Goal: Task Accomplishment & Management: Complete application form

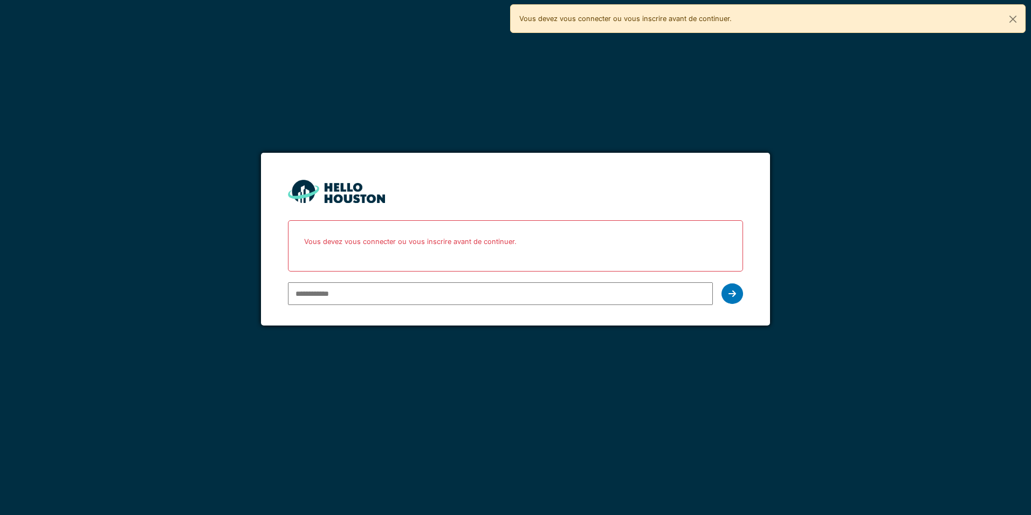
type input "**********"
click at [337, 295] on input "**********" at bounding box center [500, 293] width 425 height 23
click at [736, 293] on icon at bounding box center [733, 293] width 8 height 9
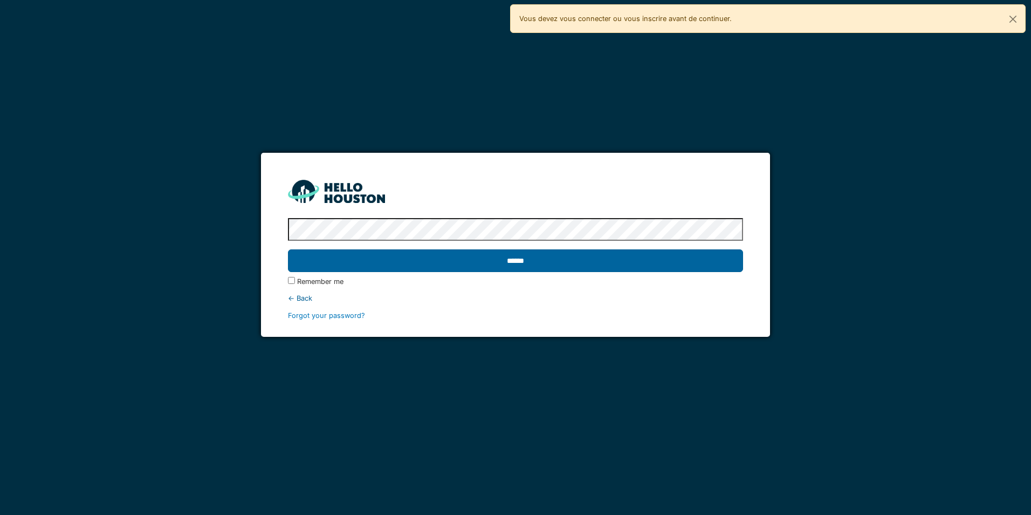
click at [316, 256] on input "******" at bounding box center [515, 260] width 455 height 23
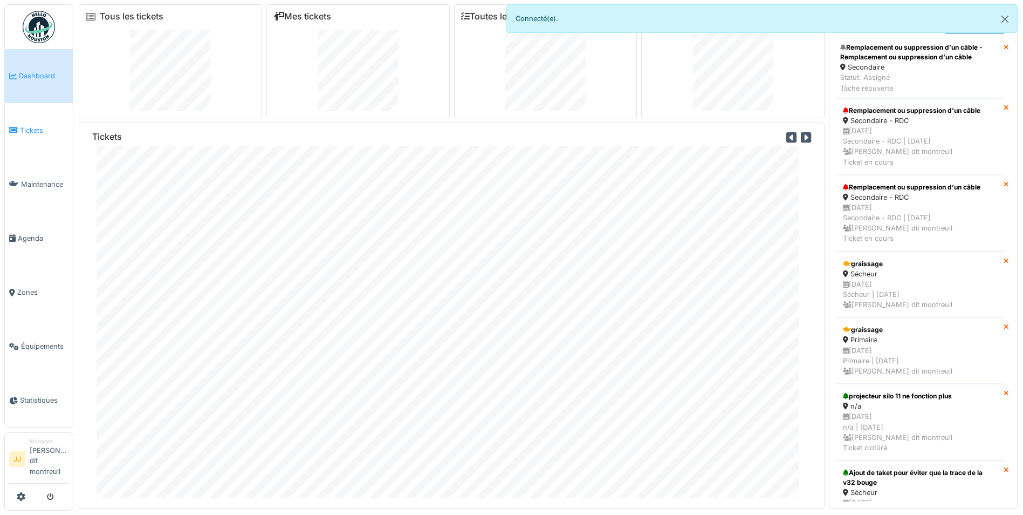
click at [38, 126] on span "Tickets" at bounding box center [44, 130] width 49 height 10
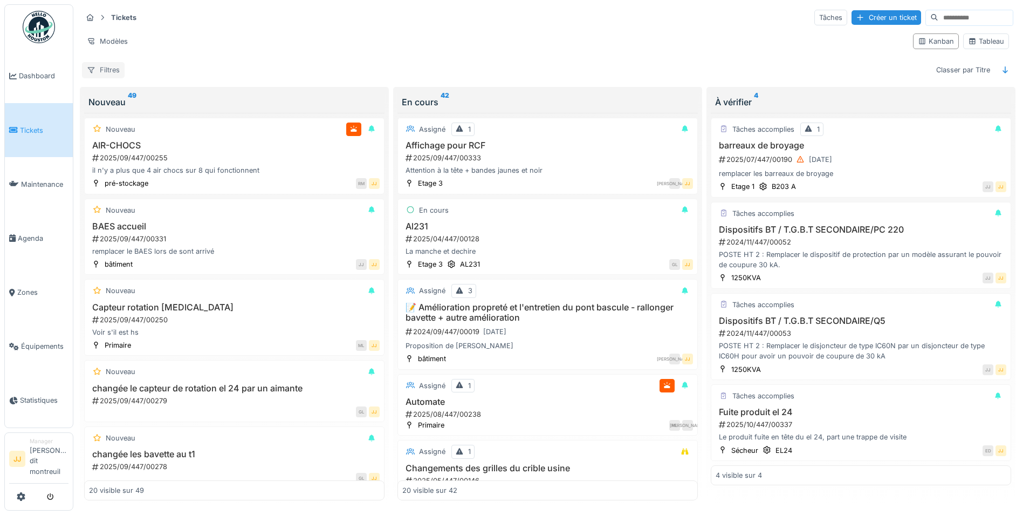
click at [110, 62] on div "Filtres" at bounding box center [103, 70] width 43 height 16
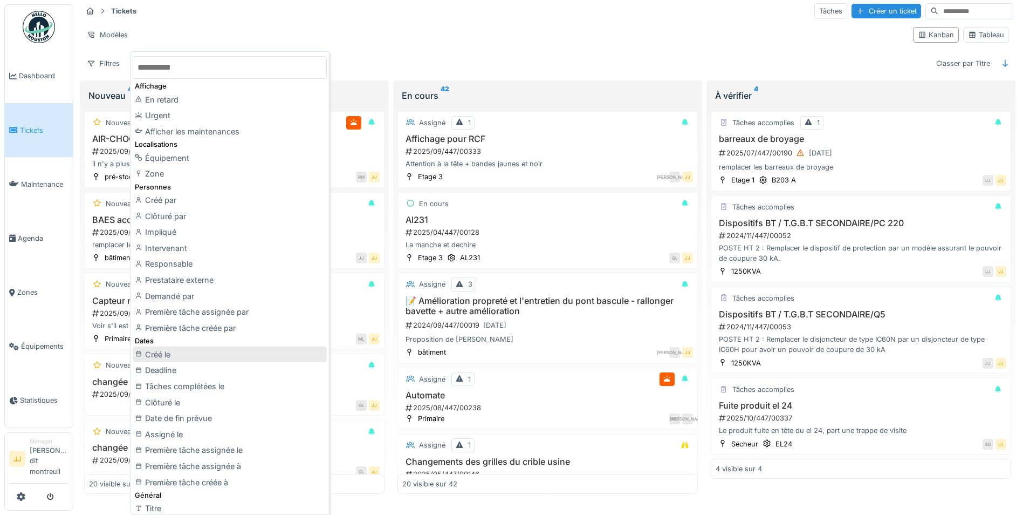
click at [205, 354] on div "Créé le" at bounding box center [230, 354] width 194 height 16
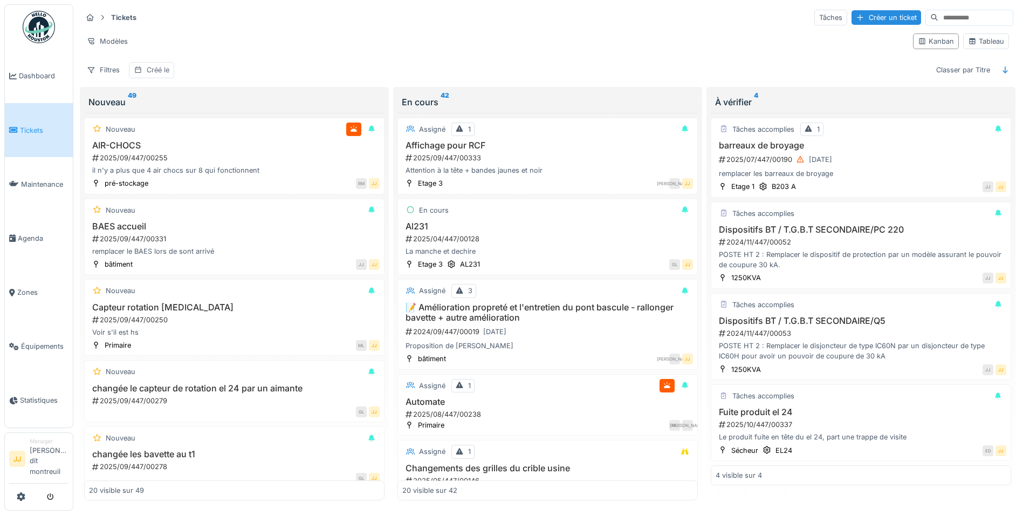
click at [168, 65] on div "Créé le" at bounding box center [158, 70] width 23 height 10
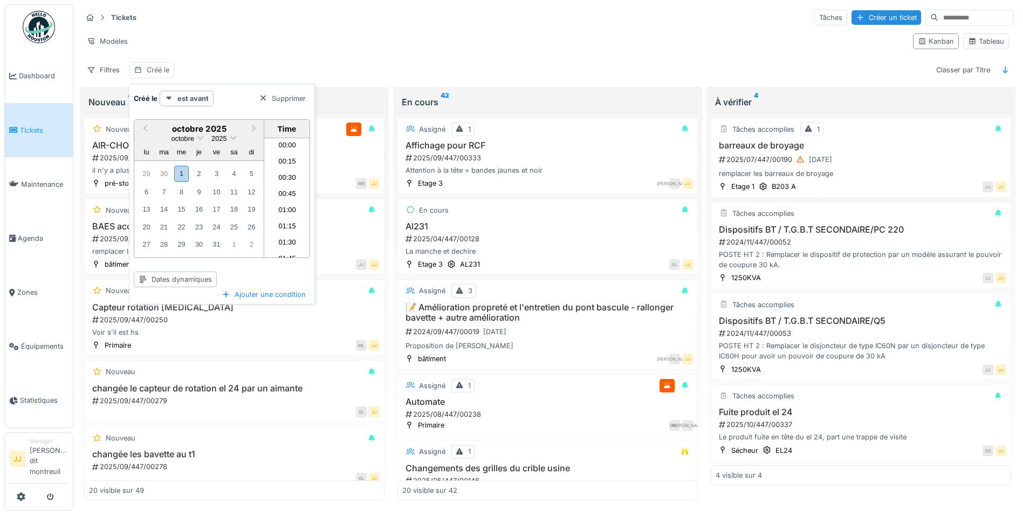
scroll to position [483, 0]
click at [161, 169] on div "30" at bounding box center [163, 173] width 15 height 15
click at [182, 238] on div "1" at bounding box center [181, 244] width 15 height 16
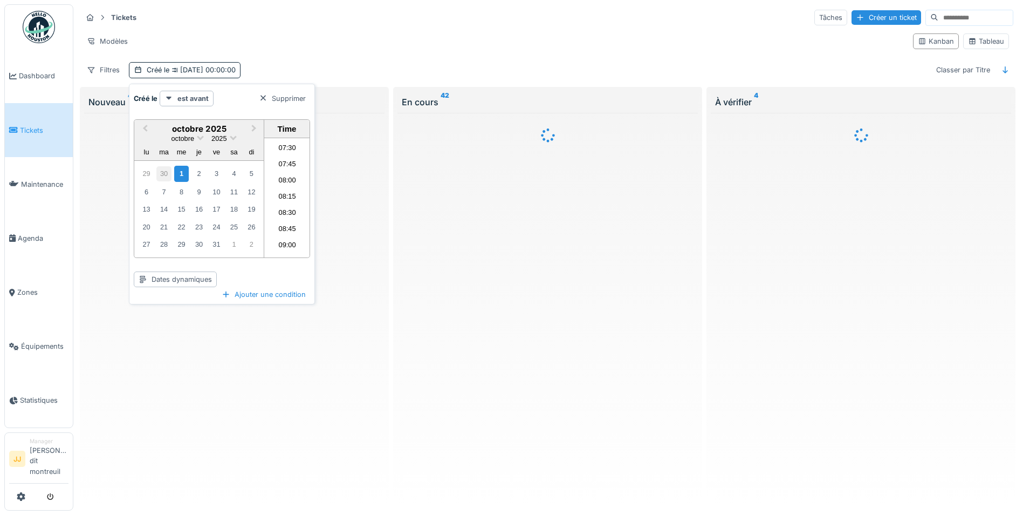
click at [159, 166] on div "30" at bounding box center [163, 173] width 15 height 15
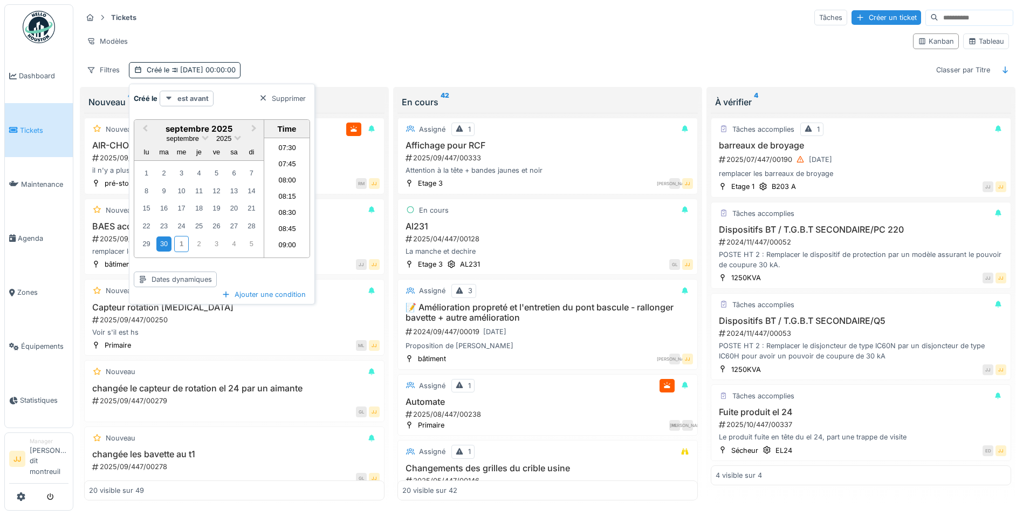
click at [193, 93] on strong "est avant" at bounding box center [192, 98] width 31 height 10
click at [196, 180] on div "est après" at bounding box center [198, 186] width 72 height 16
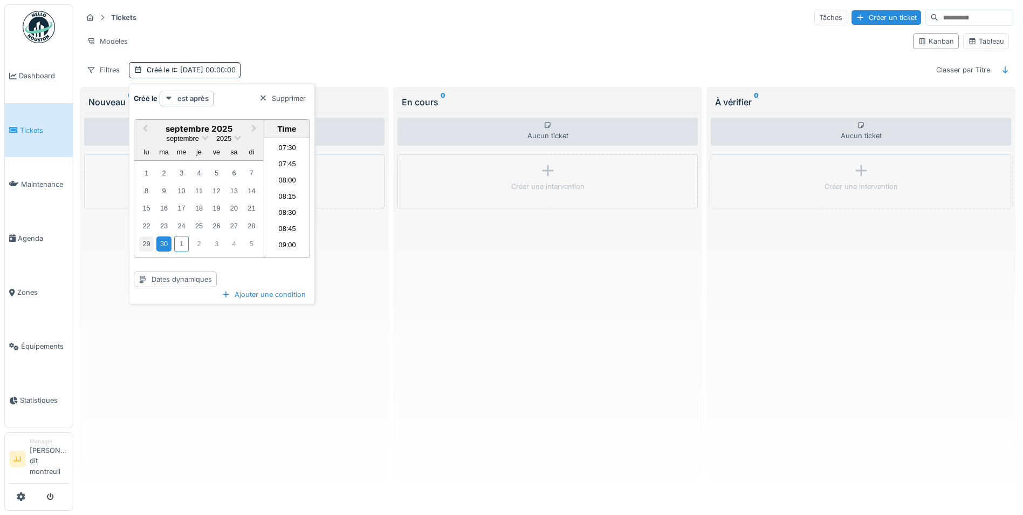
click at [143, 236] on div "29" at bounding box center [146, 243] width 15 height 15
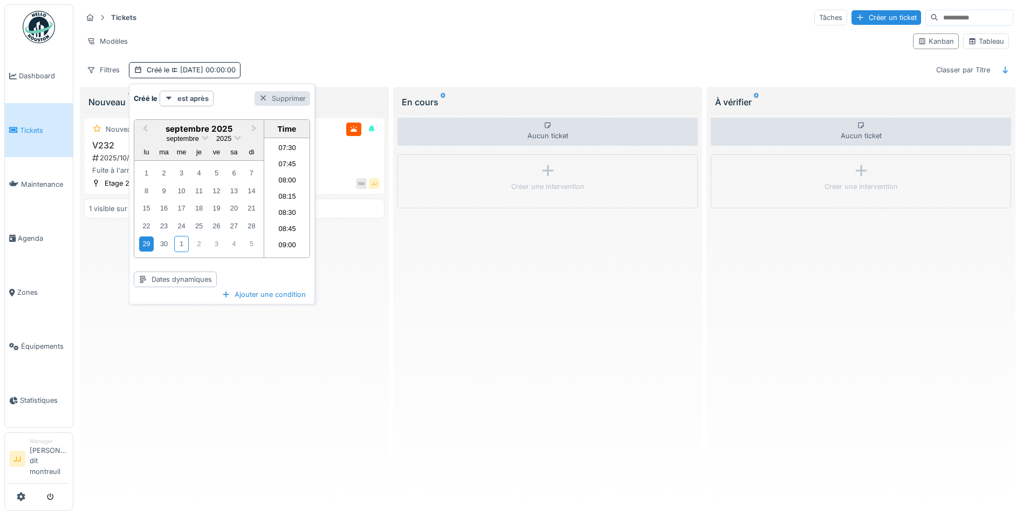
click at [262, 96] on div at bounding box center [263, 98] width 9 height 10
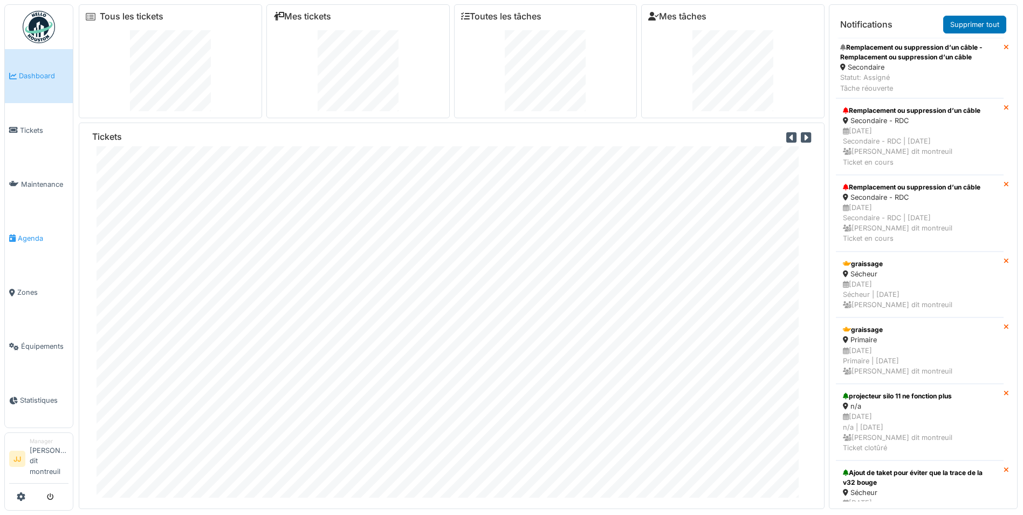
click at [34, 232] on link "Agenda" at bounding box center [39, 238] width 68 height 54
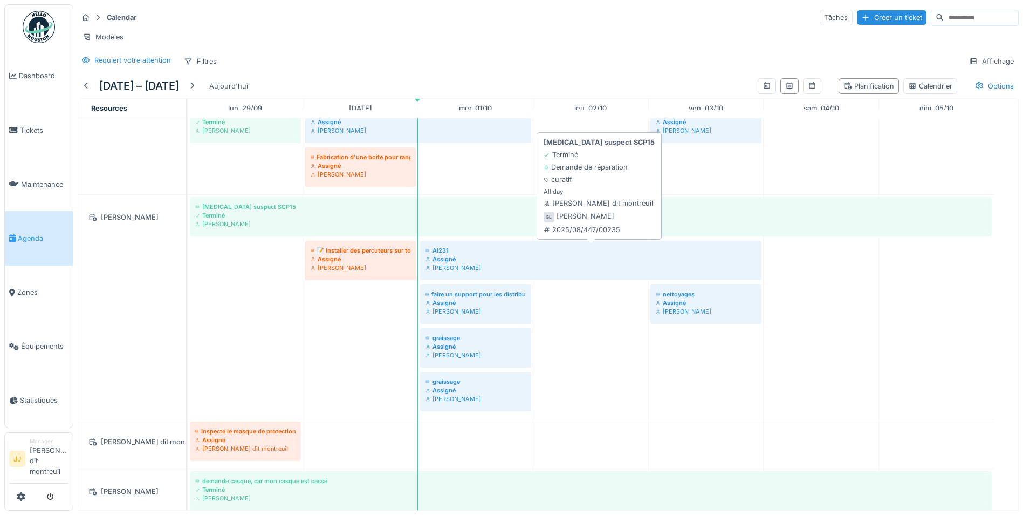
scroll to position [216, 0]
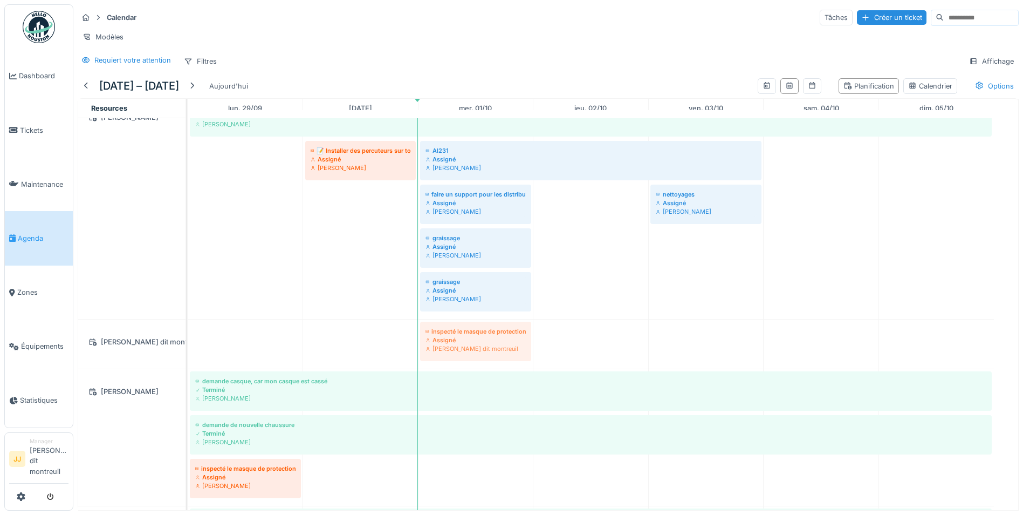
drag, startPoint x: 221, startPoint y: 351, endPoint x: 476, endPoint y: 368, distance: 256.2
click at [188, 368] on div "inspecté le masque de protection Assigné Jeremy Jules dit montreuil inspecté le…" at bounding box center [188, 343] width 0 height 49
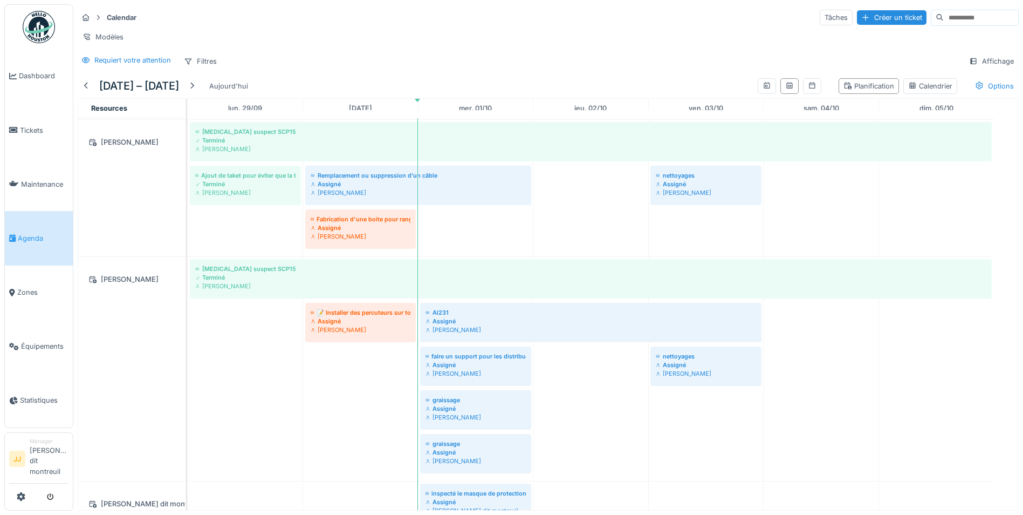
scroll to position [108, 0]
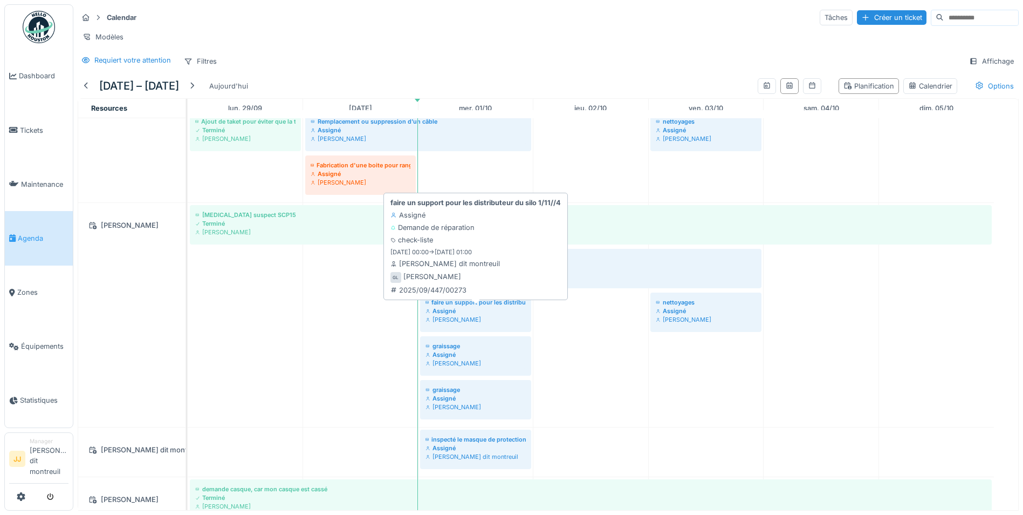
drag, startPoint x: 389, startPoint y: 271, endPoint x: 477, endPoint y: 330, distance: 105.0
click at [188, 330] on div "Bruit suspect SCP15 Terminé Guillaume Lunel 📝 Installer des percuteurs sur tous…" at bounding box center [188, 315] width 0 height 224
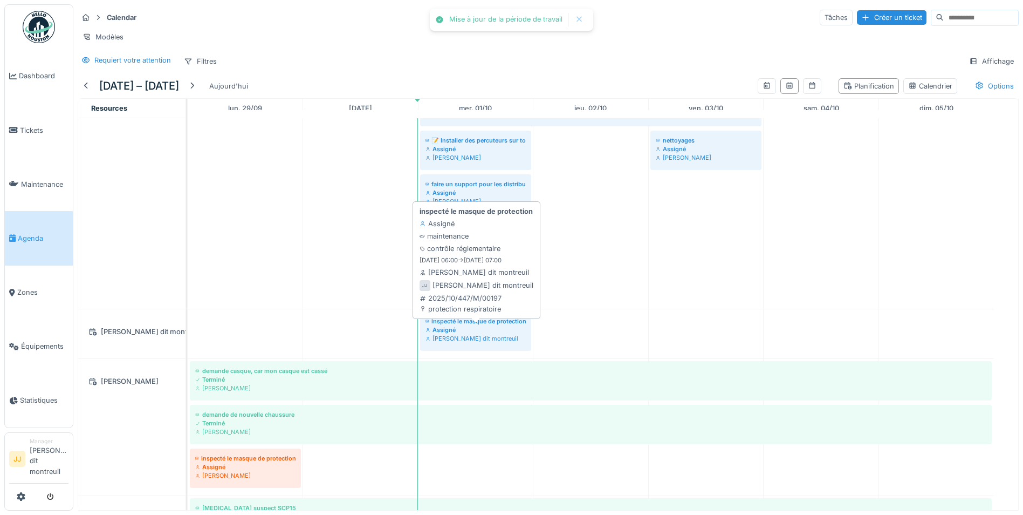
scroll to position [0, 0]
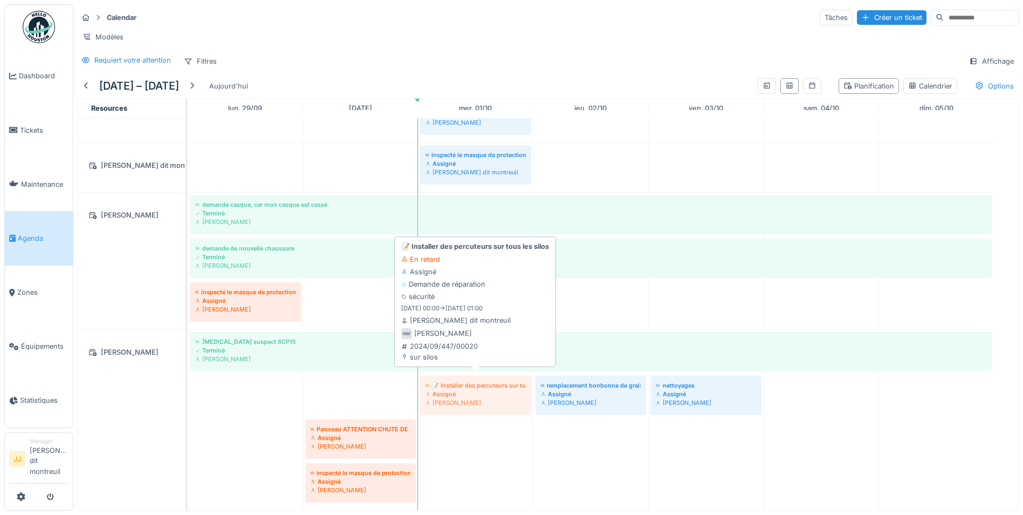
drag, startPoint x: 342, startPoint y: 375, endPoint x: 450, endPoint y: 381, distance: 108.0
click at [188, 381] on div "Bruit suspect SCP15 Terminé Nicolas Menard 📝 Installer des percuteurs sur tous …" at bounding box center [188, 420] width 0 height 180
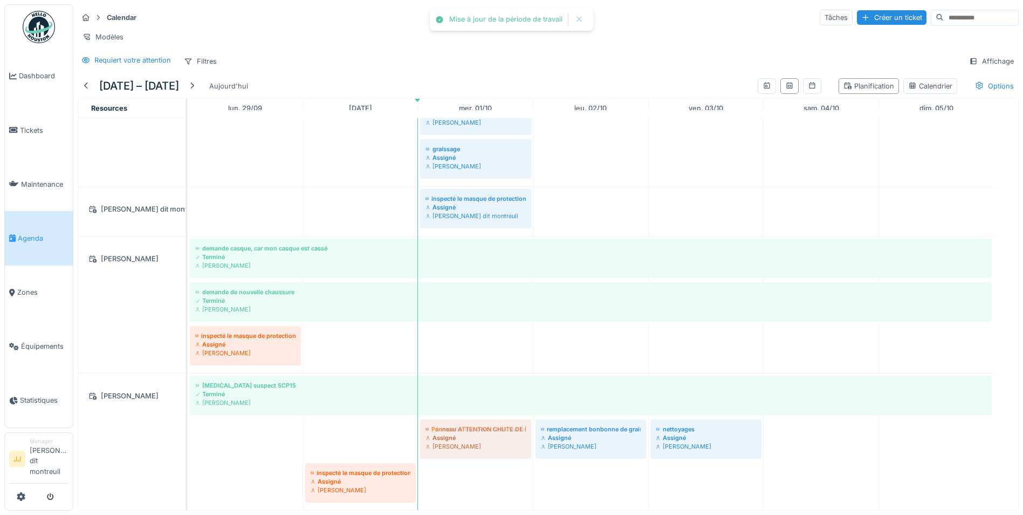
drag, startPoint x: 324, startPoint y: 434, endPoint x: 414, endPoint y: 477, distance: 100.1
click at [188, 477] on div "Bruit suspect SCP15 Terminé Nicolas Menard Panneau ATTENTION CHUTE DE PIERRE As…" at bounding box center [188, 441] width 0 height 136
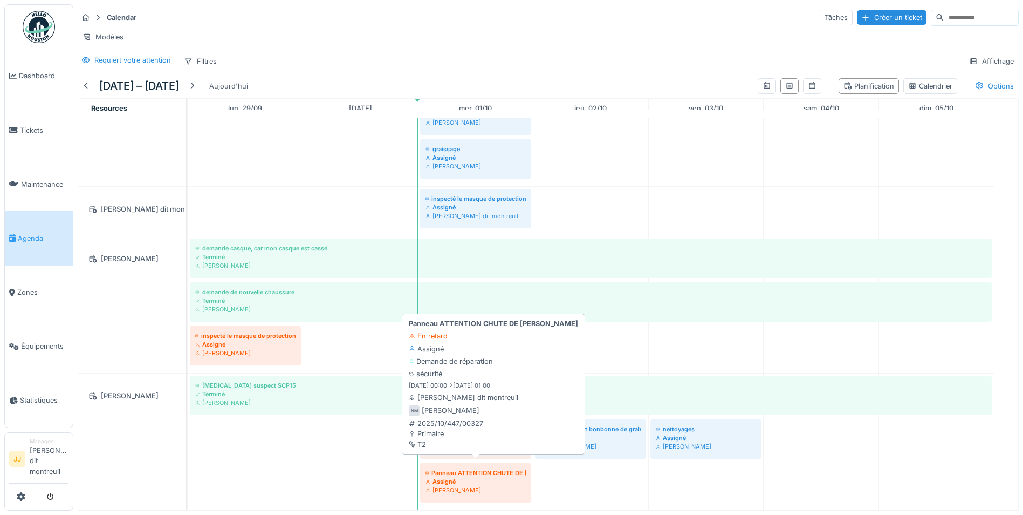
drag, startPoint x: 347, startPoint y: 423, endPoint x: 494, endPoint y: 453, distance: 149.7
click at [188, 453] on div "Bruit suspect SCP15 Terminé Nicolas Menard inspecté le masque de protection Ass…" at bounding box center [188, 441] width 0 height 136
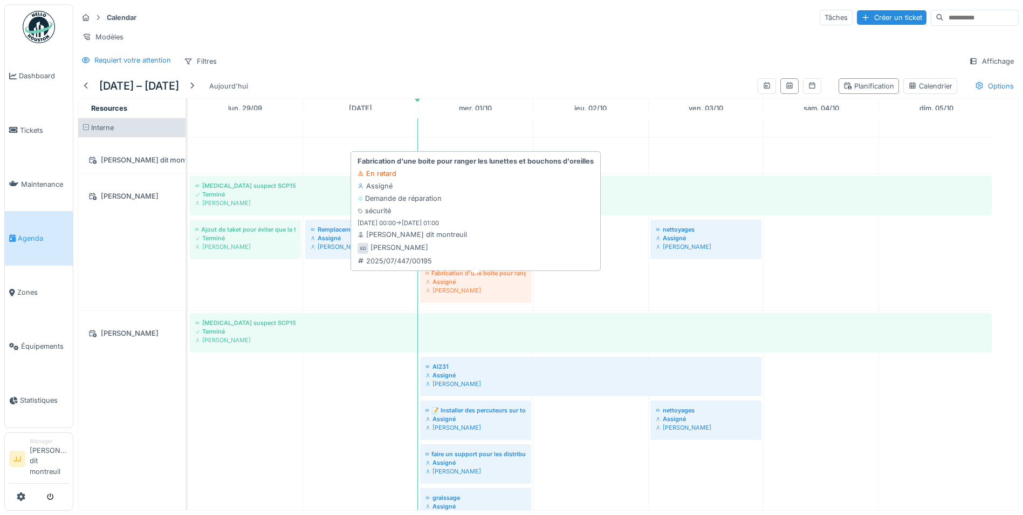
drag, startPoint x: 362, startPoint y: 276, endPoint x: 439, endPoint y: 282, distance: 76.2
click at [188, 282] on div "Bruit suspect SCP15 Terminé Elouan David Ajout de taket pour éviter que la trac…" at bounding box center [188, 242] width 0 height 136
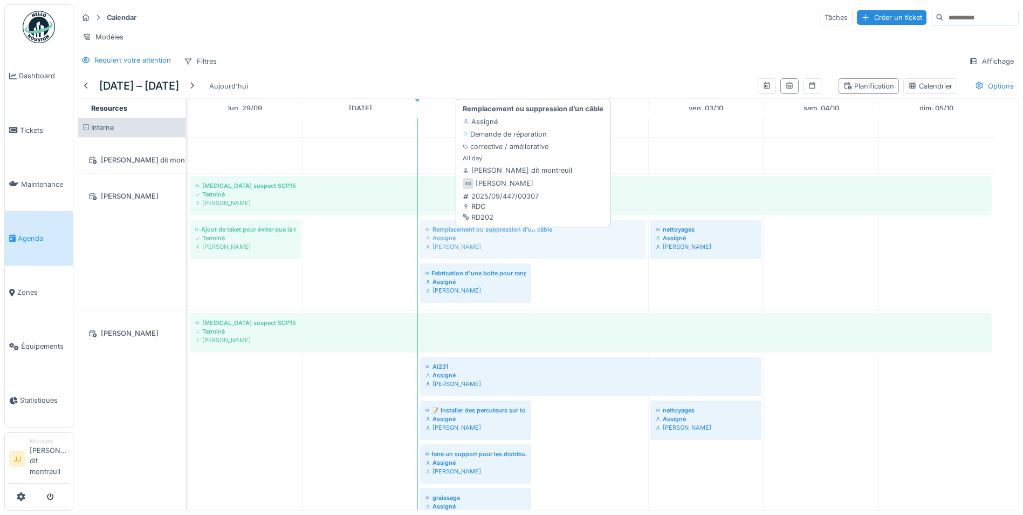
drag, startPoint x: 362, startPoint y: 237, endPoint x: 445, endPoint y: 228, distance: 83.6
click at [188, 228] on div "Bruit suspect SCP15 Terminé Elouan David Ajout de taket pour éviter que la trac…" at bounding box center [188, 242] width 0 height 136
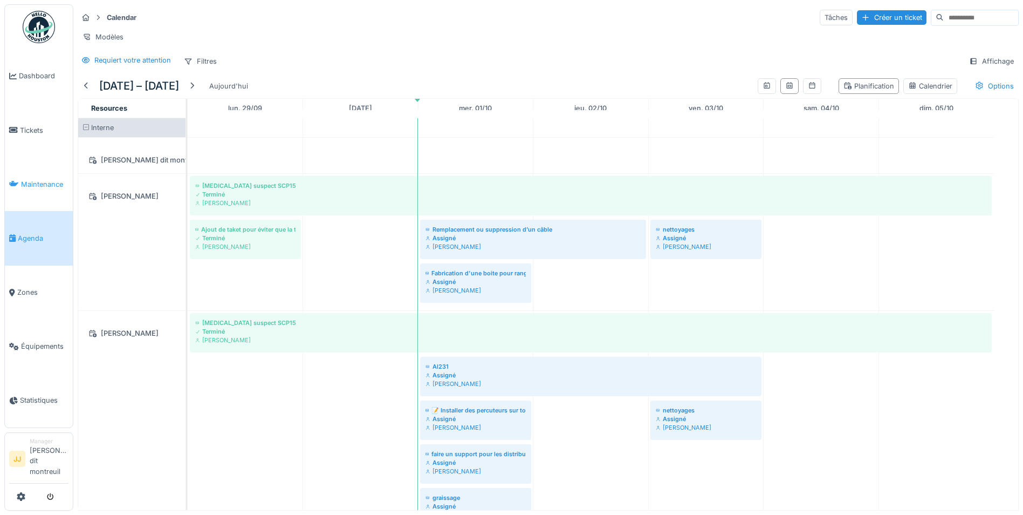
click at [38, 187] on span "Maintenance" at bounding box center [44, 184] width 47 height 10
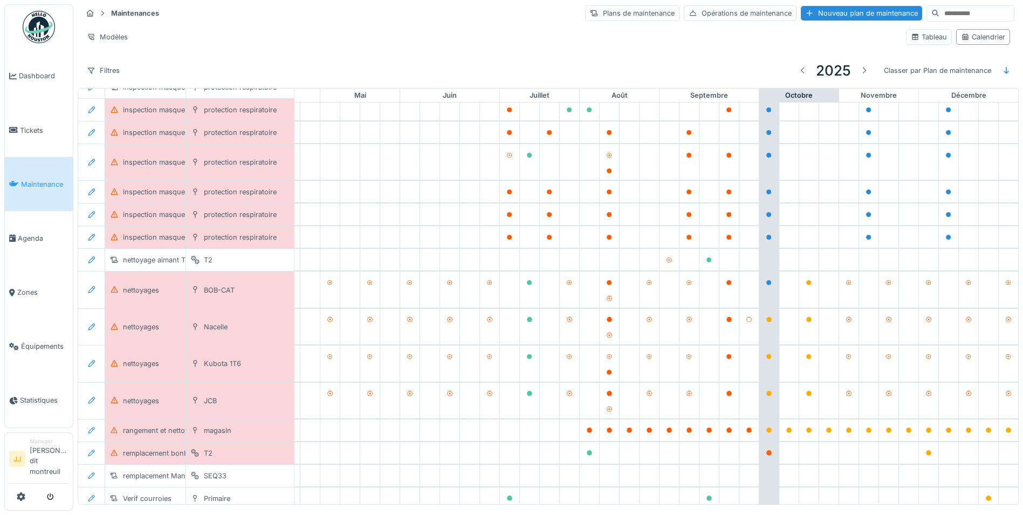
scroll to position [306, 358]
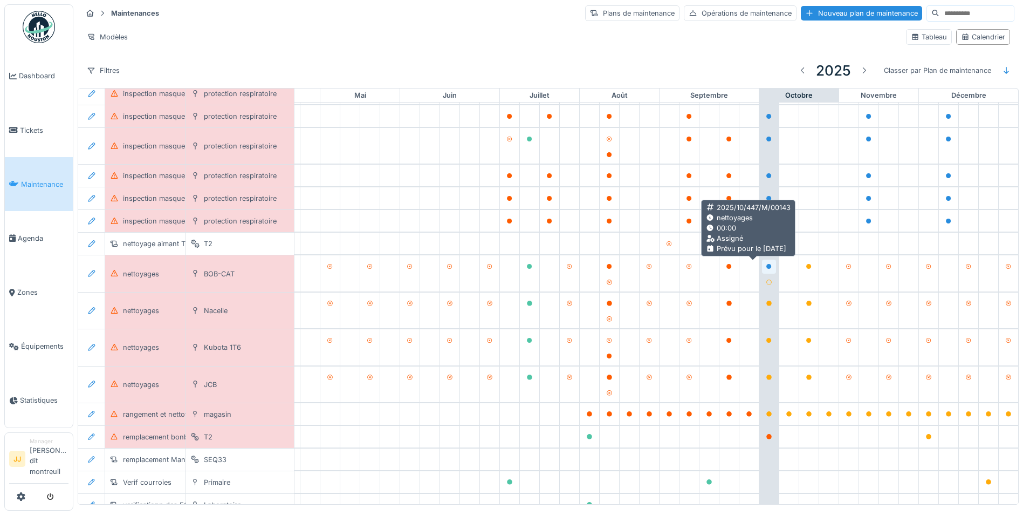
click at [767, 266] on icon at bounding box center [769, 266] width 5 height 5
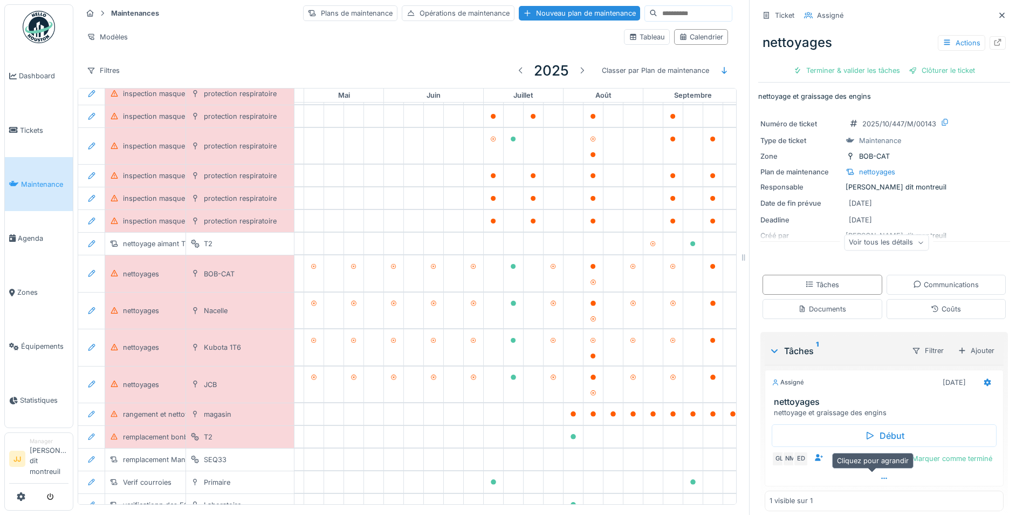
click at [867, 481] on div at bounding box center [884, 478] width 238 height 16
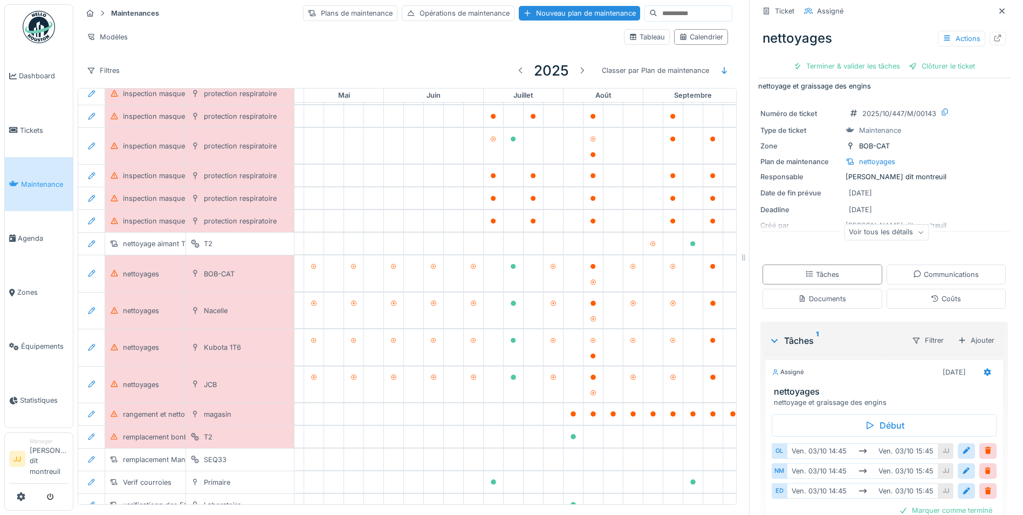
scroll to position [64, 0]
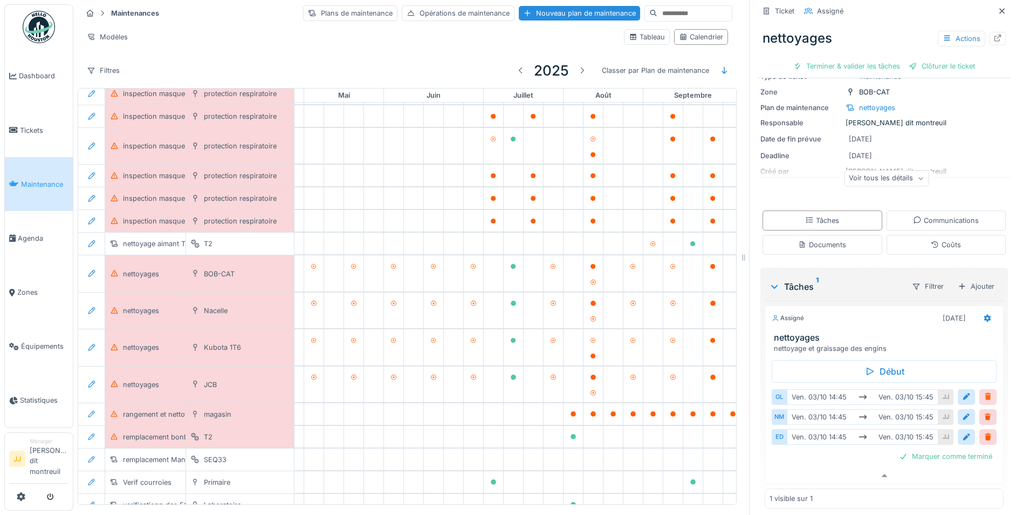
click at [984, 392] on div at bounding box center [988, 397] width 9 height 10
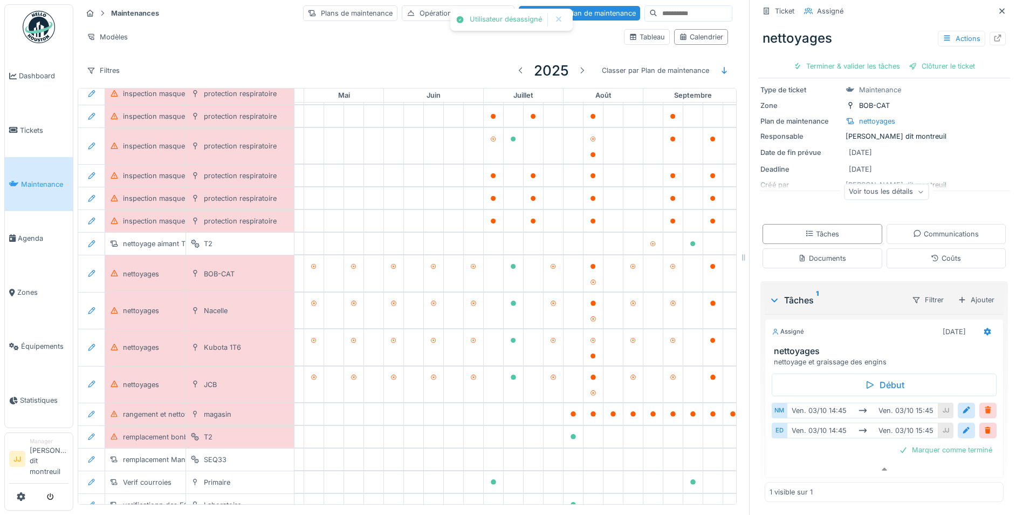
click at [980, 402] on div at bounding box center [988, 410] width 17 height 16
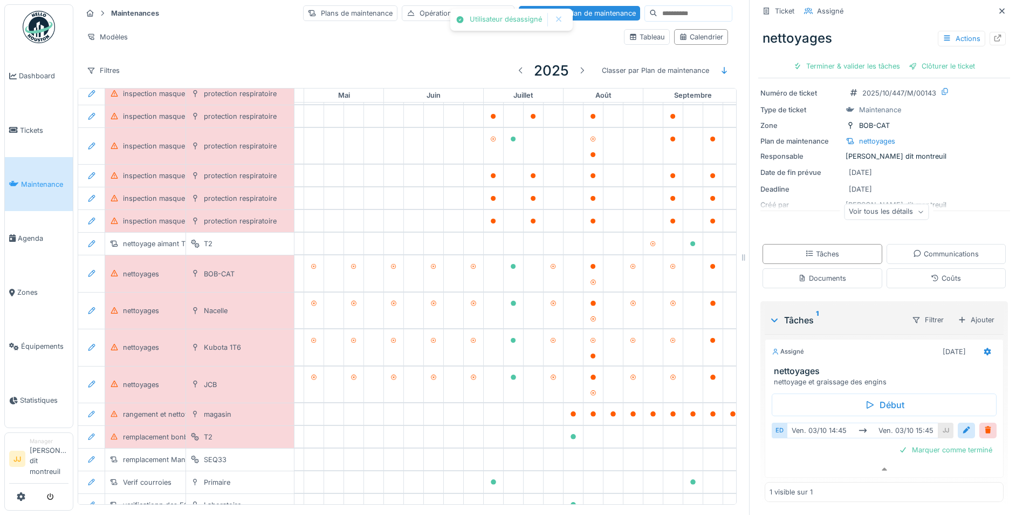
scroll to position [32, 0]
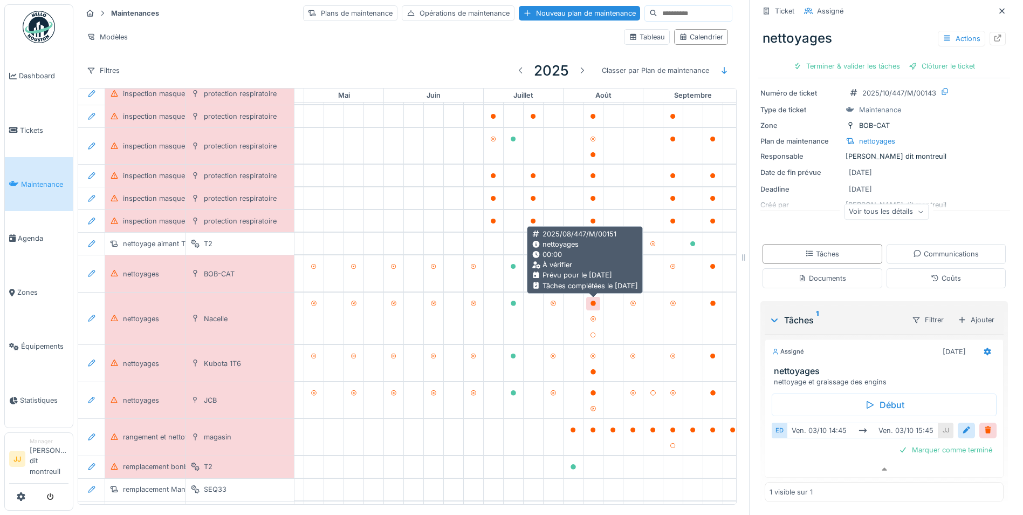
click at [593, 298] on div at bounding box center [593, 303] width 6 height 10
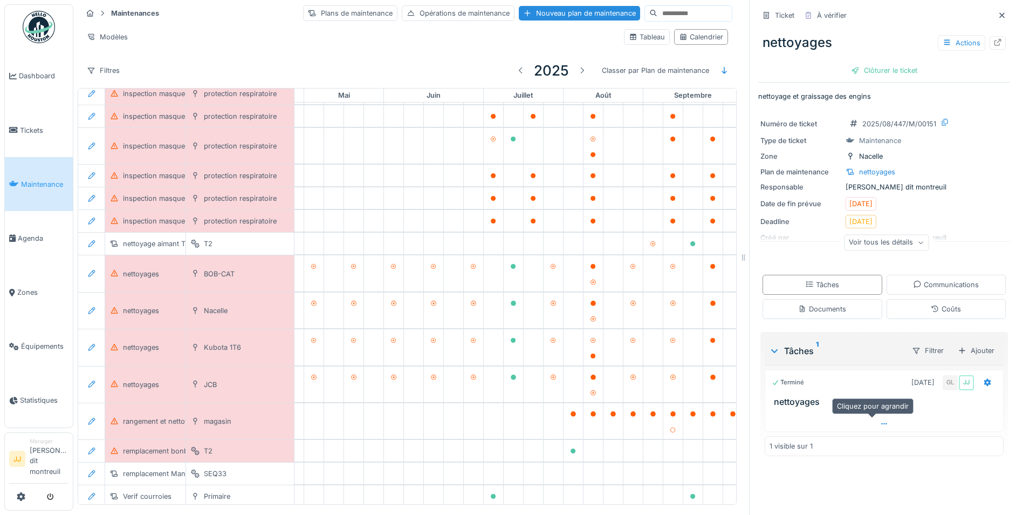
click at [866, 421] on div at bounding box center [884, 424] width 238 height 16
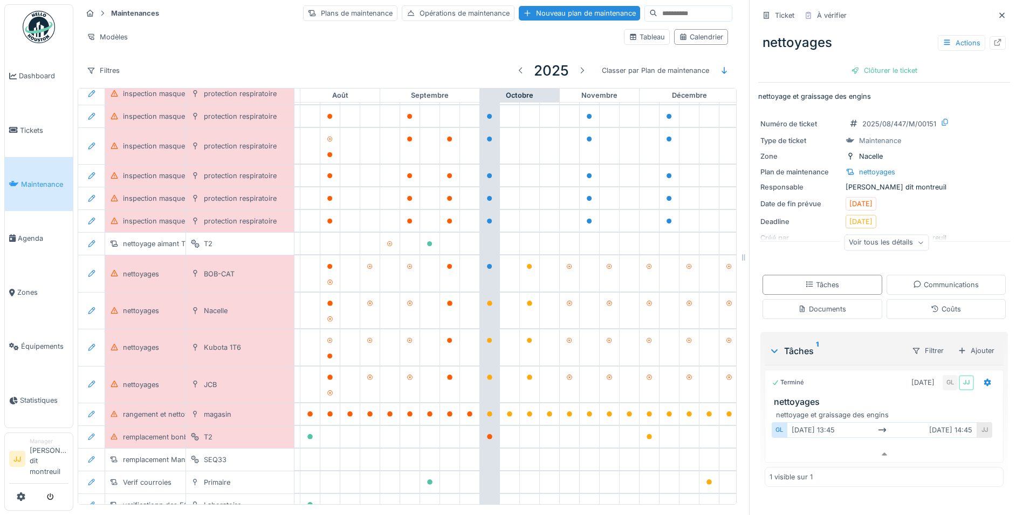
scroll to position [306, 623]
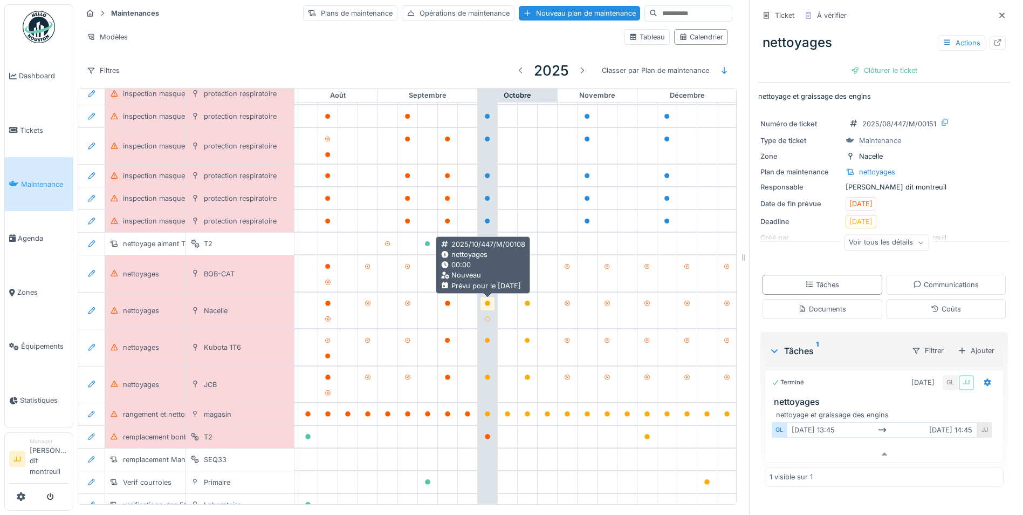
click at [489, 300] on icon at bounding box center [487, 302] width 5 height 5
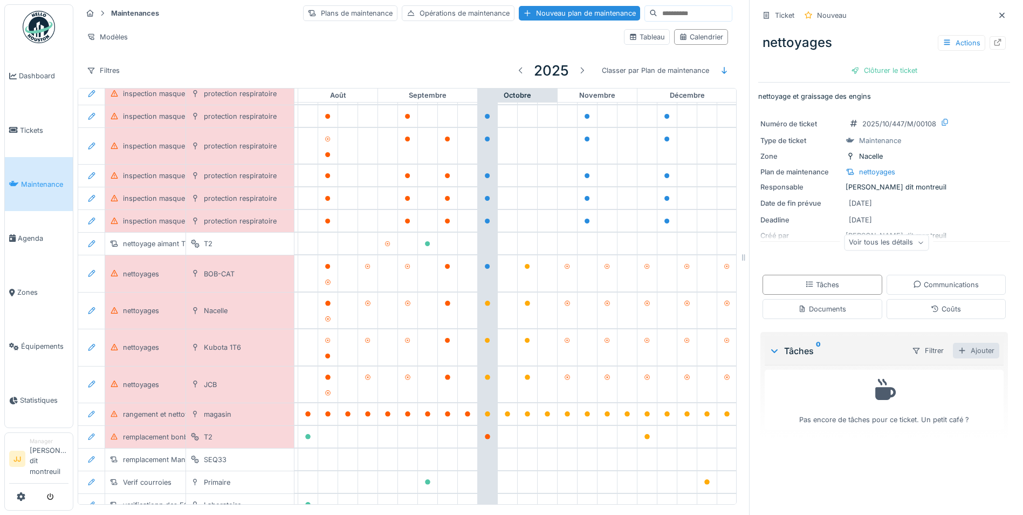
click at [968, 353] on div "Ajouter" at bounding box center [976, 351] width 46 height 16
click at [899, 392] on div "Tâches du plan de maintenance" at bounding box center [907, 392] width 132 height 16
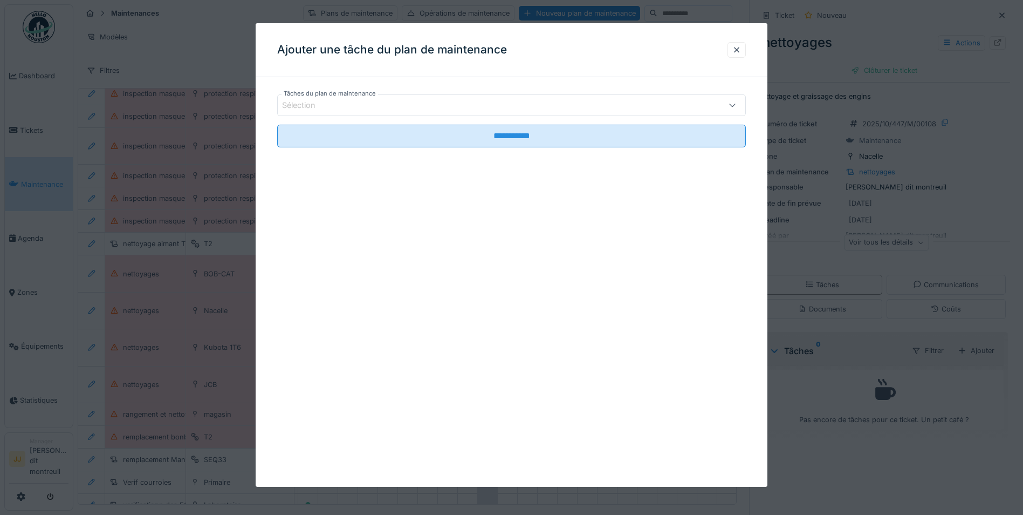
click at [726, 102] on div at bounding box center [733, 105] width 26 height 20
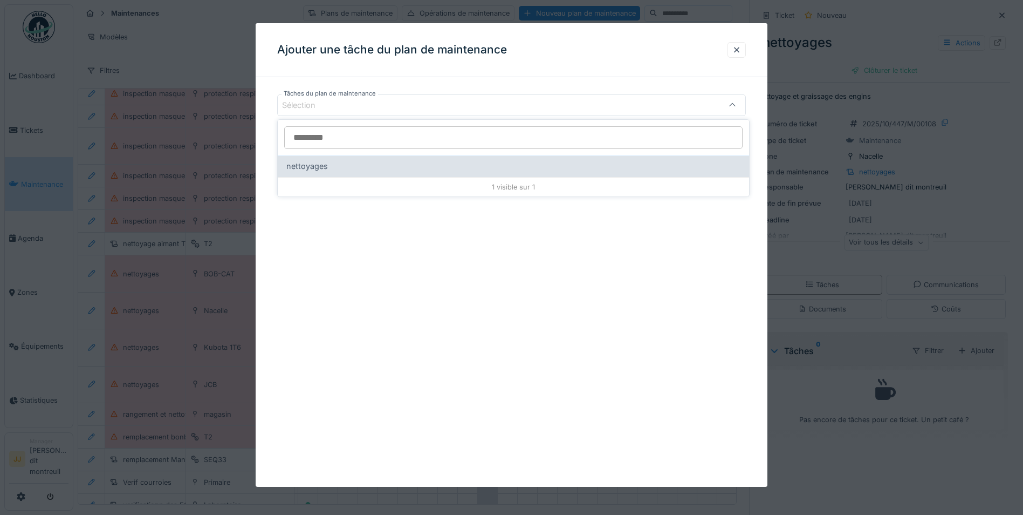
click at [352, 165] on div "nettoyages" at bounding box center [513, 166] width 454 height 12
type input "*****"
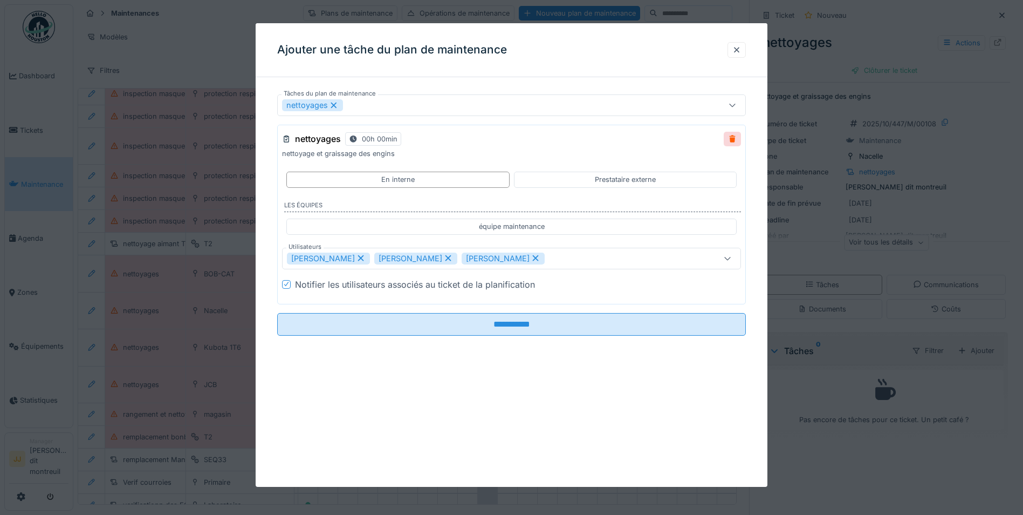
click at [443, 256] on icon at bounding box center [448, 258] width 10 height 8
click at [358, 256] on icon at bounding box center [361, 258] width 6 height 6
type input "*****"
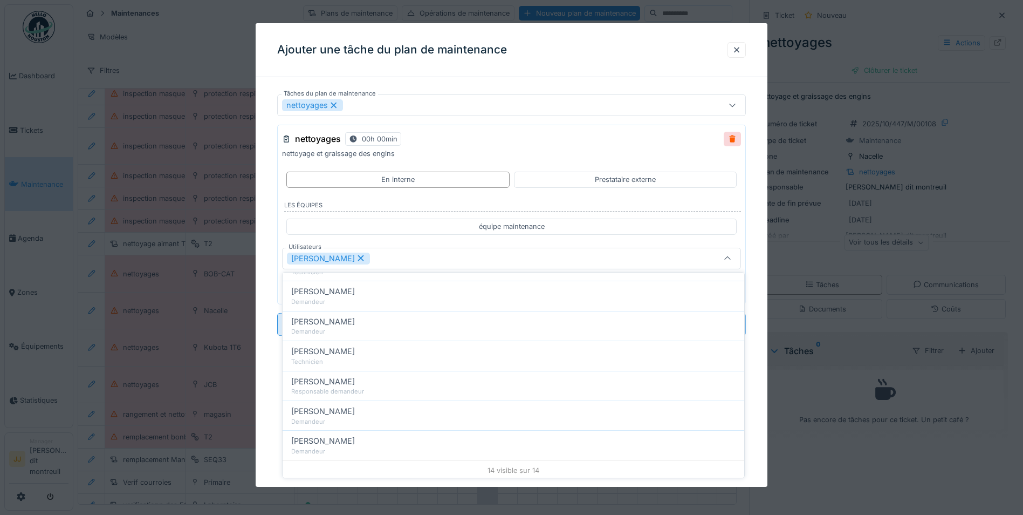
scroll to position [297, 0]
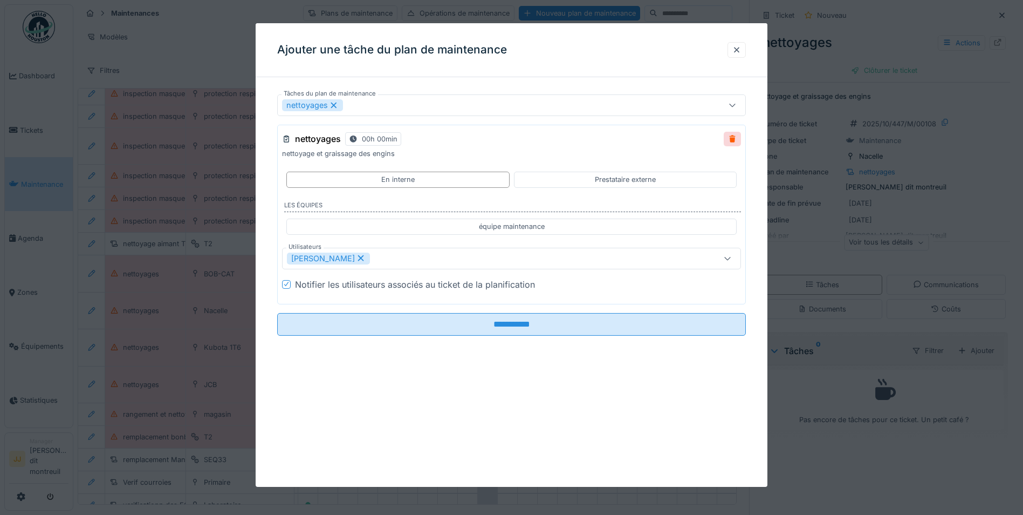
click at [625, 239] on div "nettoyages 00h 00min nettoyage et graissage des engins En interne Prestataire e…" at bounding box center [511, 215] width 469 height 180
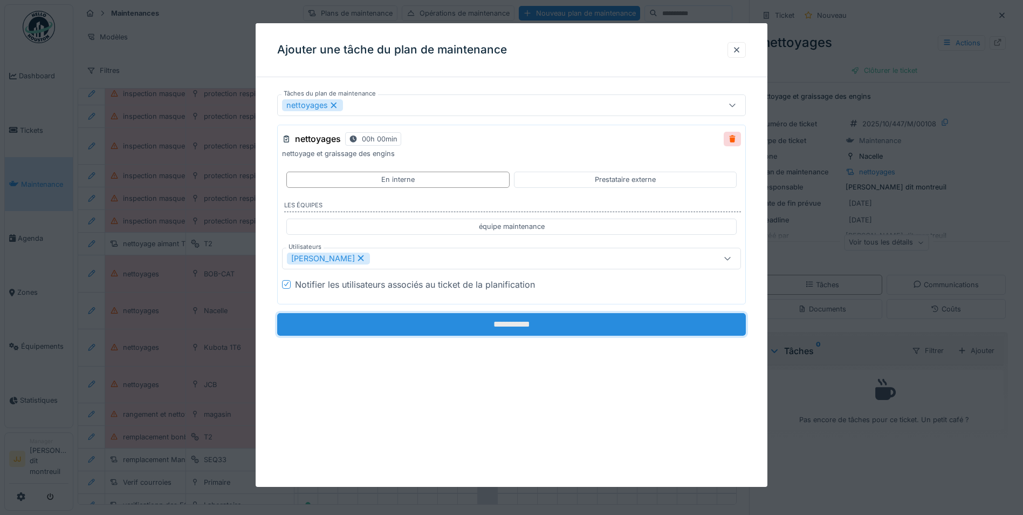
click at [464, 321] on input "**********" at bounding box center [511, 323] width 469 height 23
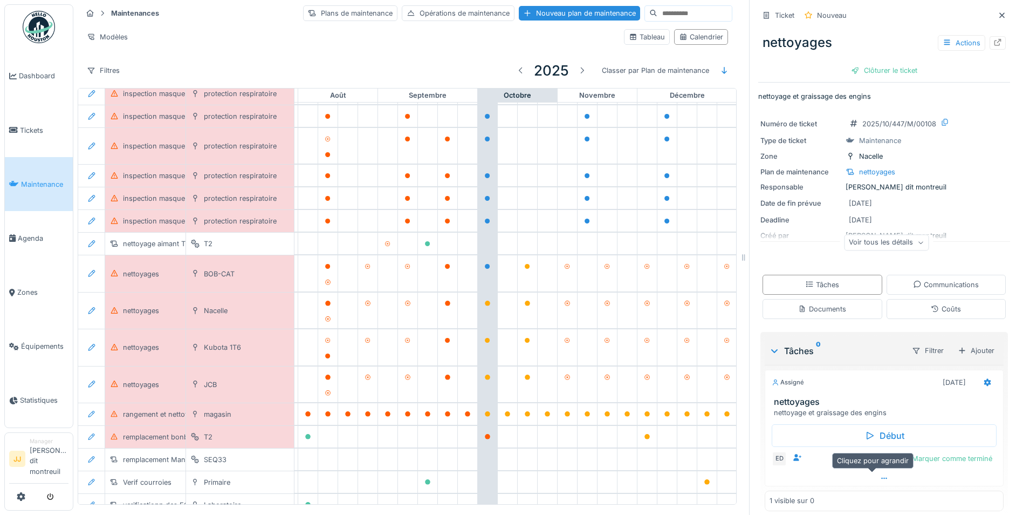
click at [867, 472] on div at bounding box center [884, 478] width 238 height 16
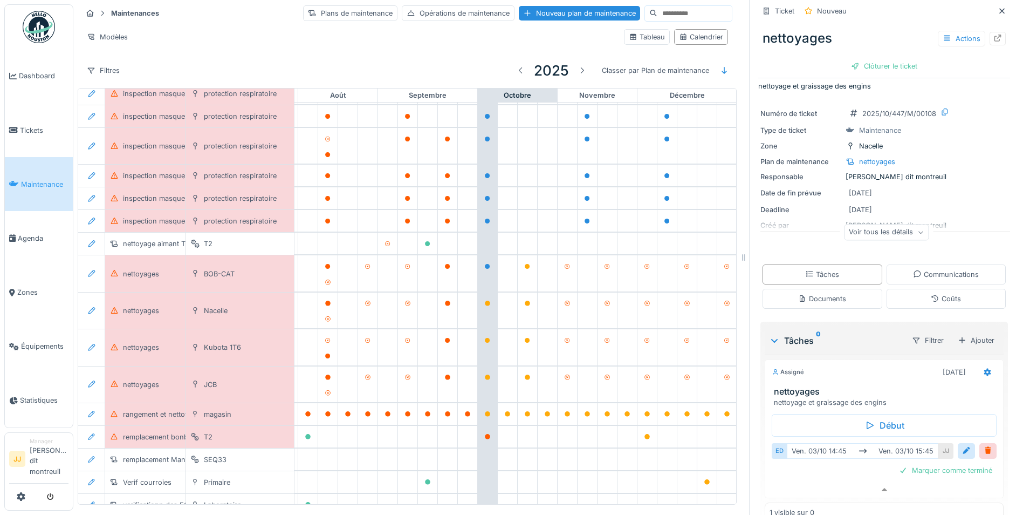
click at [789, 469] on div "Marquer comme terminé" at bounding box center [884, 470] width 225 height 15
click at [486, 338] on icon at bounding box center [487, 340] width 5 height 5
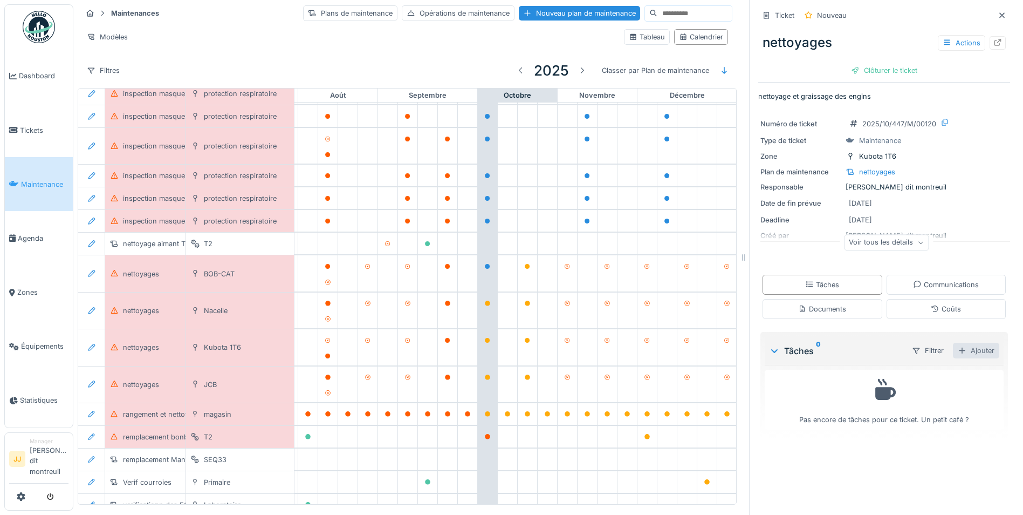
click at [981, 345] on div "Ajouter" at bounding box center [976, 351] width 46 height 16
click at [921, 386] on div "Tâches du plan de maintenance" at bounding box center [907, 392] width 132 height 16
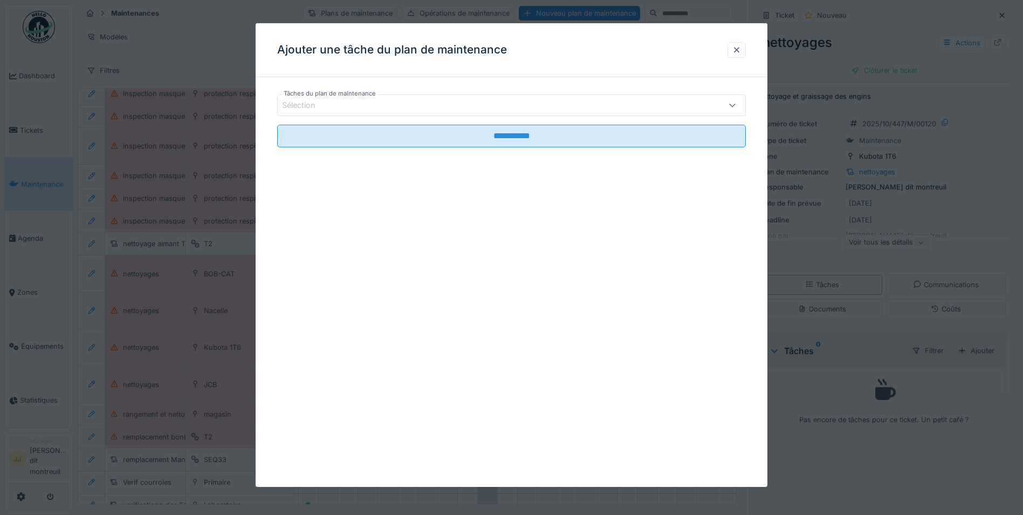
click at [455, 104] on div "Sélection" at bounding box center [484, 105] width 404 height 12
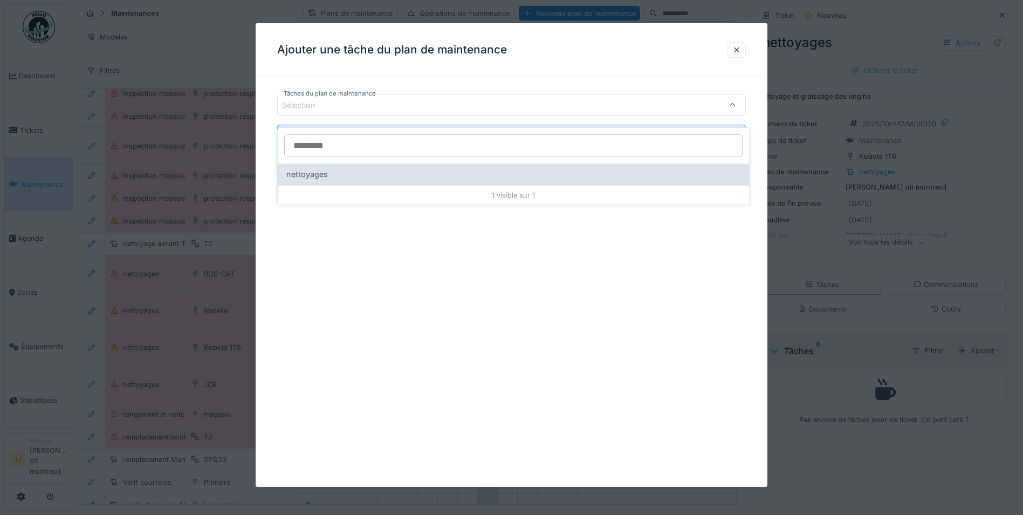
click at [421, 168] on div "nettoyages" at bounding box center [513, 174] width 454 height 12
type input "*****"
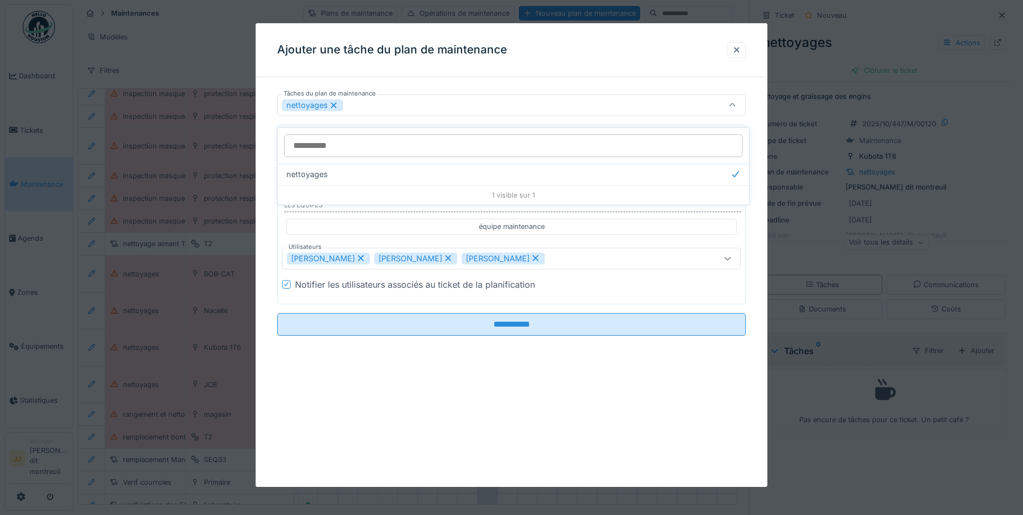
click at [356, 258] on icon at bounding box center [361, 258] width 10 height 8
click at [446, 256] on icon at bounding box center [449, 258] width 6 height 6
type input "*****"
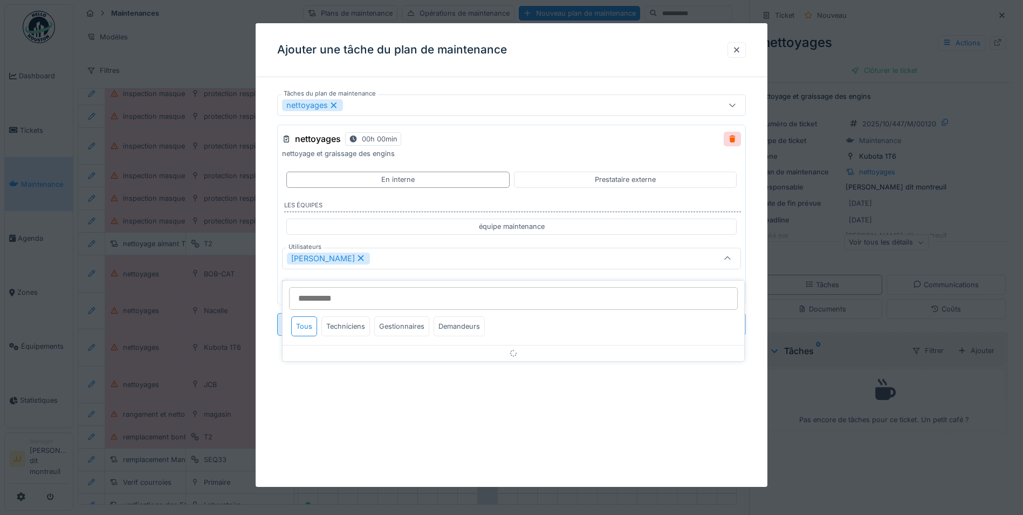
click at [340, 372] on div "**********" at bounding box center [512, 254] width 512 height 463
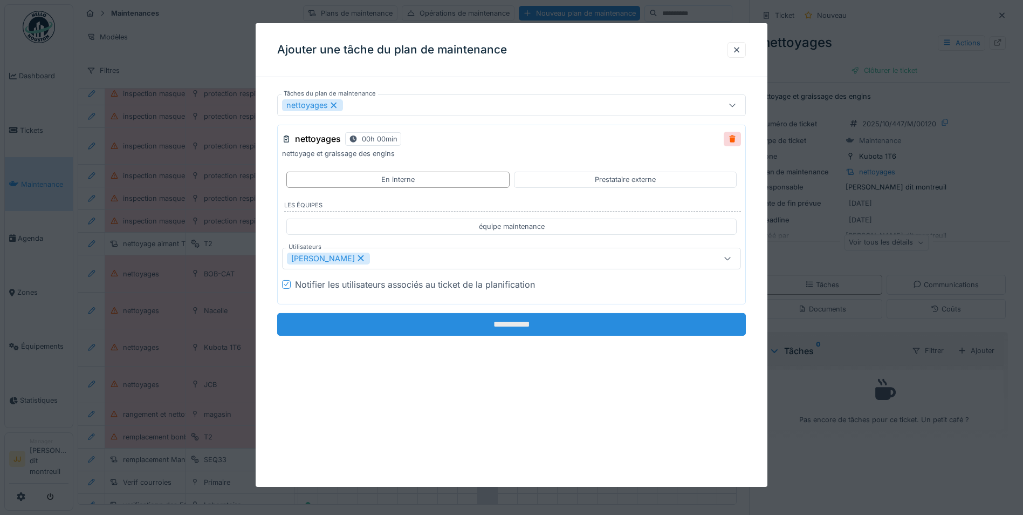
click at [327, 326] on input "**********" at bounding box center [511, 323] width 469 height 23
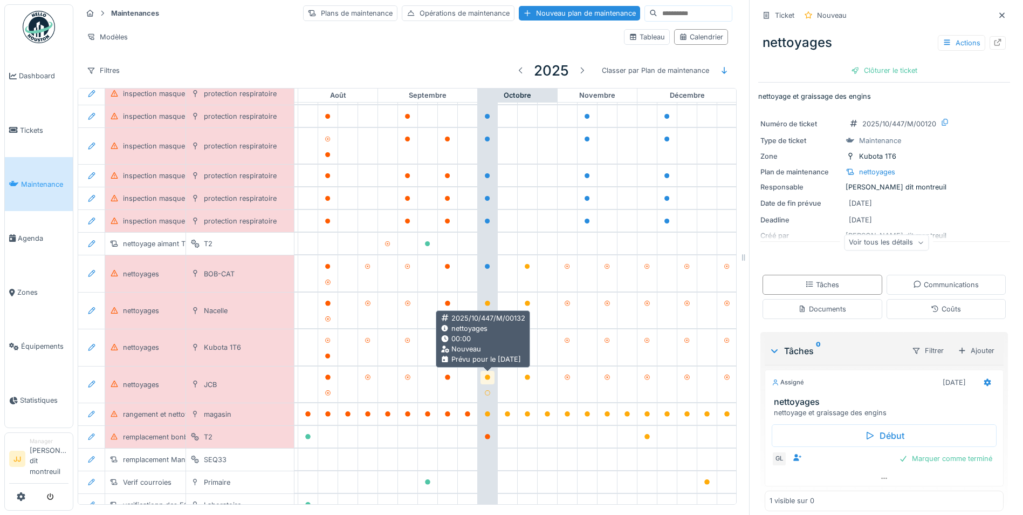
click at [485, 374] on icon at bounding box center [487, 376] width 5 height 5
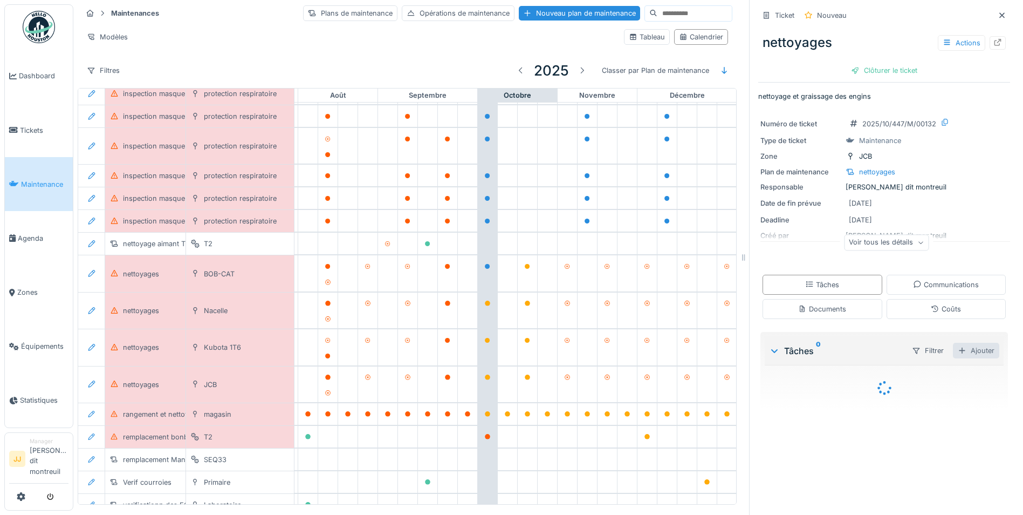
click at [967, 343] on div "Ajouter" at bounding box center [976, 351] width 46 height 16
click at [941, 385] on div "Tâches du plan de maintenance" at bounding box center [907, 392] width 132 height 16
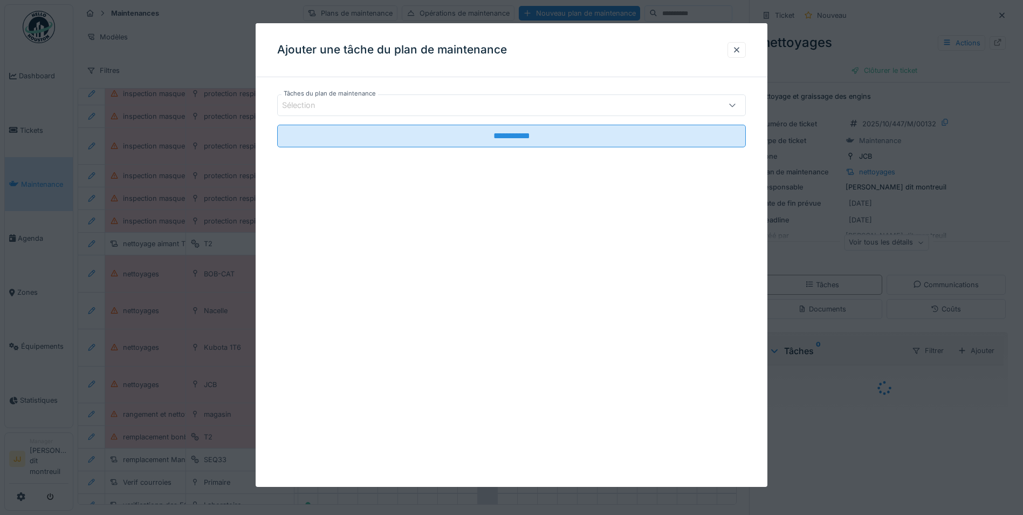
click at [371, 104] on div "Sélection" at bounding box center [484, 105] width 404 height 12
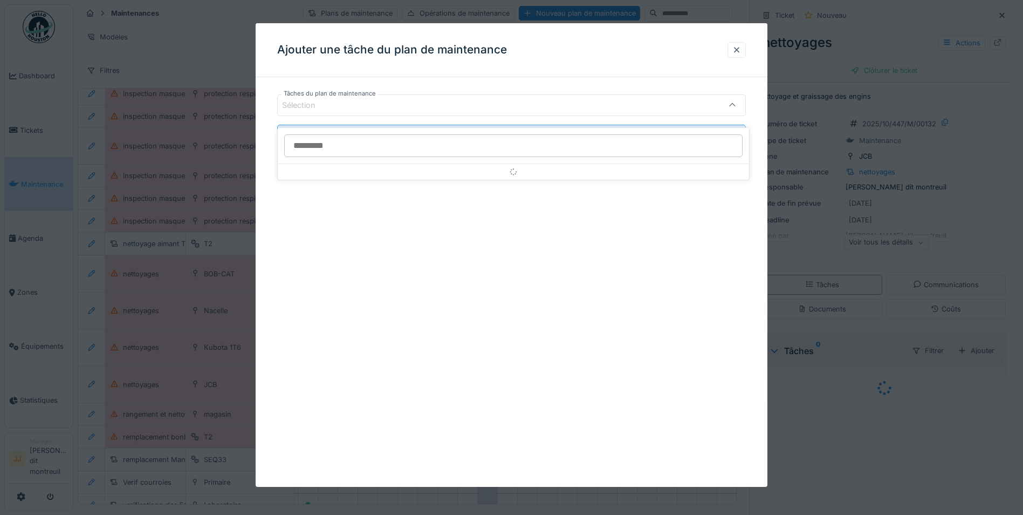
click at [368, 143] on input "Tâches du plan de maintenance" at bounding box center [513, 145] width 459 height 23
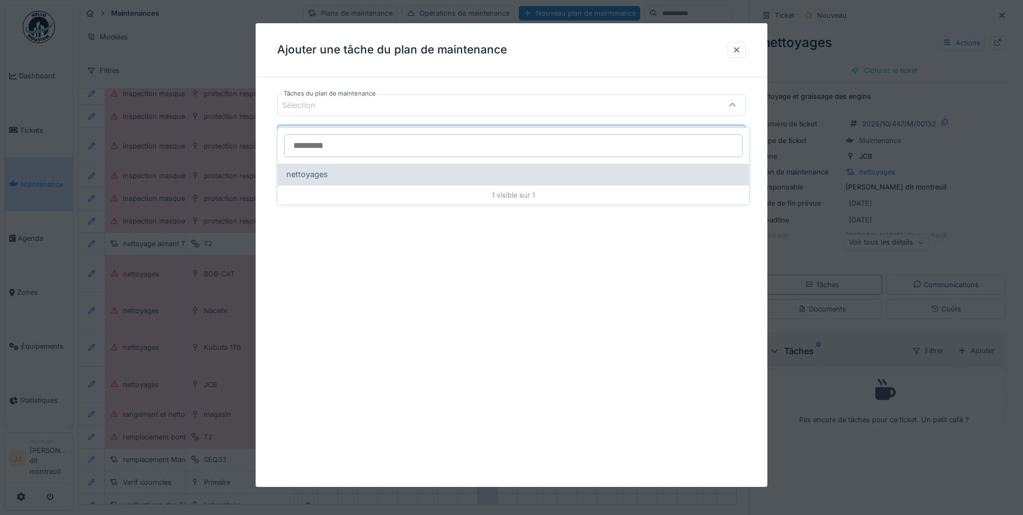
click at [419, 168] on div "nettoyages" at bounding box center [513, 174] width 454 height 12
type input "*****"
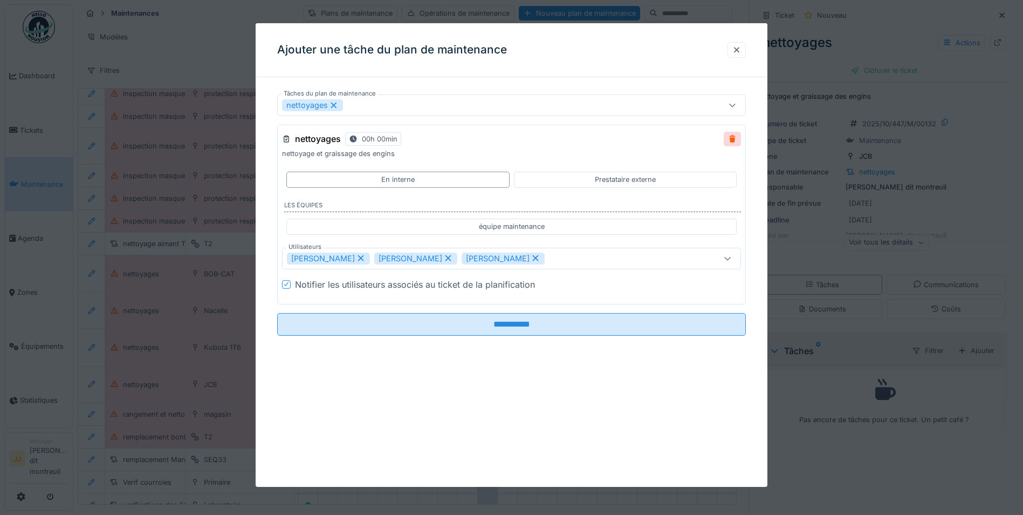
click at [531, 259] on icon at bounding box center [536, 258] width 10 height 8
click at [356, 255] on icon at bounding box center [361, 258] width 10 height 8
type input "*****"
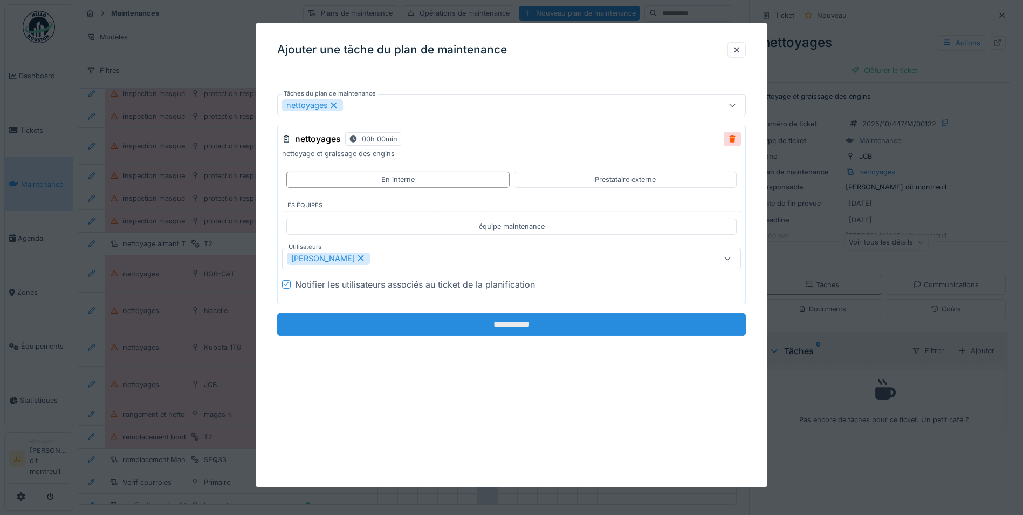
click at [380, 321] on input "**********" at bounding box center [511, 323] width 469 height 23
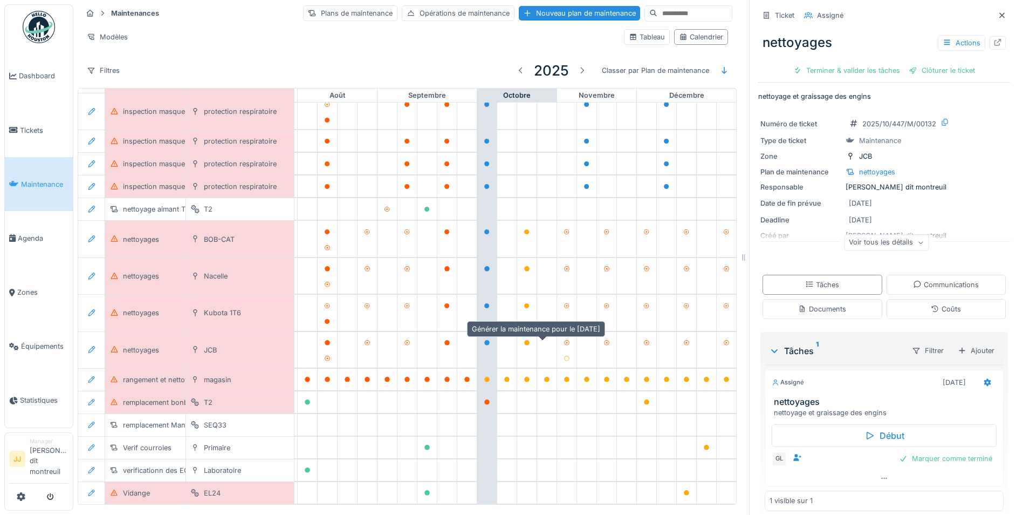
scroll to position [357, 648]
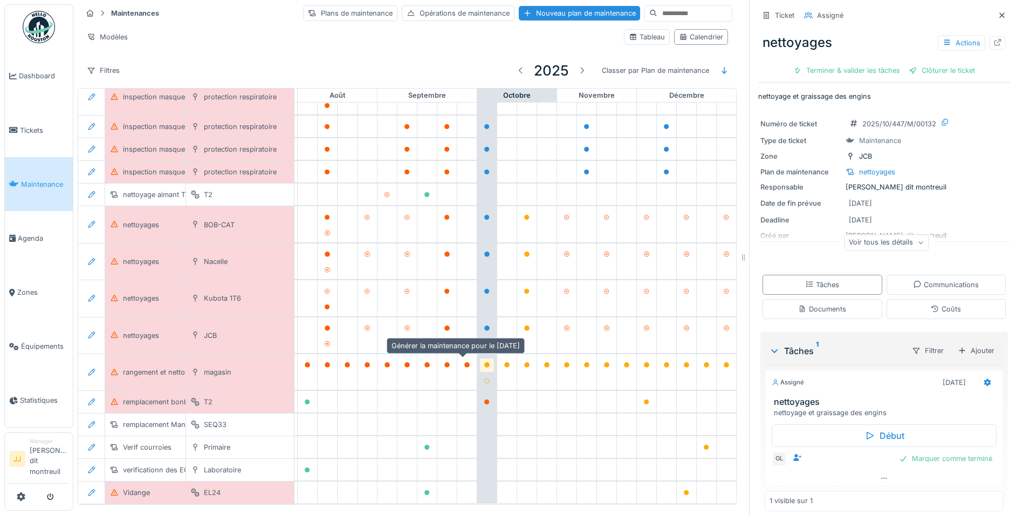
click at [484, 362] on icon at bounding box center [486, 364] width 5 height 5
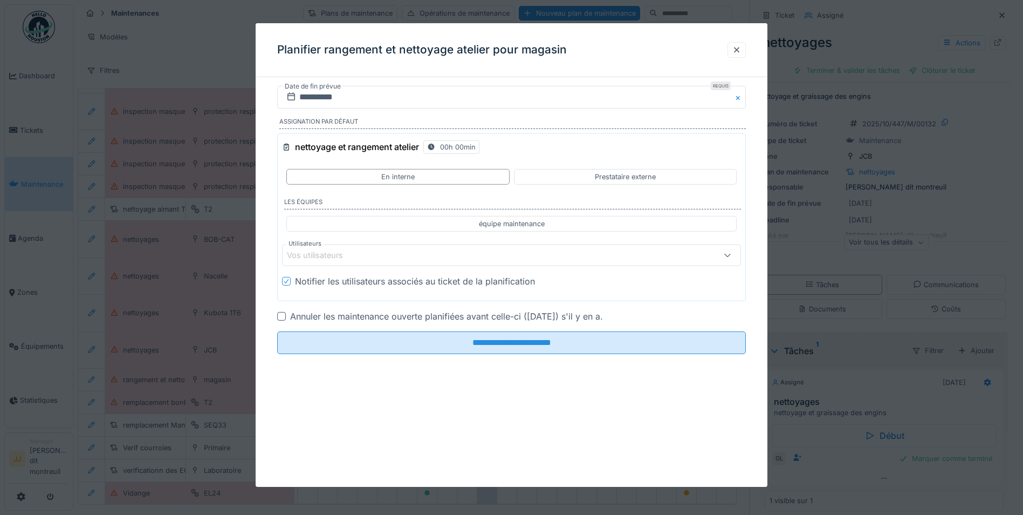
click at [442, 249] on div "Vos utilisateurs" at bounding box center [511, 255] width 459 height 22
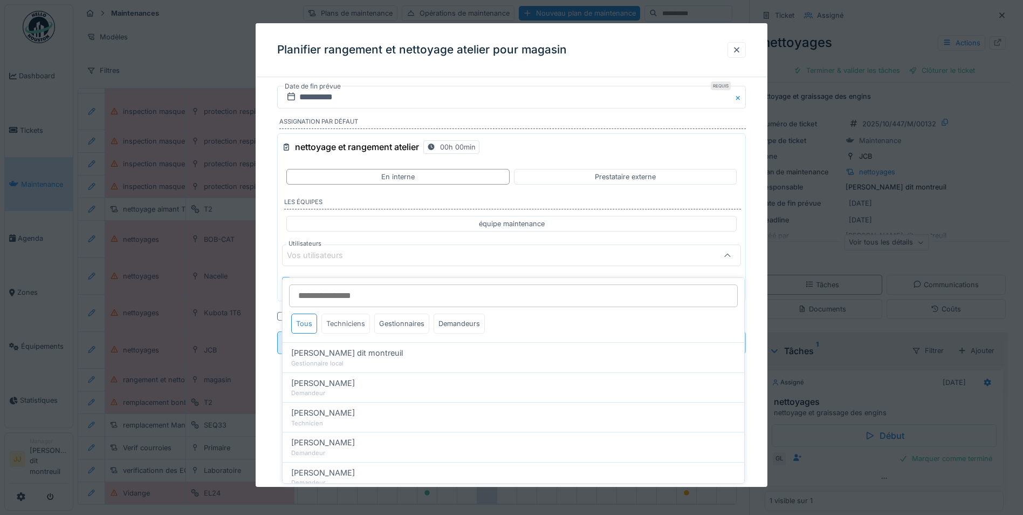
click at [357, 313] on div "Techniciens" at bounding box center [345, 323] width 49 height 20
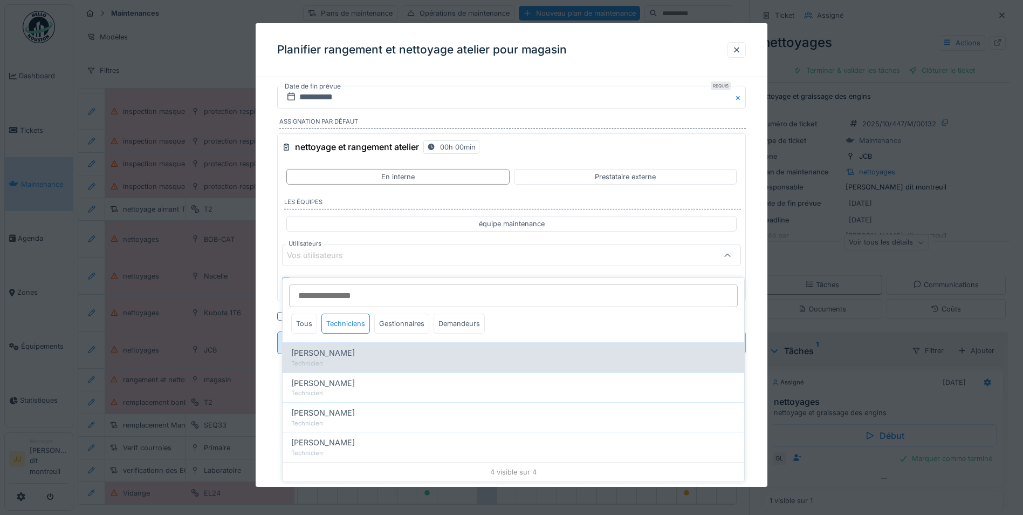
click at [351, 359] on div "Technicien" at bounding box center [513, 363] width 444 height 9
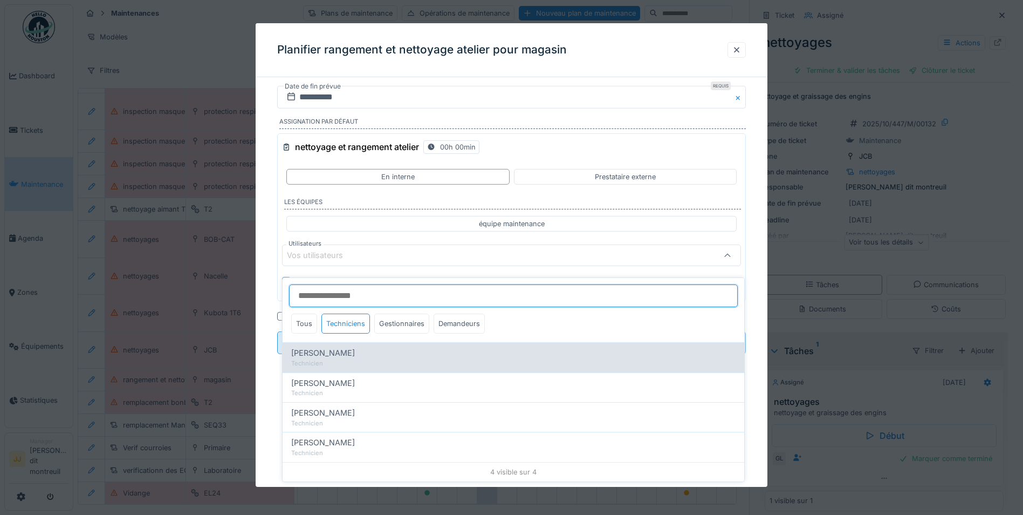
type input "*****"
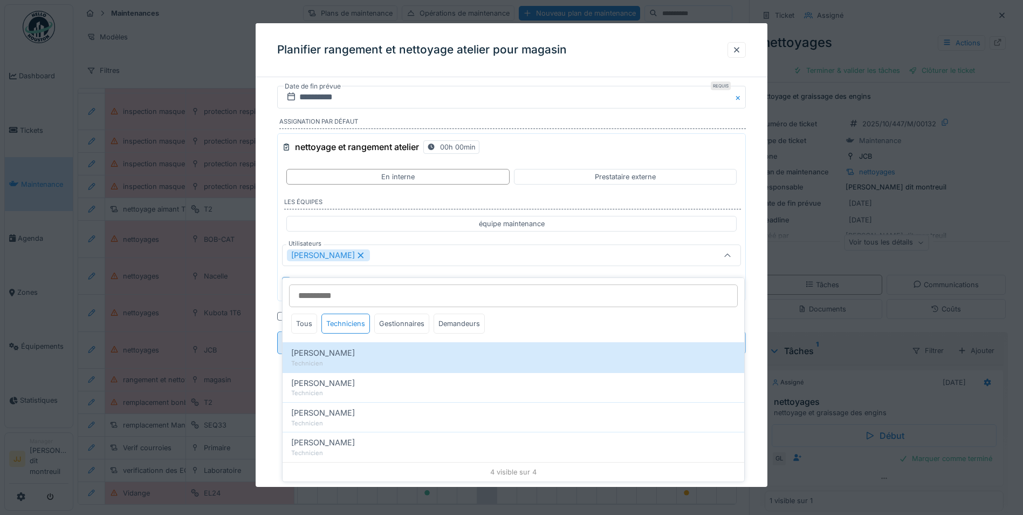
click at [540, 261] on div "[PERSON_NAME]" at bounding box center [484, 255] width 395 height 12
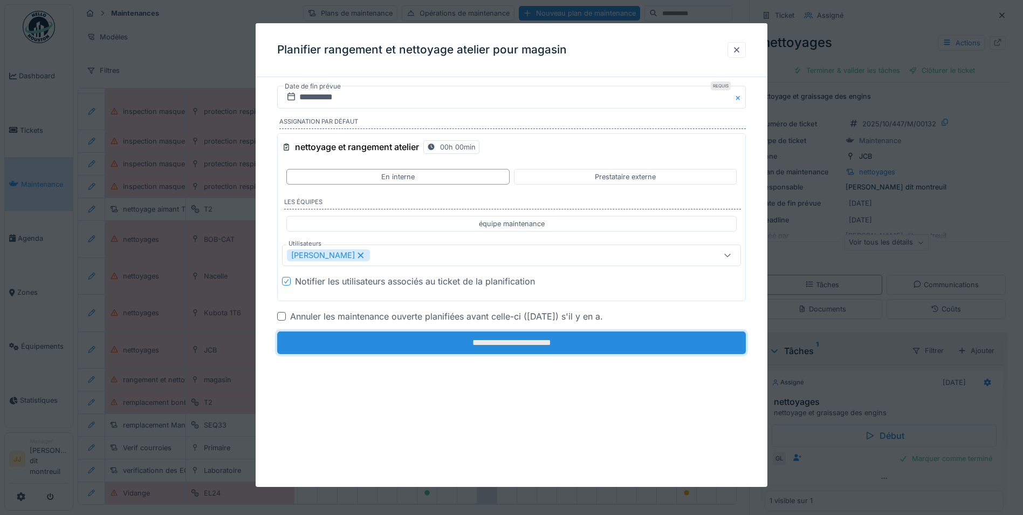
click at [449, 343] on input "**********" at bounding box center [511, 342] width 469 height 23
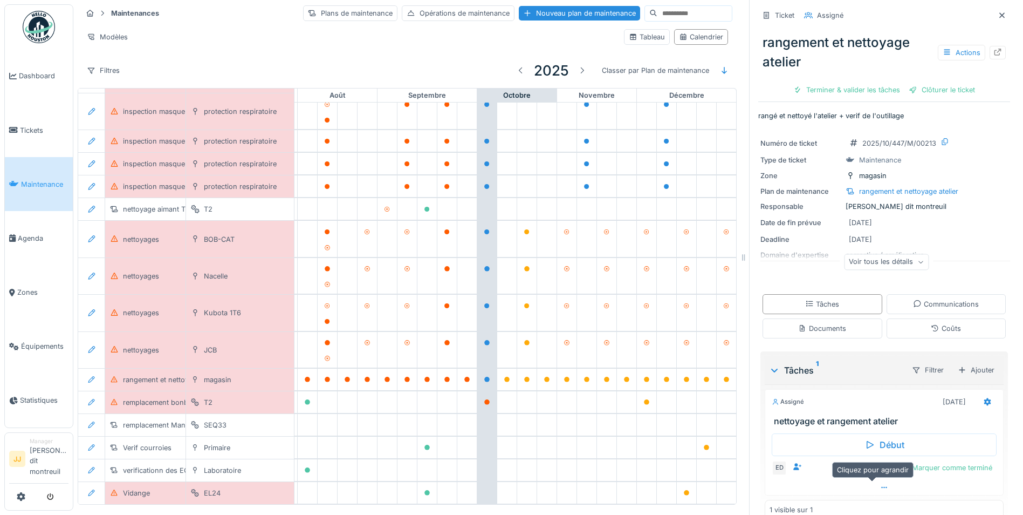
click at [870, 485] on div at bounding box center [884, 488] width 238 height 16
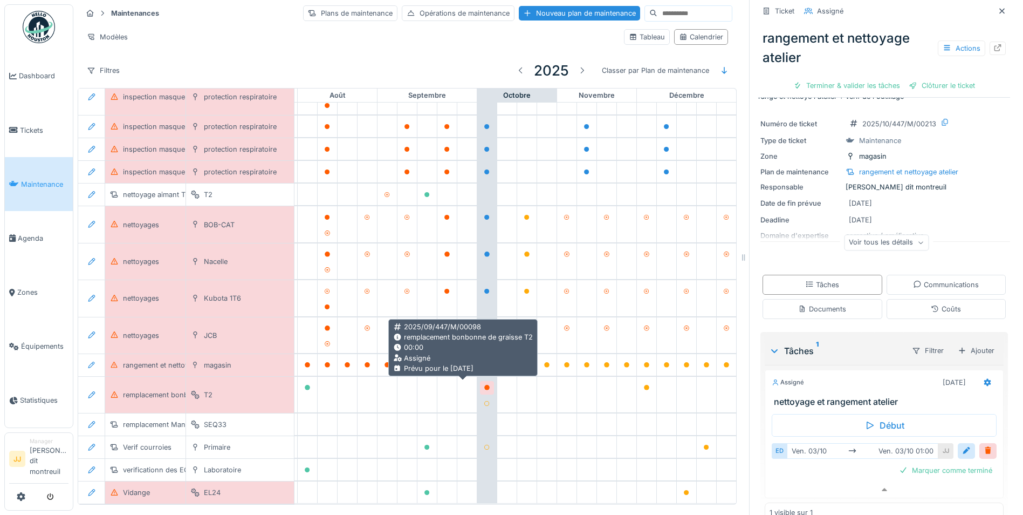
click at [484, 385] on icon at bounding box center [486, 387] width 5 height 5
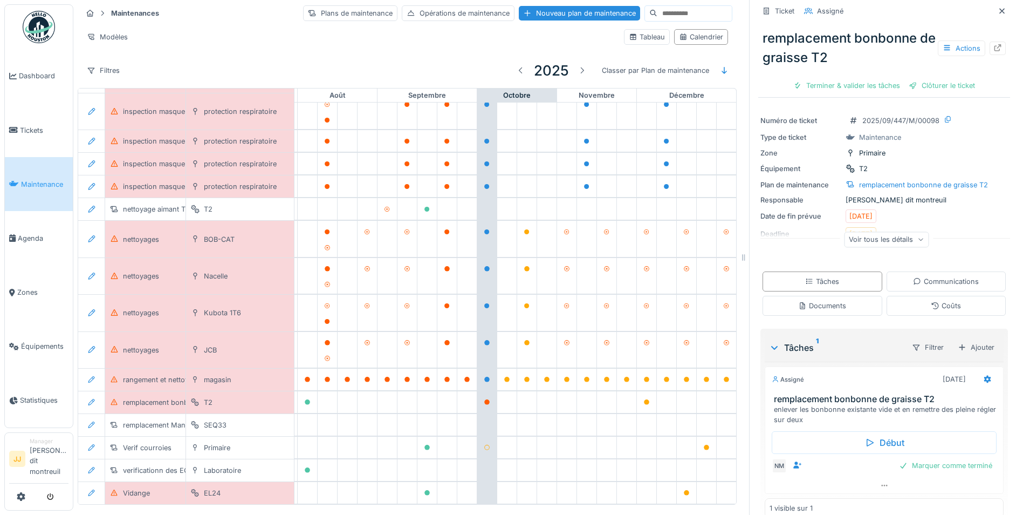
scroll to position [51, 0]
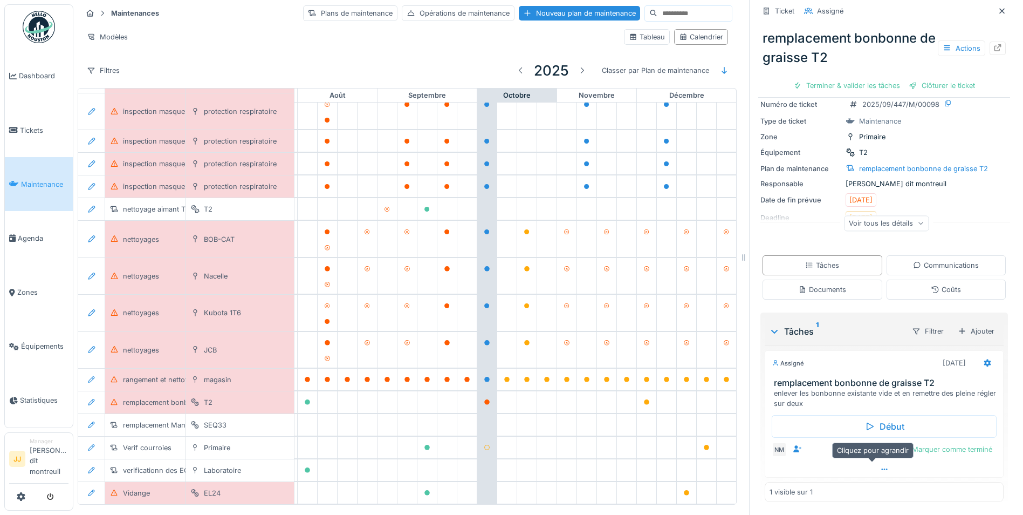
click at [871, 467] on div at bounding box center [884, 469] width 238 height 16
click at [517, 414] on div at bounding box center [526, 425] width 19 height 22
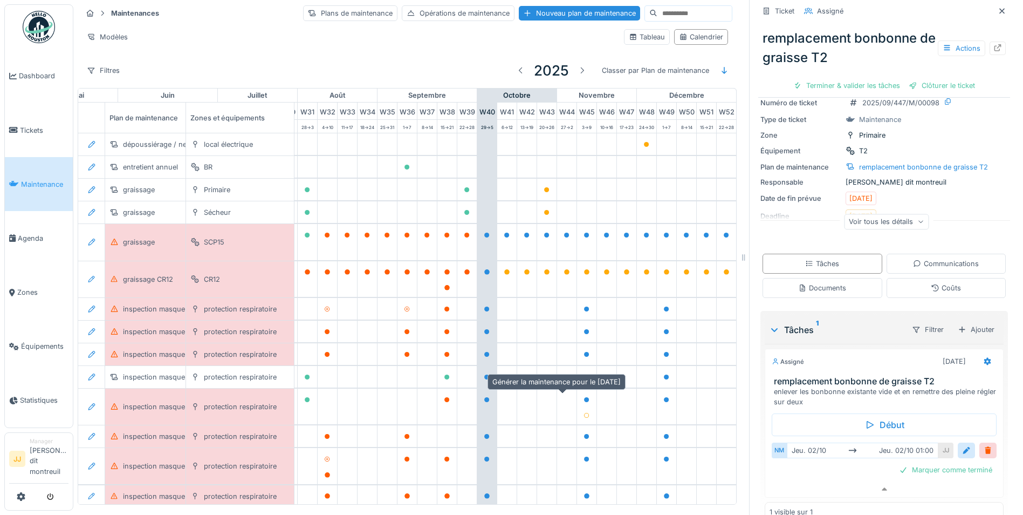
scroll to position [0, 0]
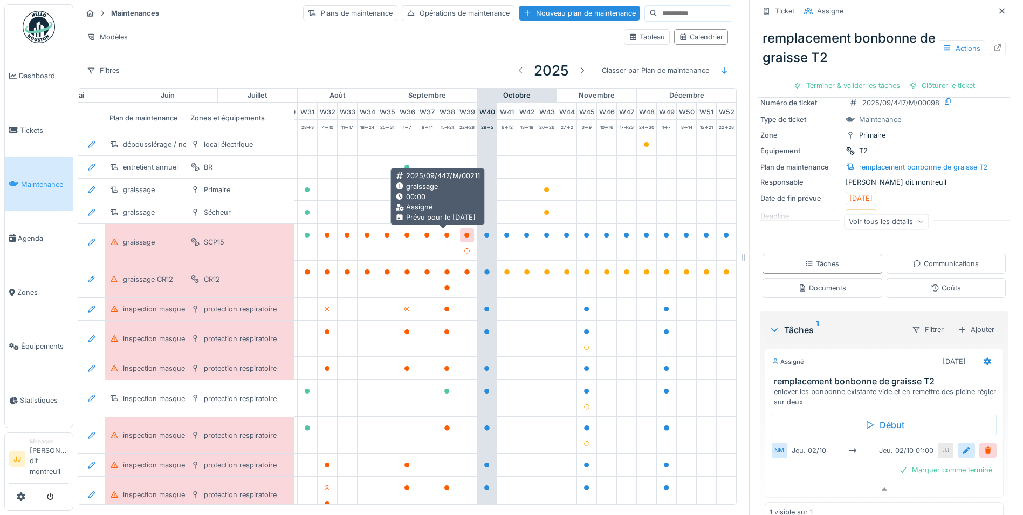
click at [464, 236] on icon at bounding box center [466, 234] width 5 height 5
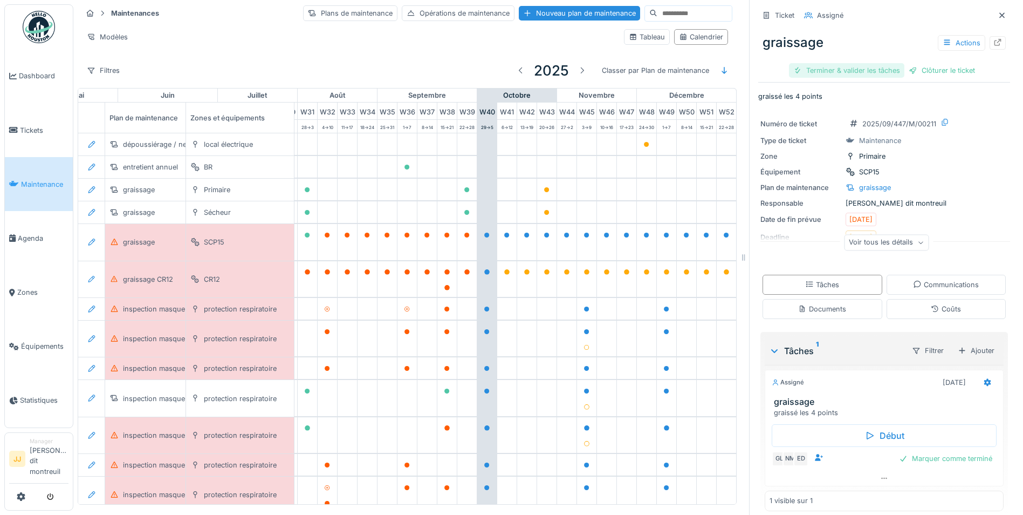
click at [857, 72] on div "Terminer & valider les tâches" at bounding box center [846, 70] width 115 height 15
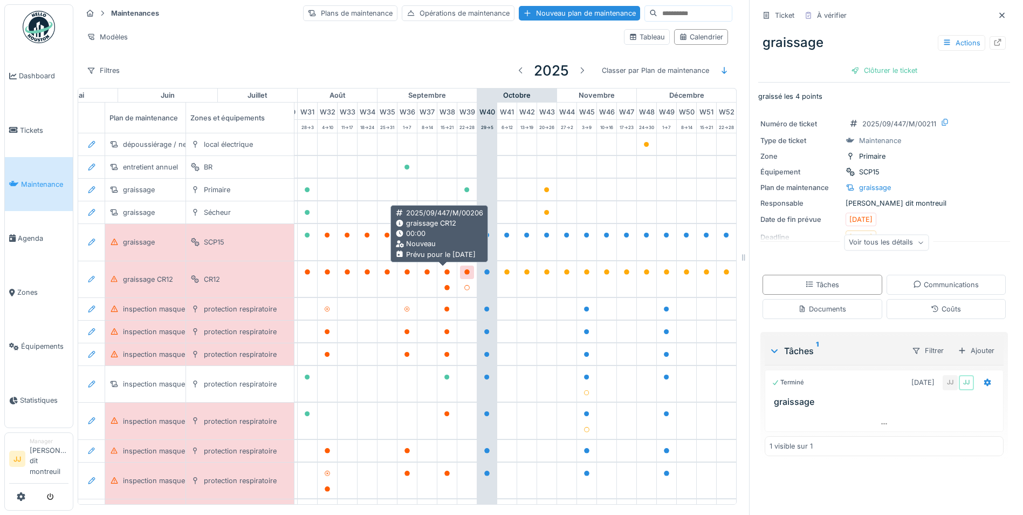
click at [464, 271] on icon at bounding box center [466, 271] width 5 height 5
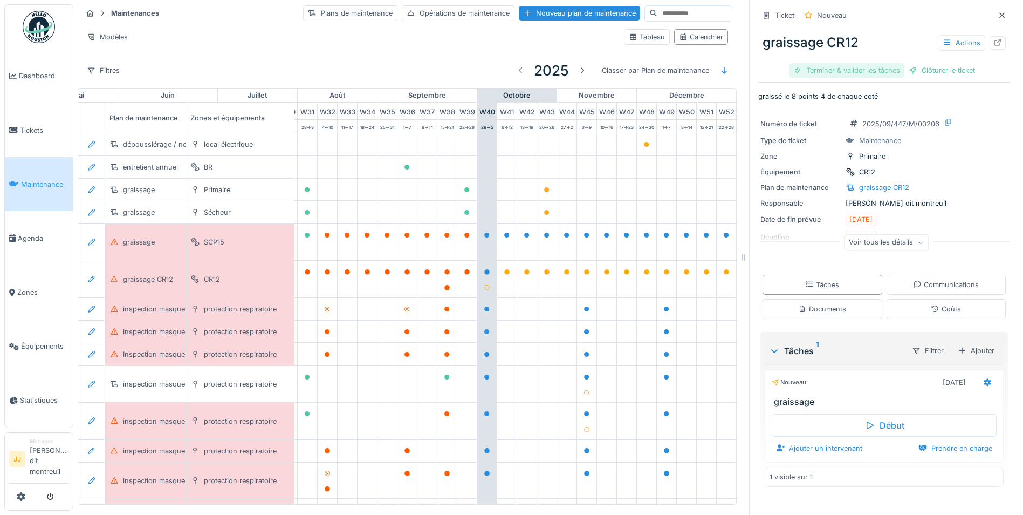
click at [867, 73] on div "Terminer & valider les tâches" at bounding box center [846, 70] width 115 height 15
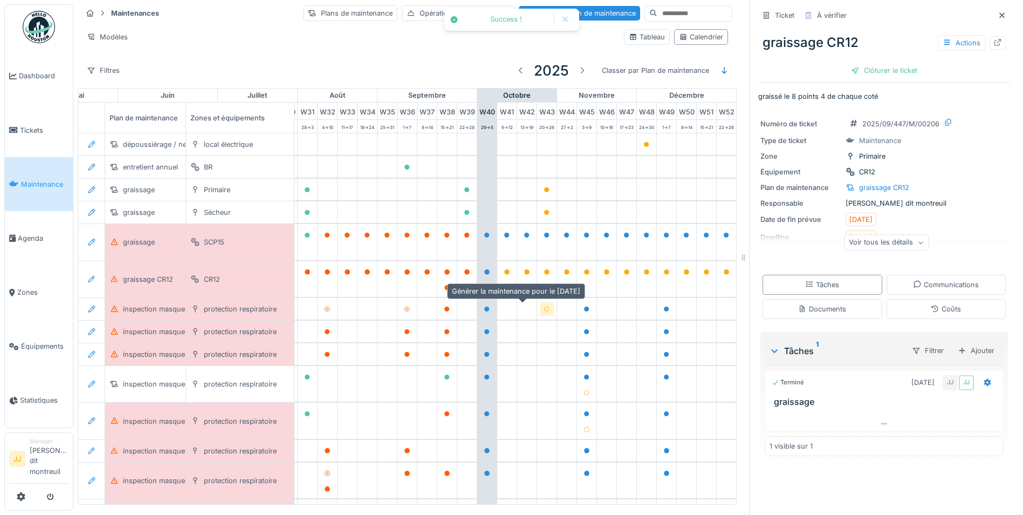
click at [540, 316] on div at bounding box center [547, 308] width 14 height 13
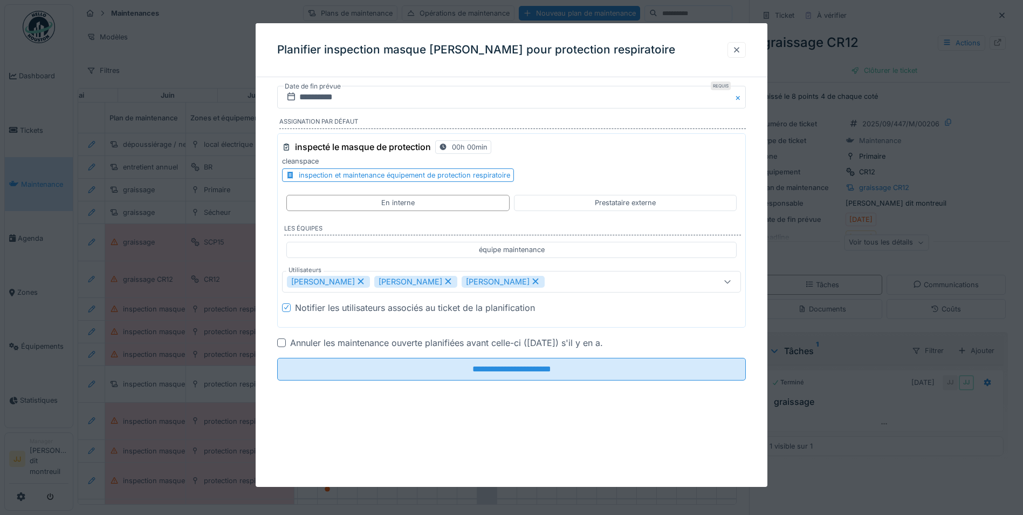
click at [741, 49] on div at bounding box center [737, 50] width 9 height 10
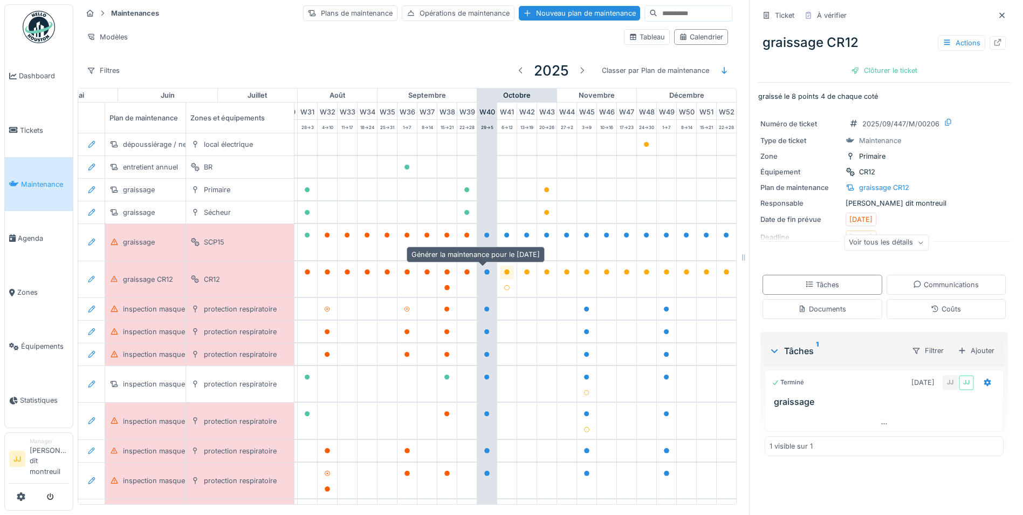
click at [504, 270] on icon at bounding box center [506, 271] width 5 height 5
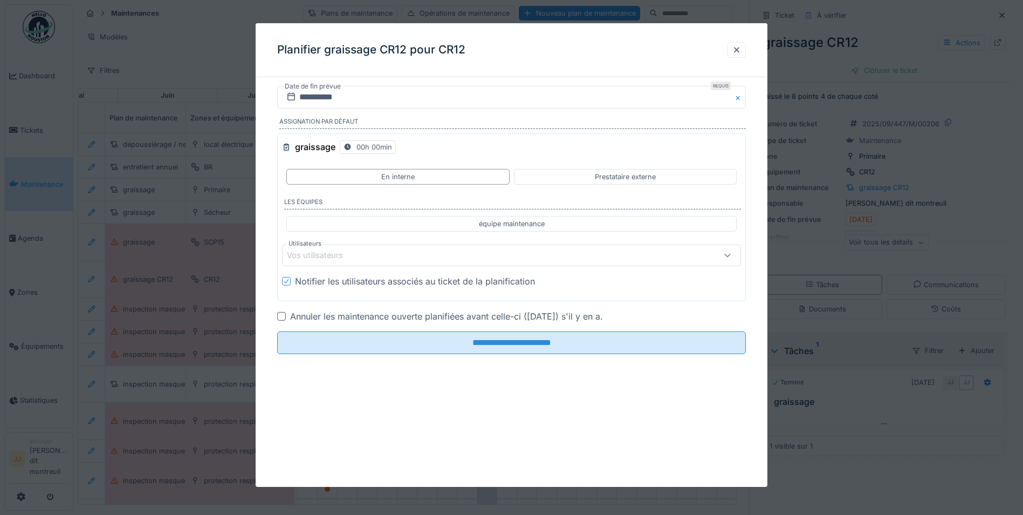
click at [311, 248] on label "Utilisateurs" at bounding box center [304, 243] width 37 height 9
click at [321, 259] on div "Vos utilisateurs" at bounding box center [322, 255] width 71 height 12
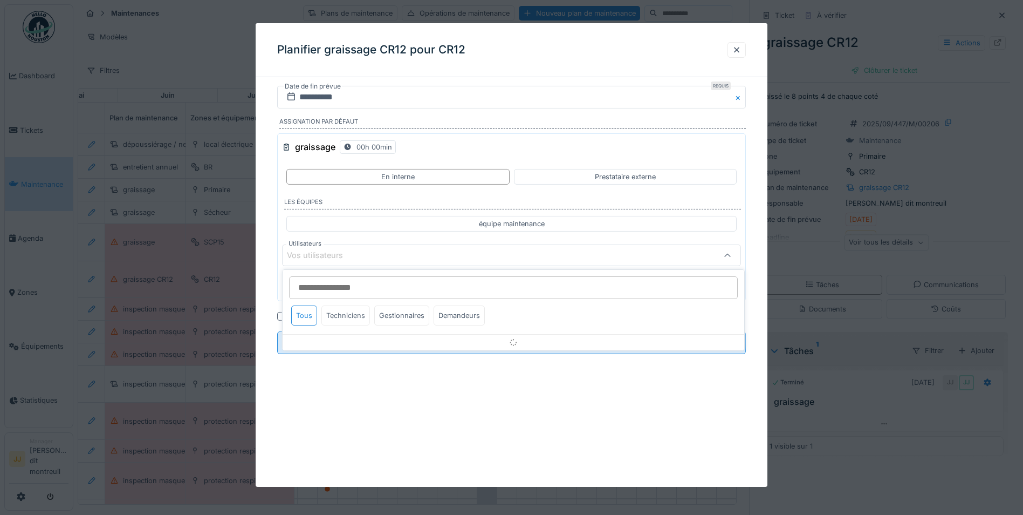
click at [347, 319] on div "Techniciens" at bounding box center [345, 315] width 49 height 20
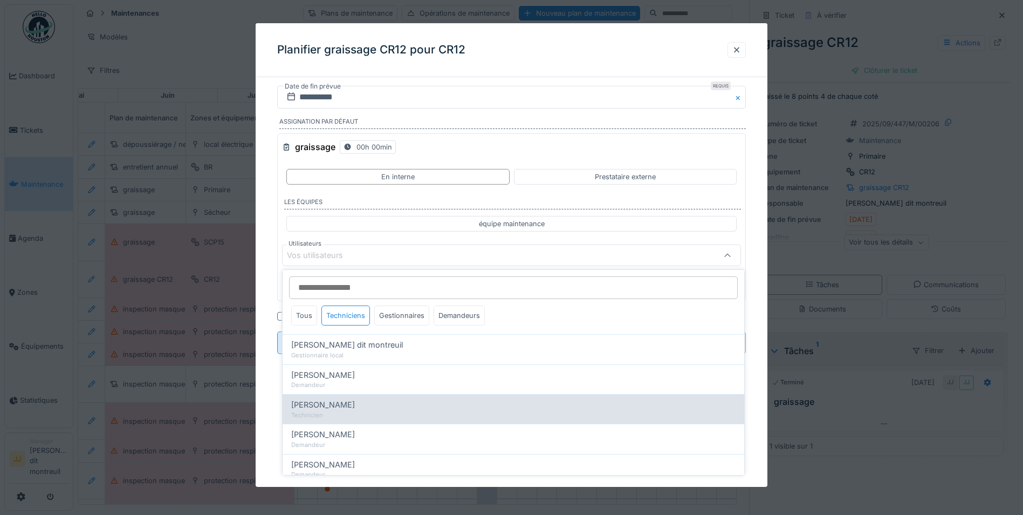
click at [356, 408] on div "[PERSON_NAME]" at bounding box center [513, 405] width 444 height 12
type input "*****"
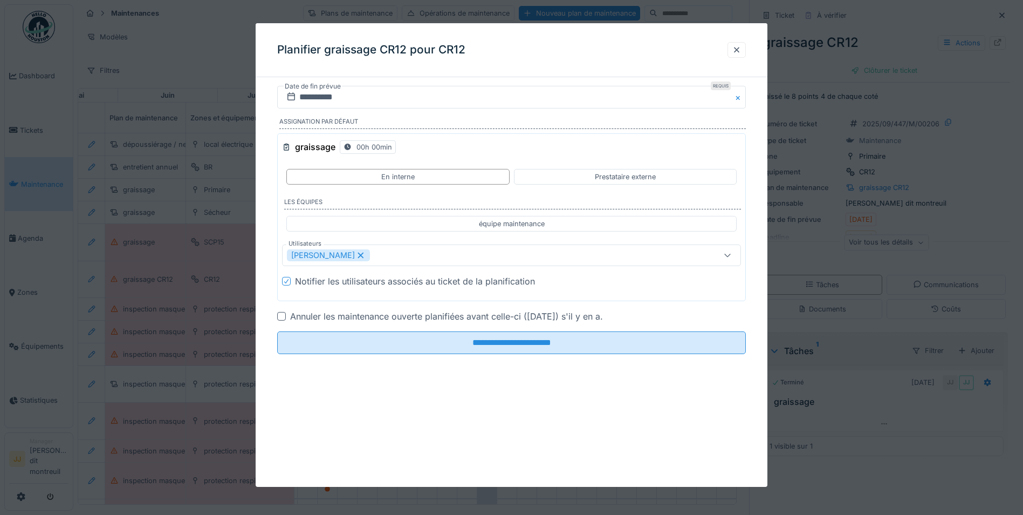
click at [396, 237] on div "graissage 00h 00min En interne Prestataire externe Les équipes équipe maintenan…" at bounding box center [511, 217] width 469 height 168
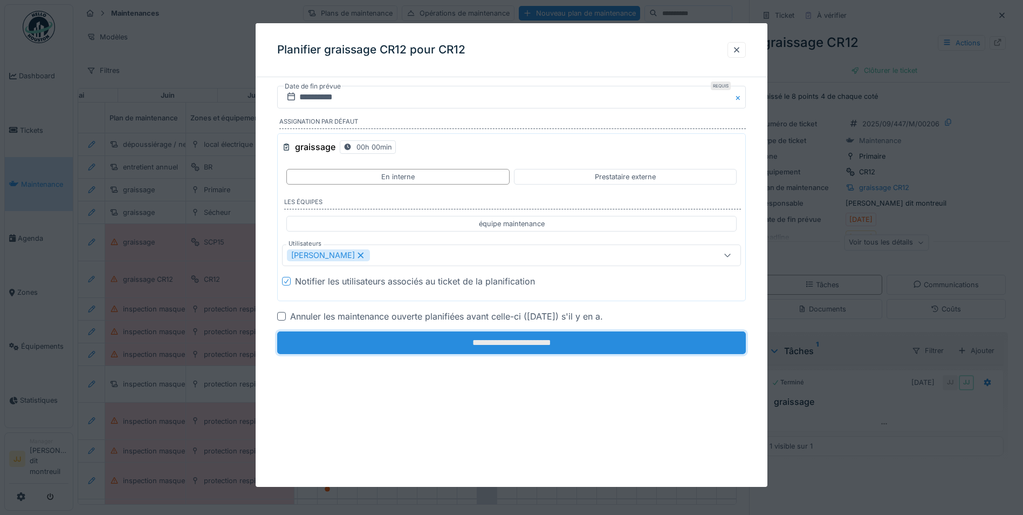
click at [413, 340] on input "**********" at bounding box center [511, 342] width 469 height 23
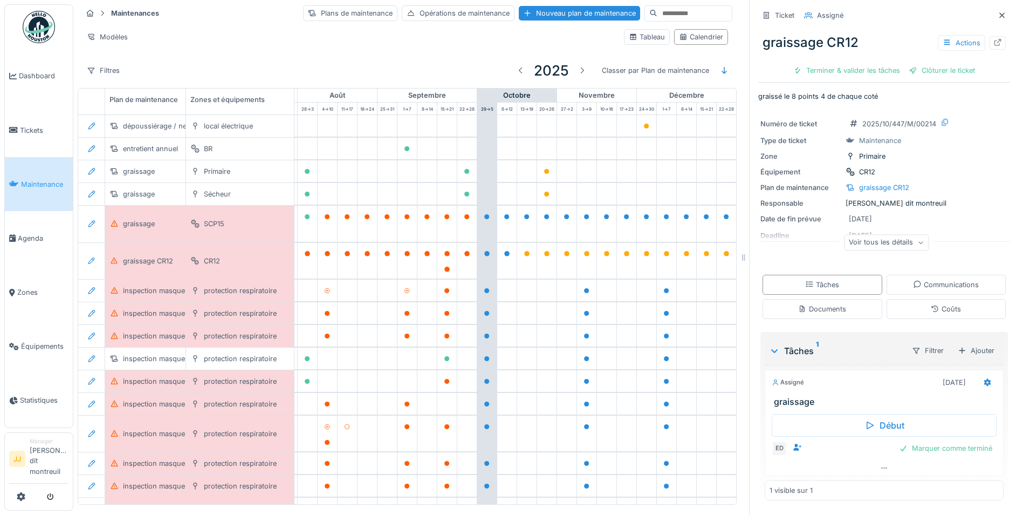
scroll to position [0, 648]
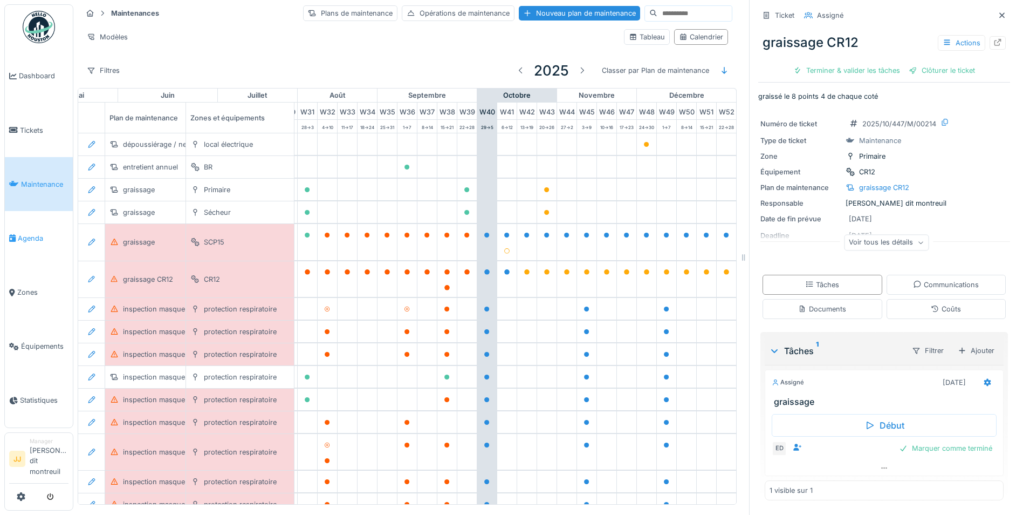
click at [47, 232] on link "Agenda" at bounding box center [39, 238] width 68 height 54
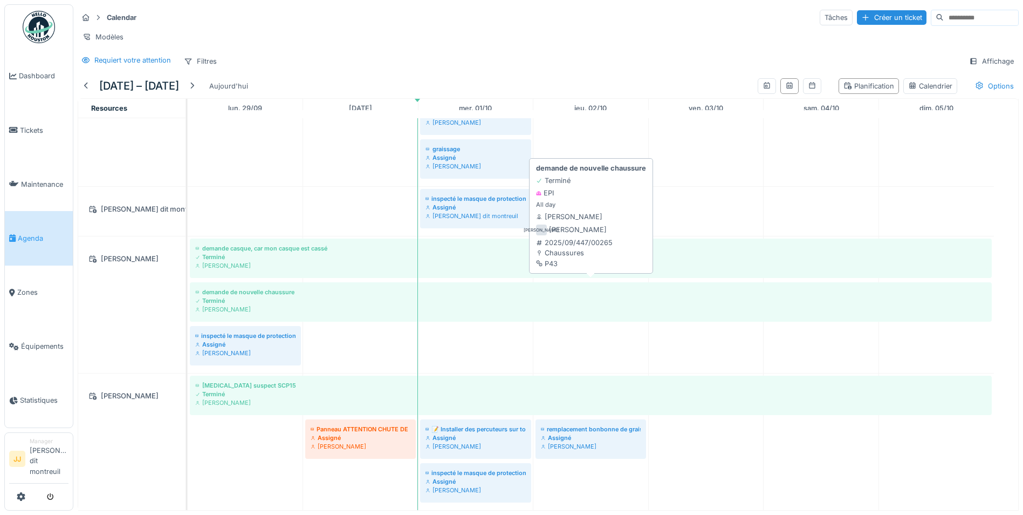
scroll to position [8, 0]
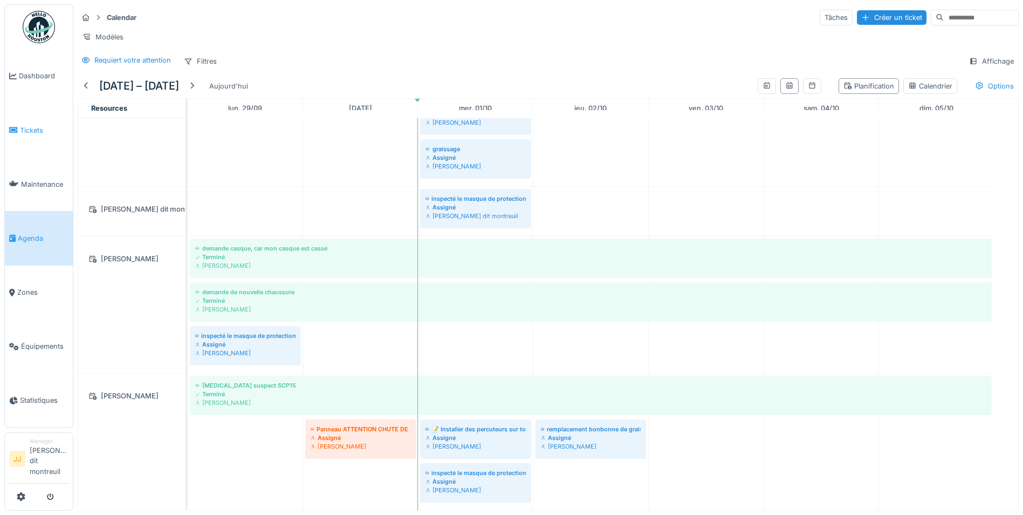
click at [25, 132] on span "Tickets" at bounding box center [44, 130] width 49 height 10
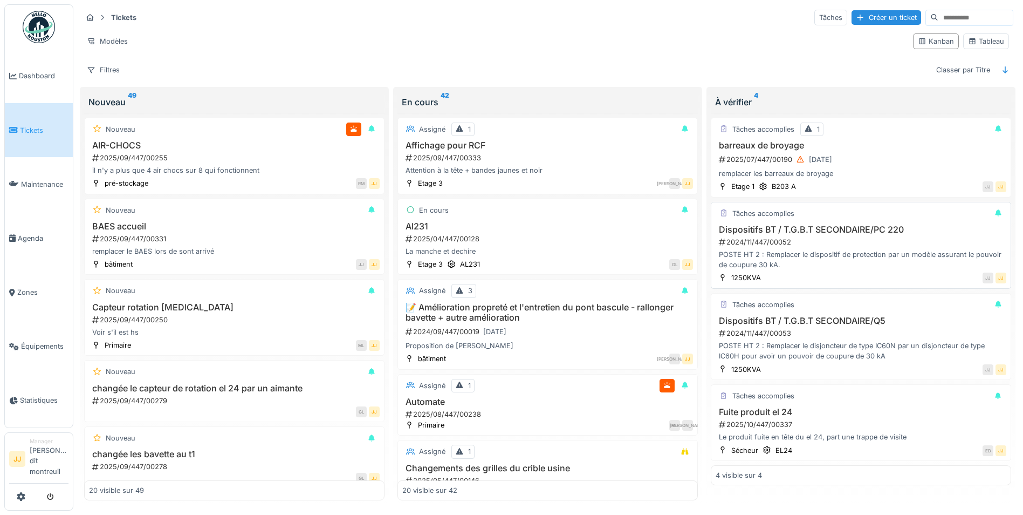
scroll to position [6, 0]
click at [869, 444] on div "ED JJ" at bounding box center [902, 449] width 208 height 11
click at [812, 412] on div "Fuite produit el 24 2025/10/447/00337 Le produit fuite en tête du el 24, part u…" at bounding box center [861, 425] width 291 height 36
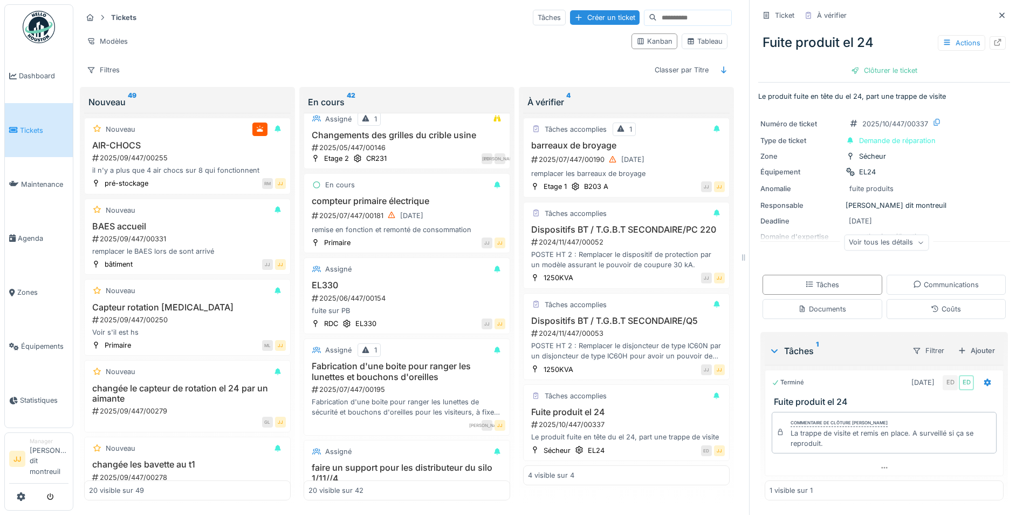
scroll to position [378, 0]
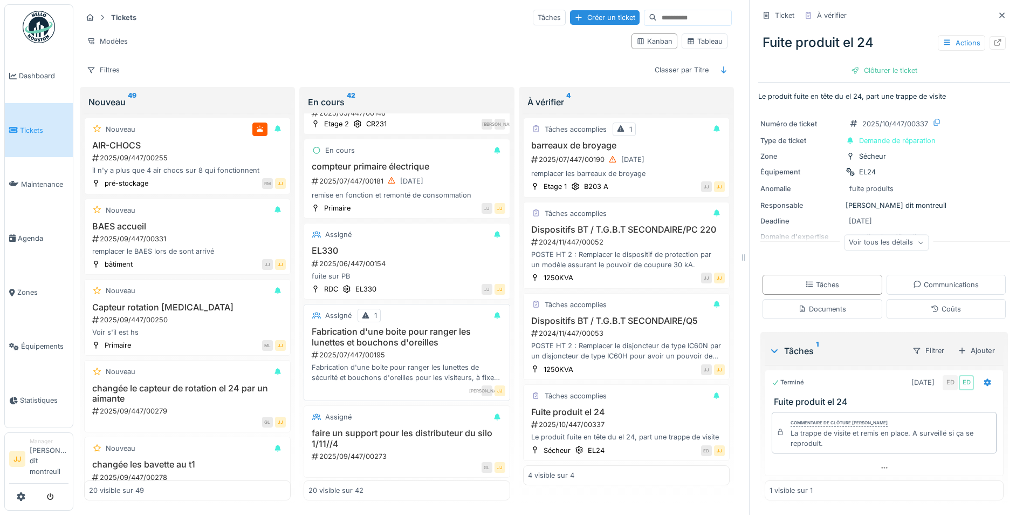
click at [382, 340] on h3 "Fabrication d'une boite pour ranger les lunettes et bouchons d'oreilles" at bounding box center [407, 336] width 197 height 20
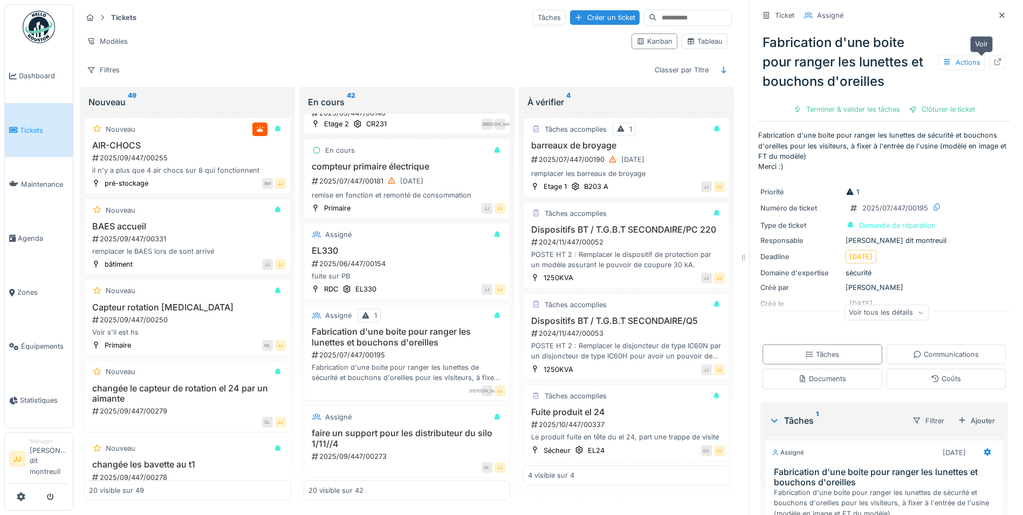
click at [994, 58] on icon at bounding box center [998, 61] width 9 height 7
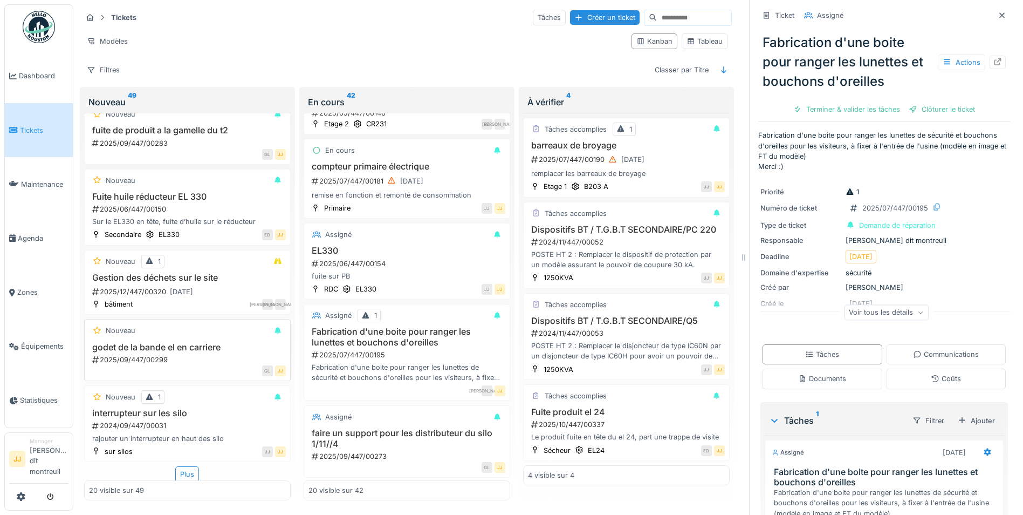
scroll to position [1188, 0]
click at [179, 470] on div "Plus" at bounding box center [187, 472] width 24 height 16
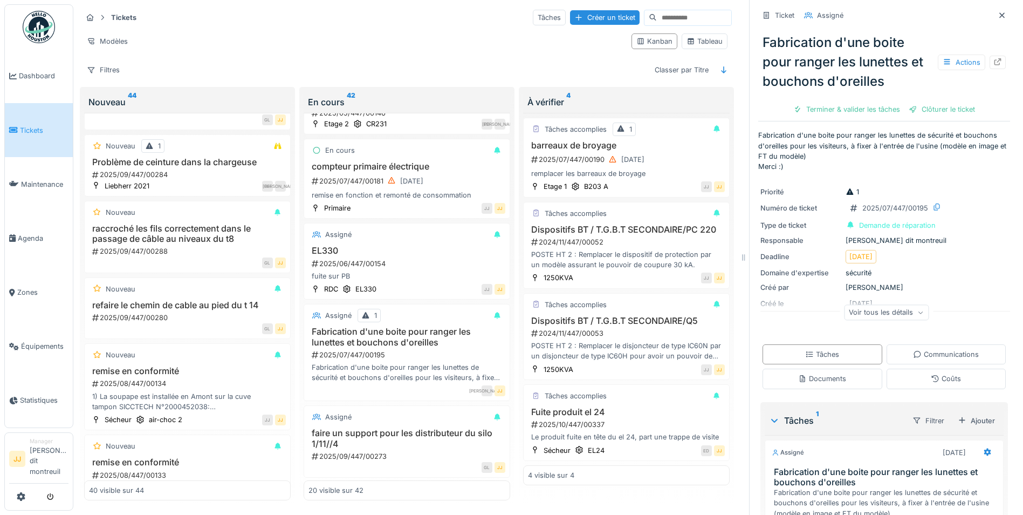
scroll to position [1674, 0]
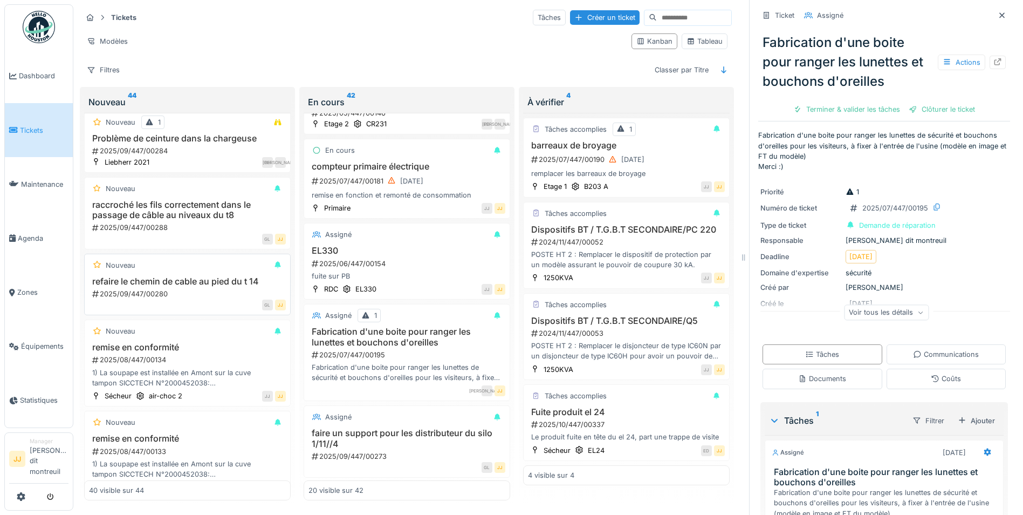
click at [230, 289] on div "2025/09/447/00280" at bounding box center [188, 294] width 195 height 10
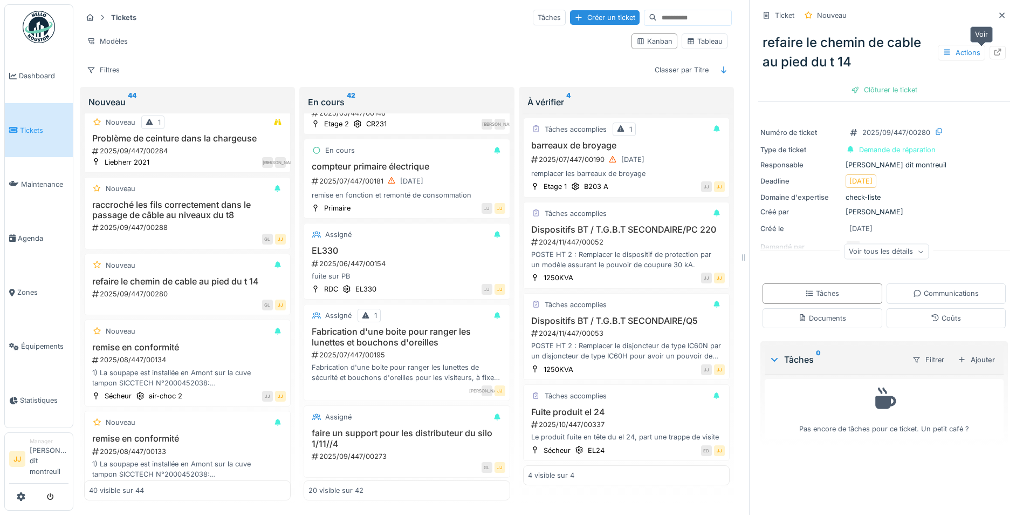
click at [995, 49] on icon at bounding box center [998, 52] width 7 height 7
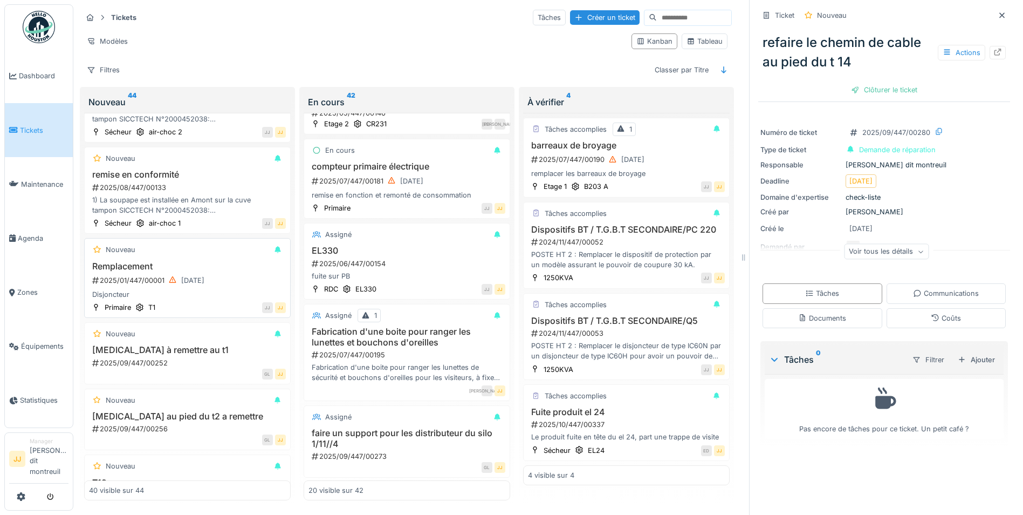
scroll to position [1944, 0]
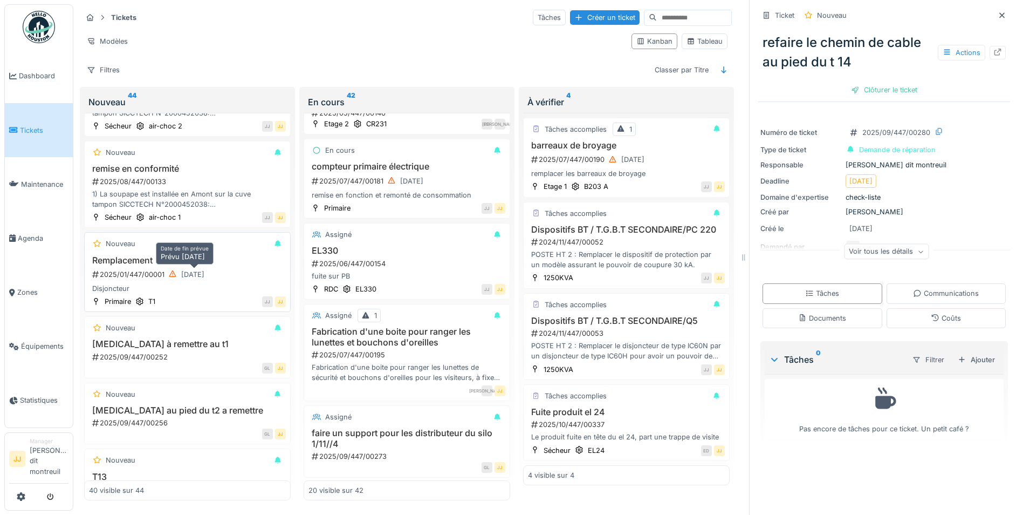
click at [167, 270] on div "[DATE]" at bounding box center [187, 274] width 44 height 13
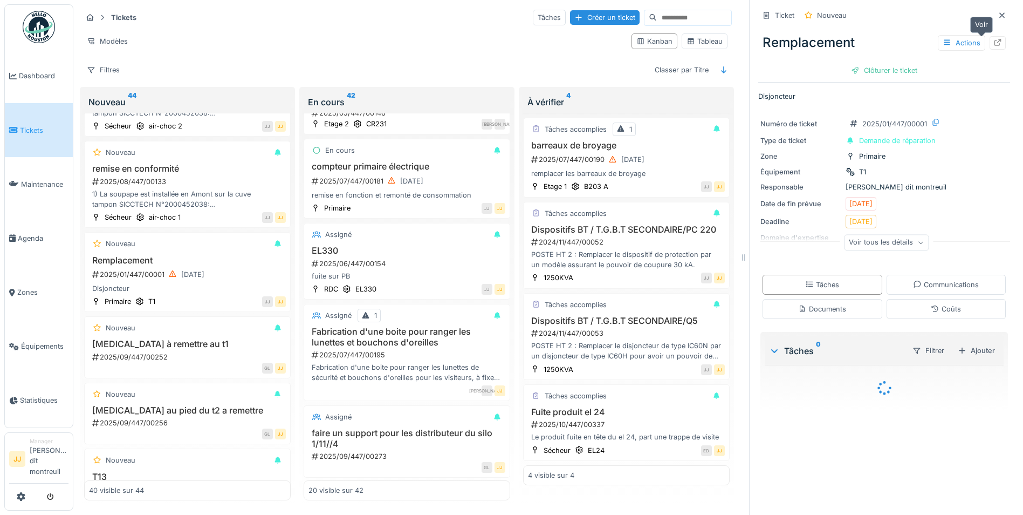
click at [995, 39] on icon at bounding box center [998, 42] width 7 height 7
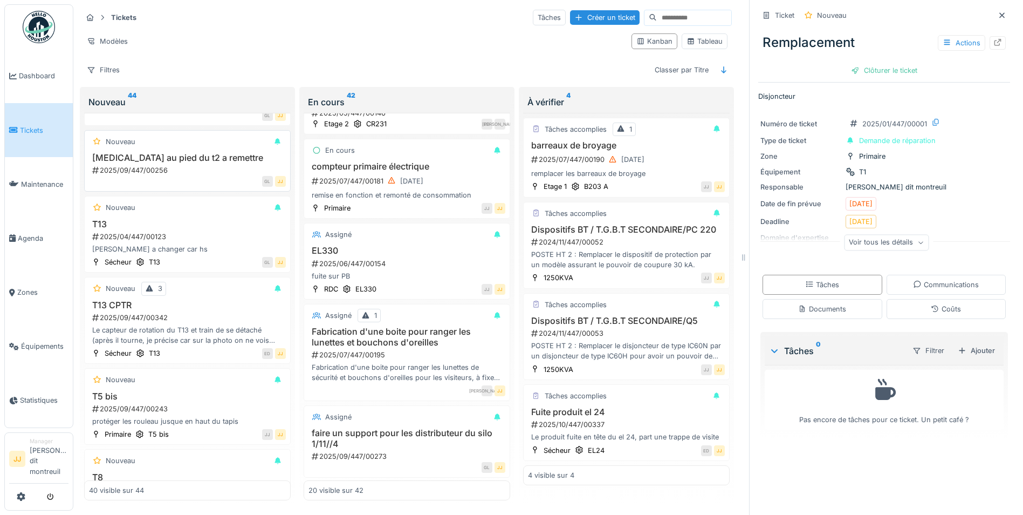
scroll to position [2214, 0]
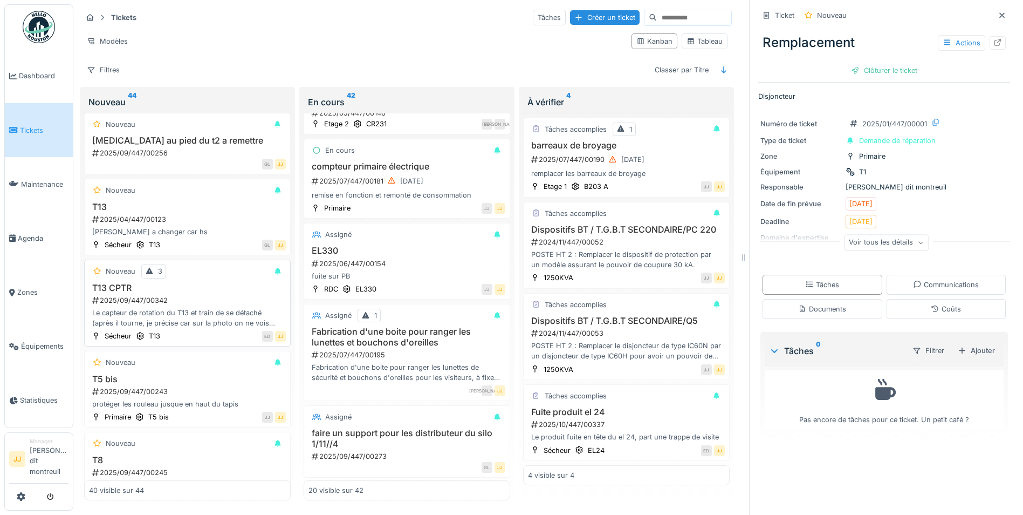
click at [217, 295] on div "2025/09/447/00342" at bounding box center [188, 300] width 195 height 10
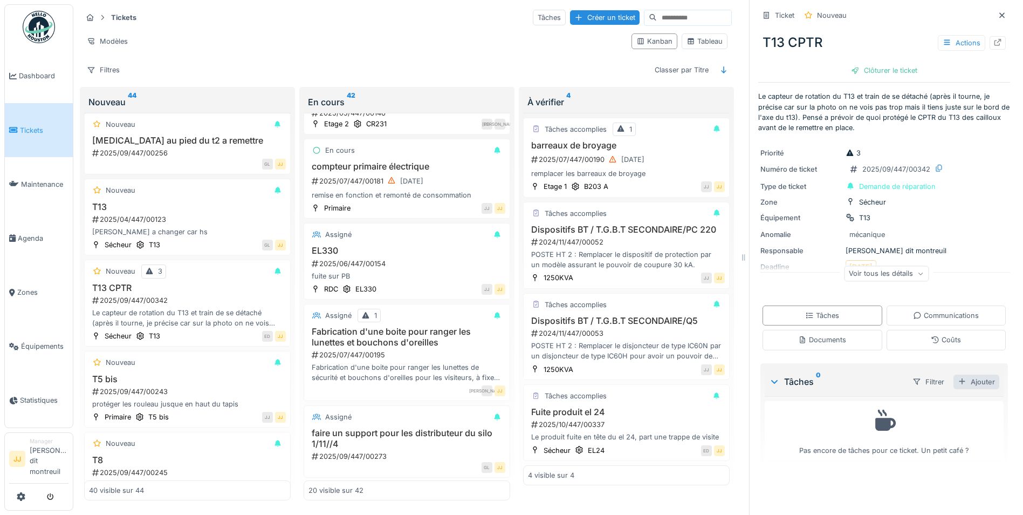
click at [968, 374] on div "Ajouter" at bounding box center [977, 381] width 46 height 15
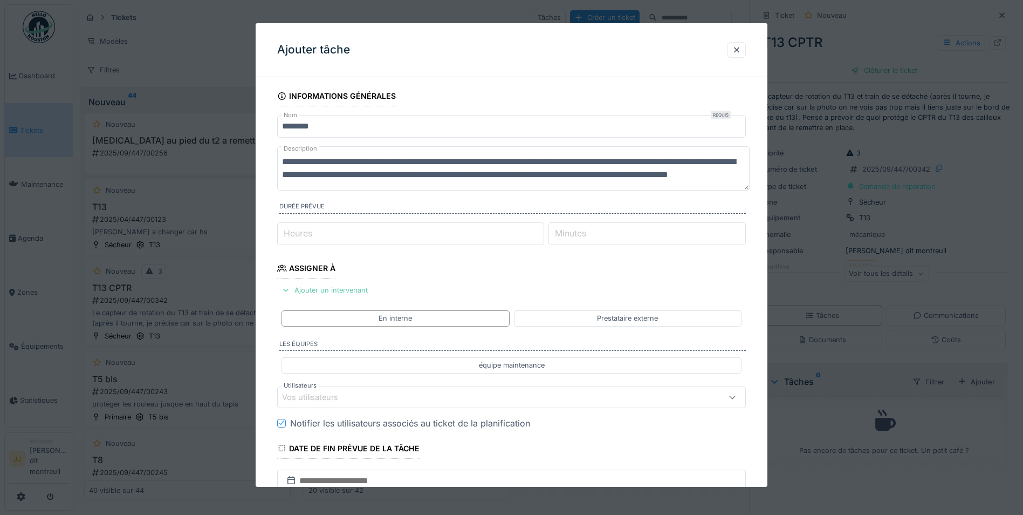
click at [332, 289] on div "Ajouter un intervenant" at bounding box center [324, 290] width 95 height 15
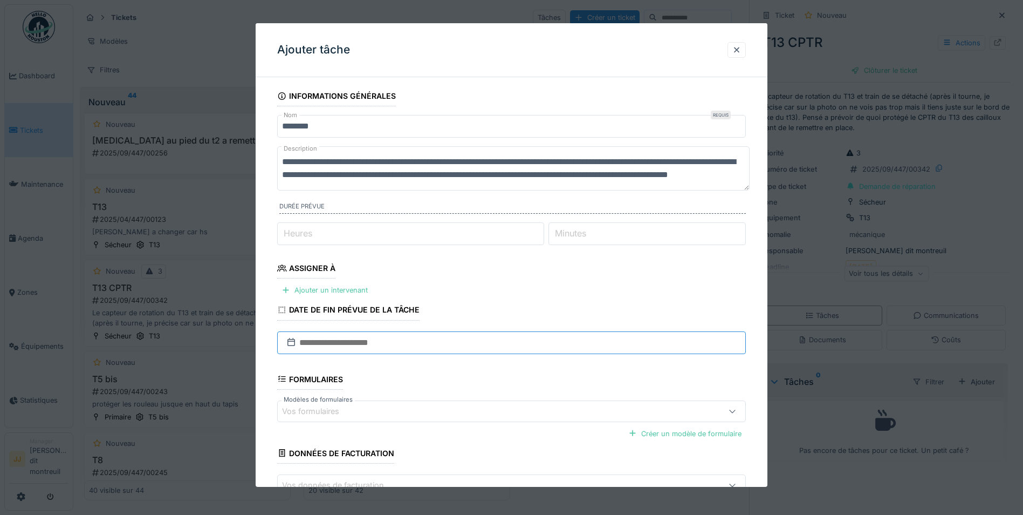
click at [336, 342] on input "text" at bounding box center [511, 342] width 469 height 23
click at [353, 288] on div "Ajouter un intervenant" at bounding box center [324, 290] width 95 height 15
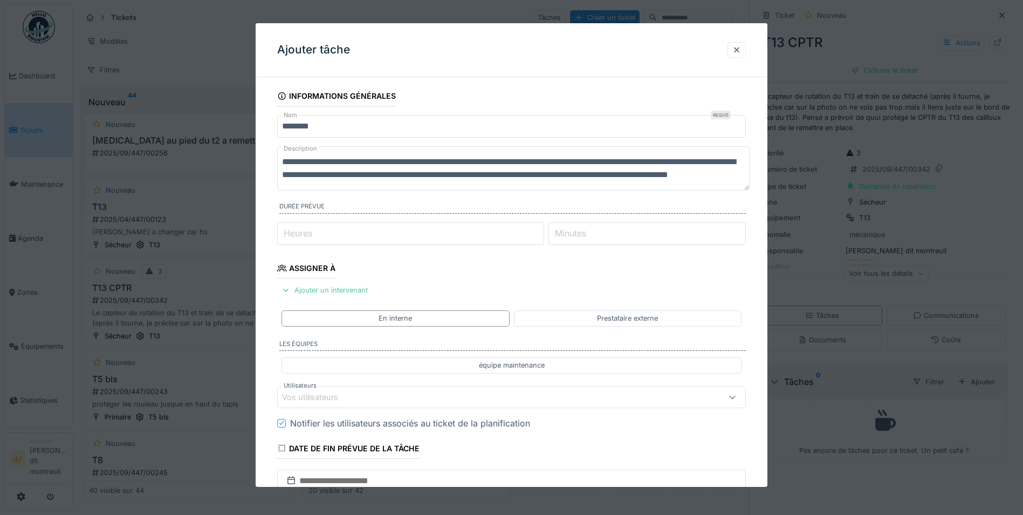
click at [335, 395] on div "Vos utilisateurs" at bounding box center [317, 397] width 71 height 12
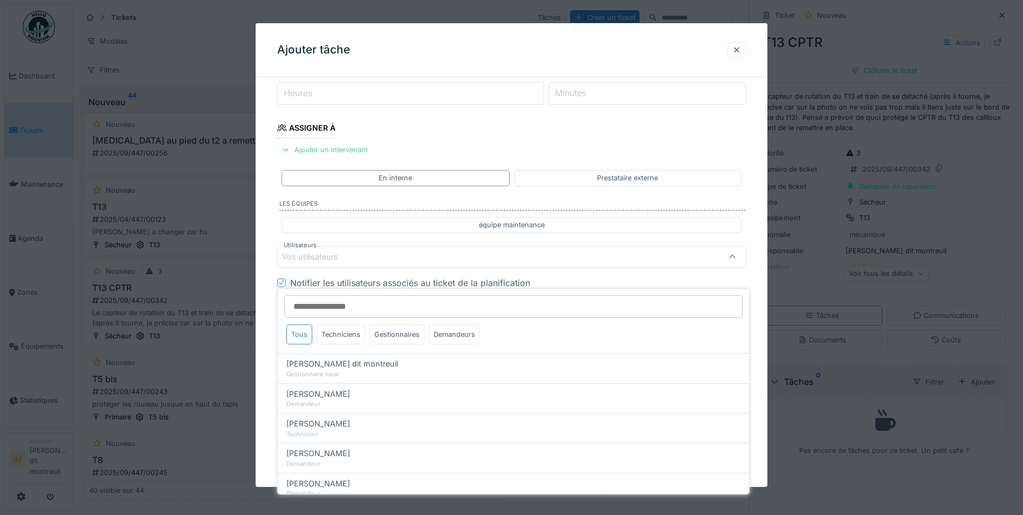
scroll to position [142, 0]
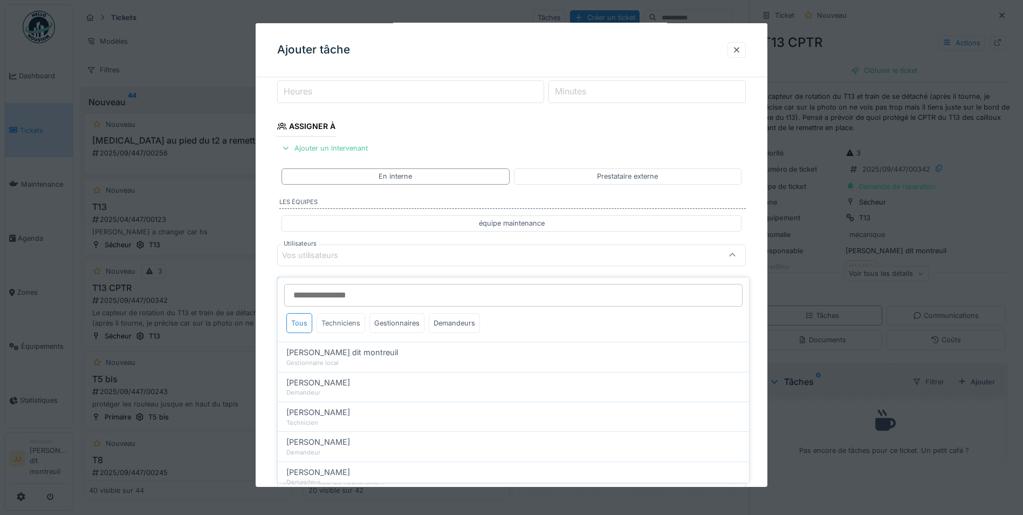
click at [357, 318] on div "Techniciens" at bounding box center [341, 323] width 49 height 20
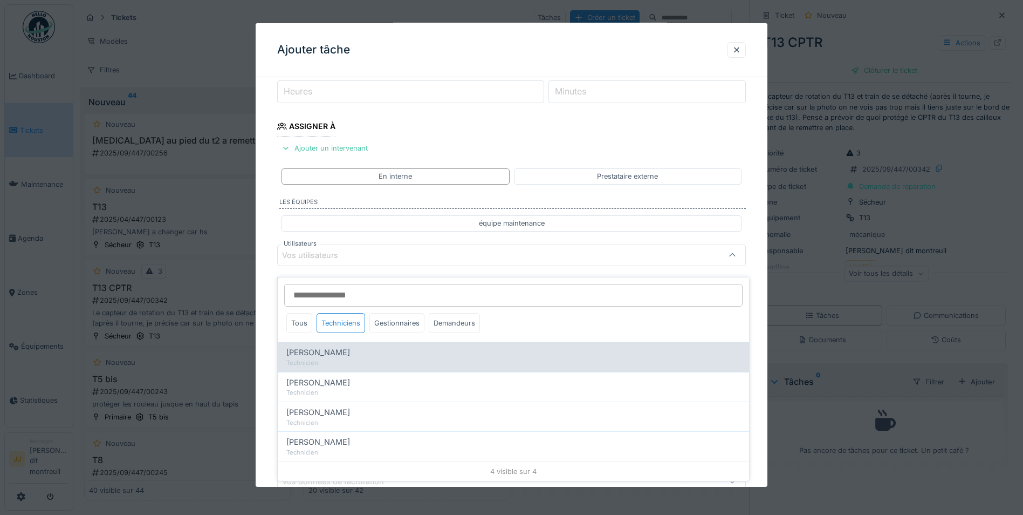
click at [346, 358] on div "Technicien" at bounding box center [513, 362] width 454 height 9
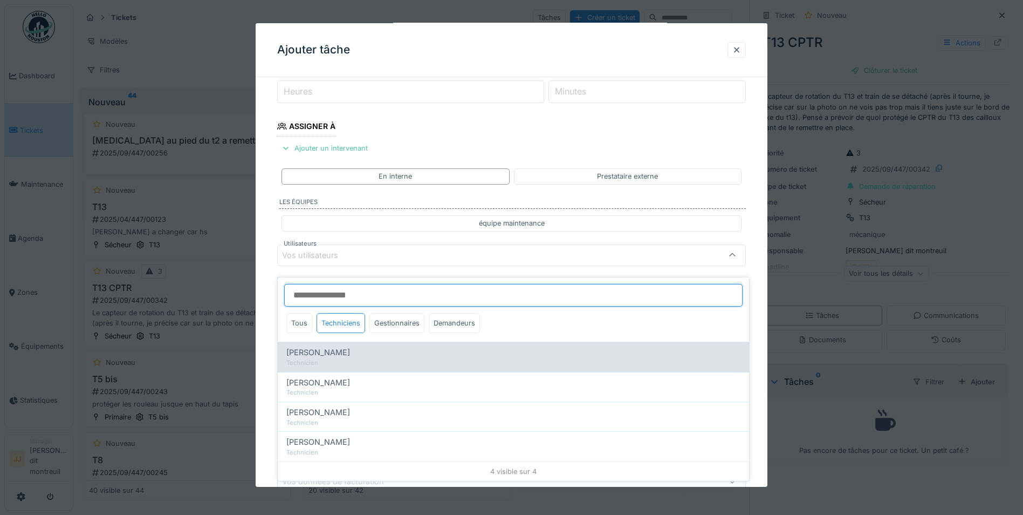
type input "*****"
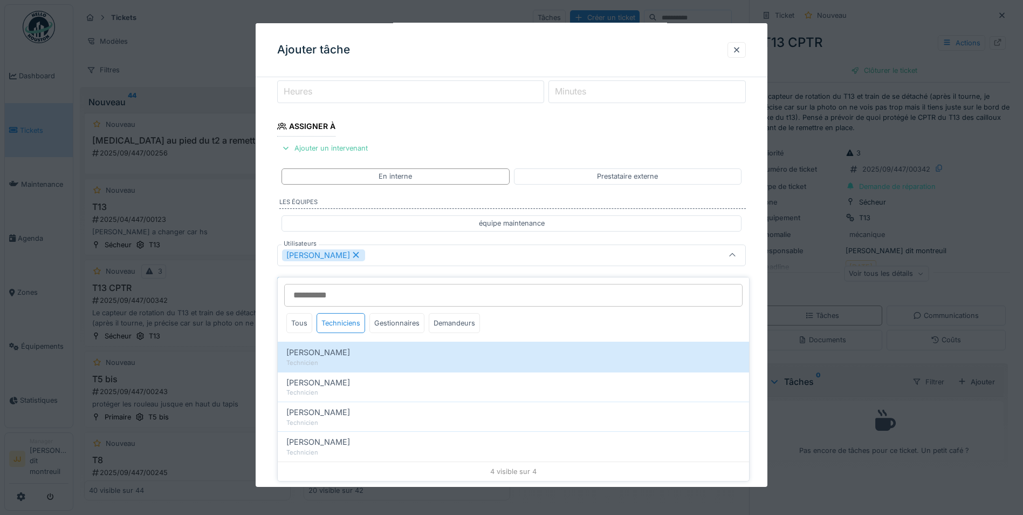
click at [450, 254] on div "[PERSON_NAME]" at bounding box center [484, 255] width 404 height 12
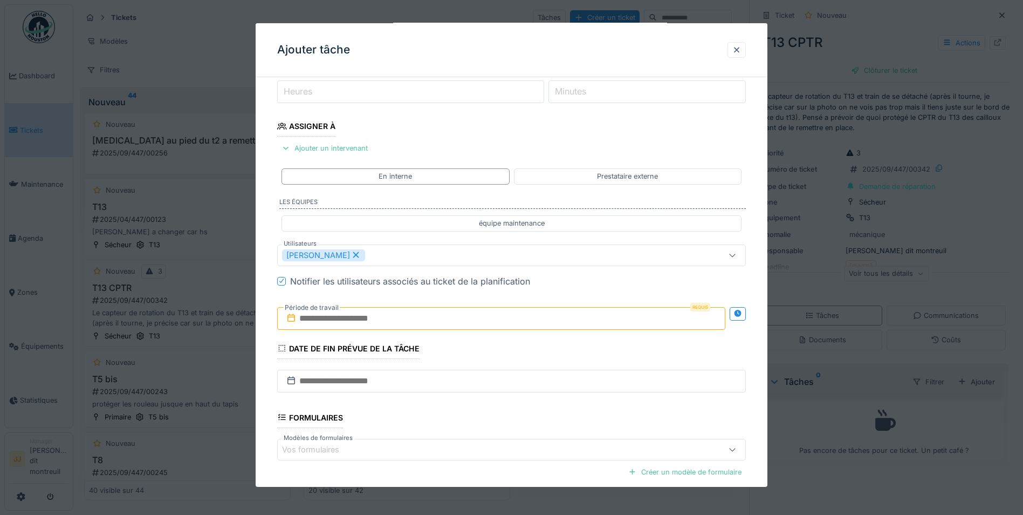
click at [353, 318] on input "text" at bounding box center [501, 317] width 448 height 23
click at [500, 388] on div "2" at bounding box center [503, 388] width 15 height 15
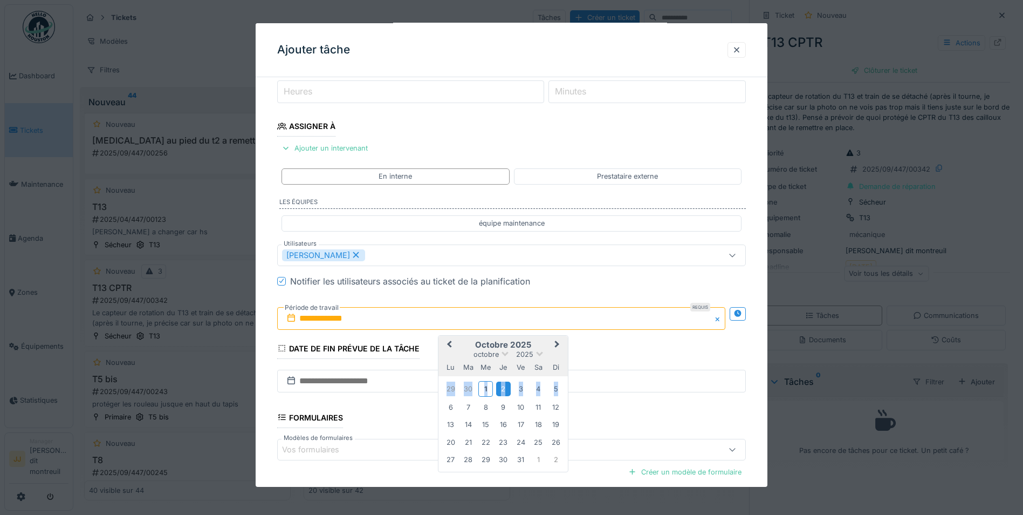
click at [500, 388] on div "2" at bounding box center [503, 388] width 15 height 15
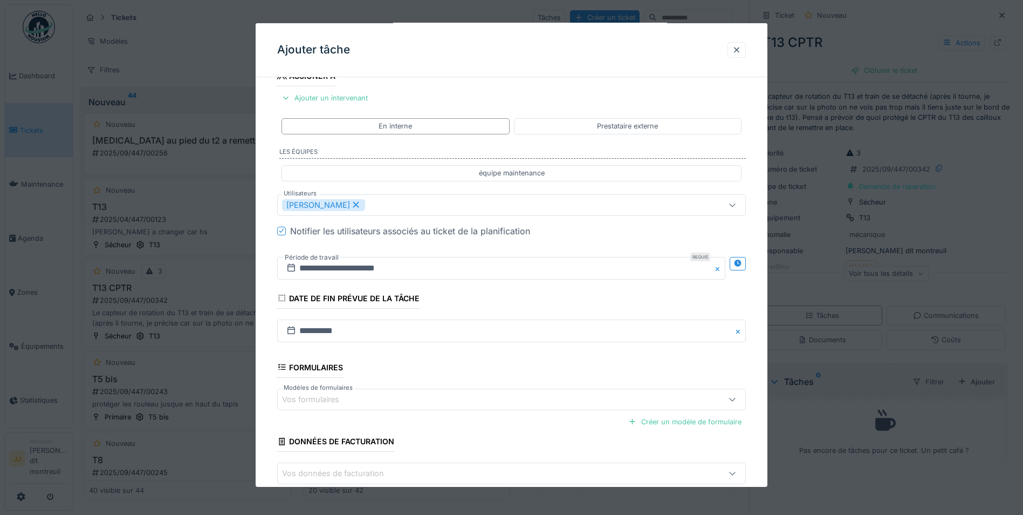
scroll to position [251, 0]
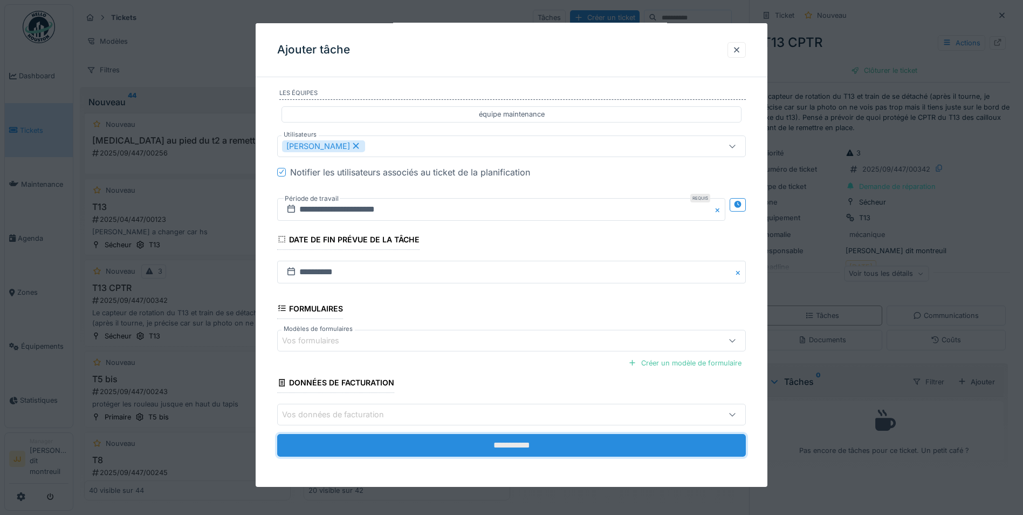
click at [347, 443] on input "**********" at bounding box center [511, 445] width 469 height 23
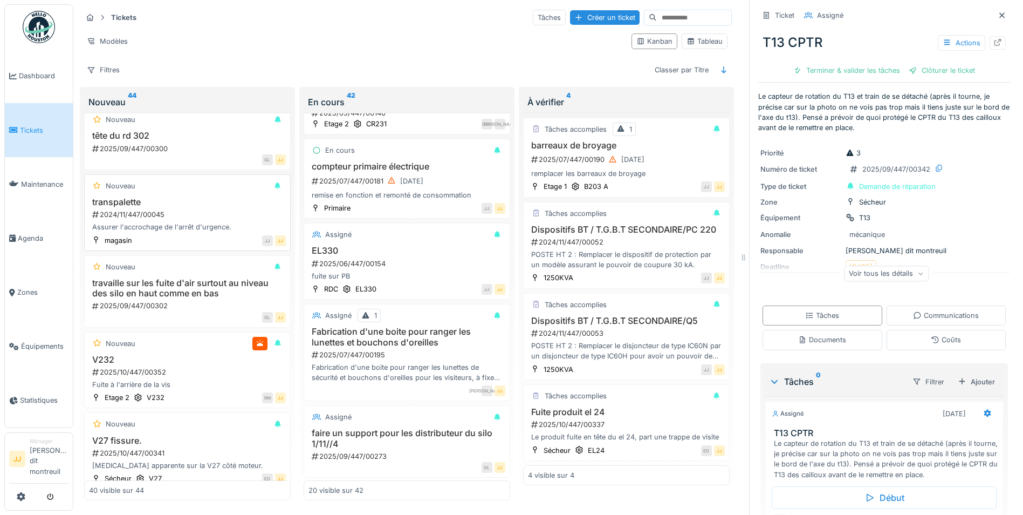
scroll to position [2728, 0]
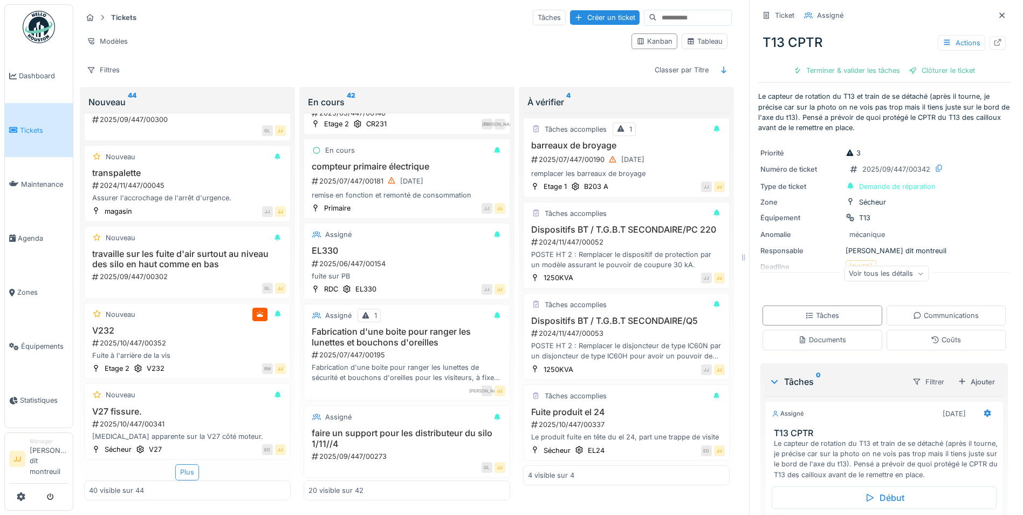
click at [187, 464] on div "Plus" at bounding box center [187, 472] width 24 height 16
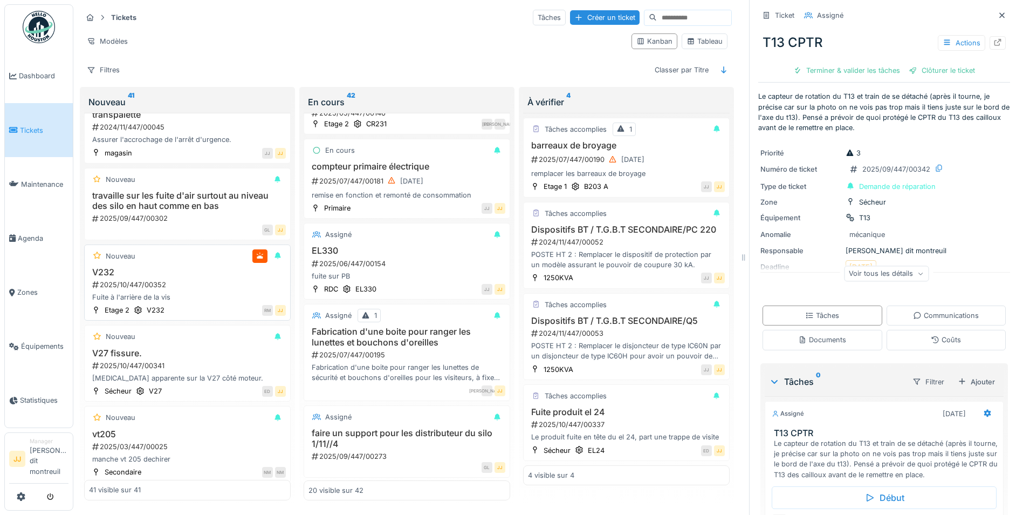
scroll to position [2794, 0]
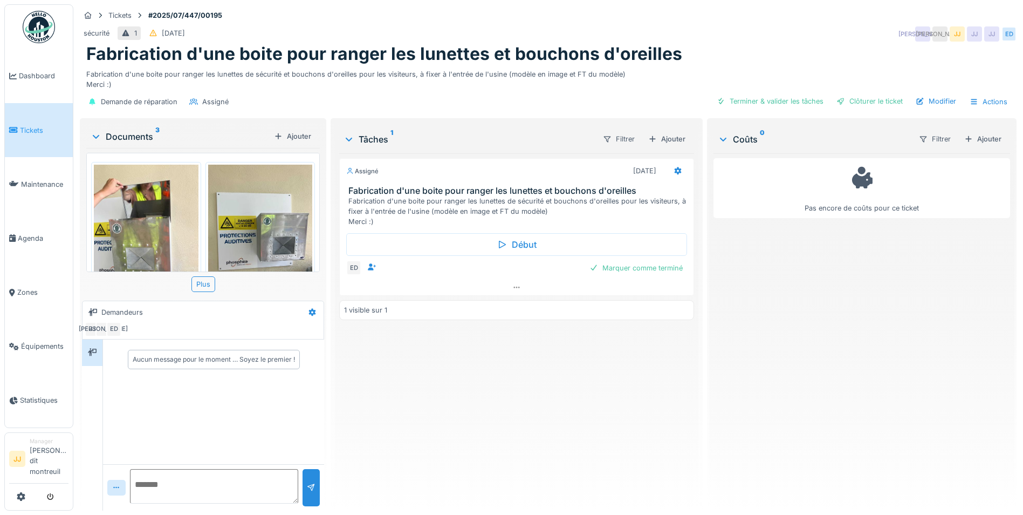
click at [187, 481] on textarea at bounding box center [214, 486] width 168 height 35
click at [235, 471] on textarea "**********" at bounding box center [212, 486] width 165 height 35
click at [229, 471] on textarea "**********" at bounding box center [212, 486] width 165 height 35
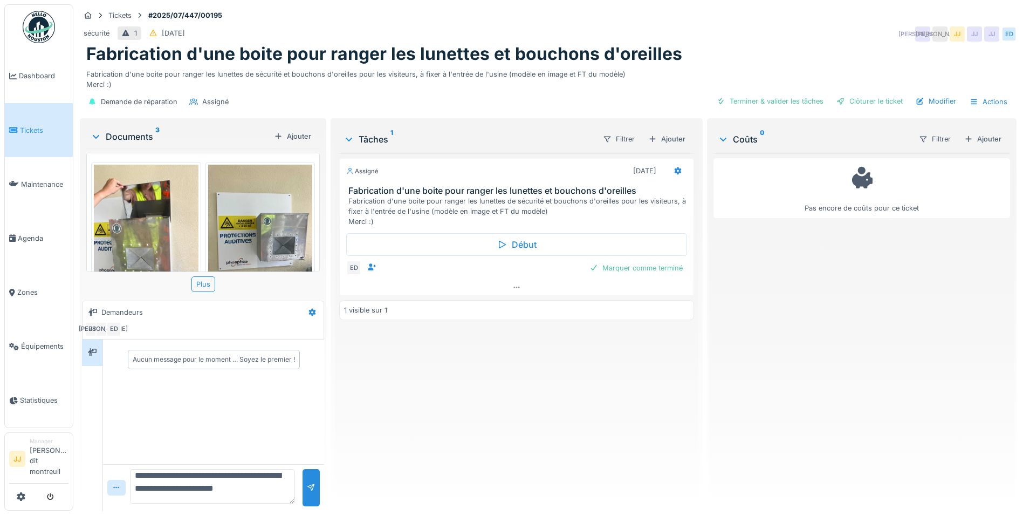
click at [141, 484] on textarea "**********" at bounding box center [212, 486] width 165 height 35
type textarea "**********"
click at [307, 484] on div at bounding box center [311, 487] width 9 height 10
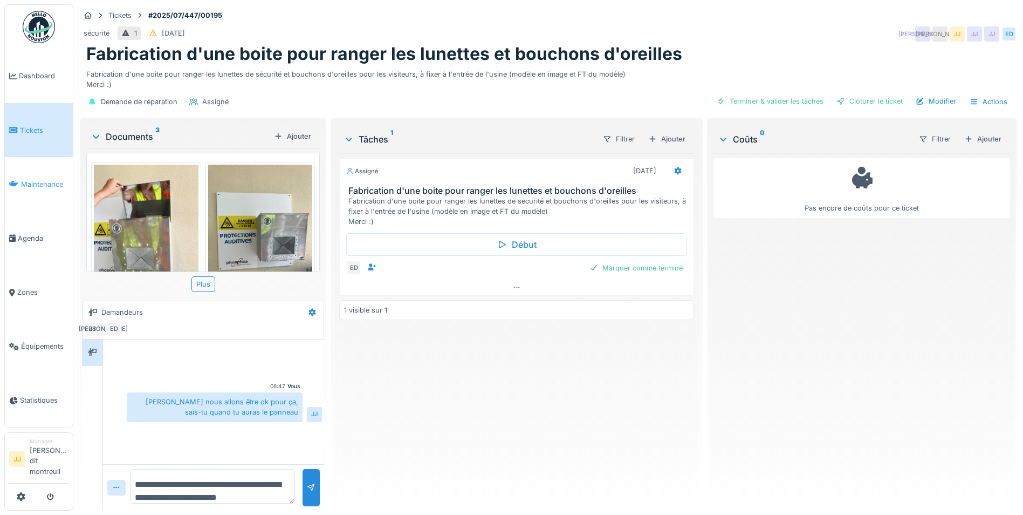
click at [45, 178] on link "Maintenance" at bounding box center [39, 184] width 68 height 54
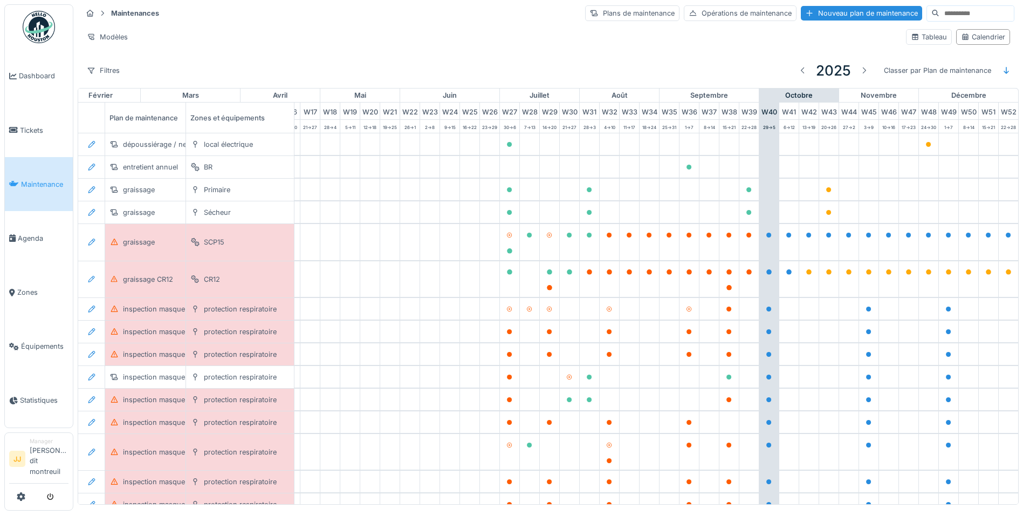
scroll to position [0, 358]
click at [38, 239] on span "Agenda" at bounding box center [43, 238] width 51 height 10
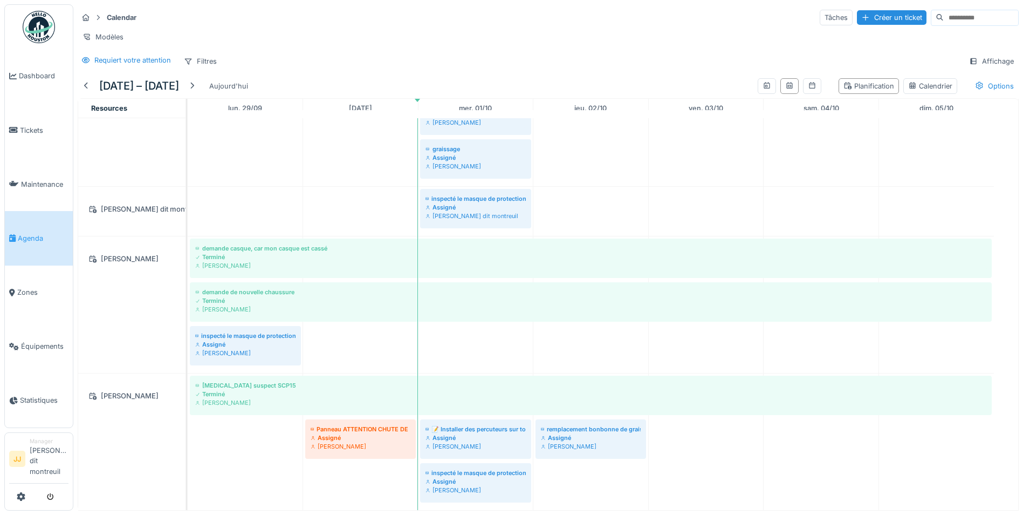
scroll to position [8, 0]
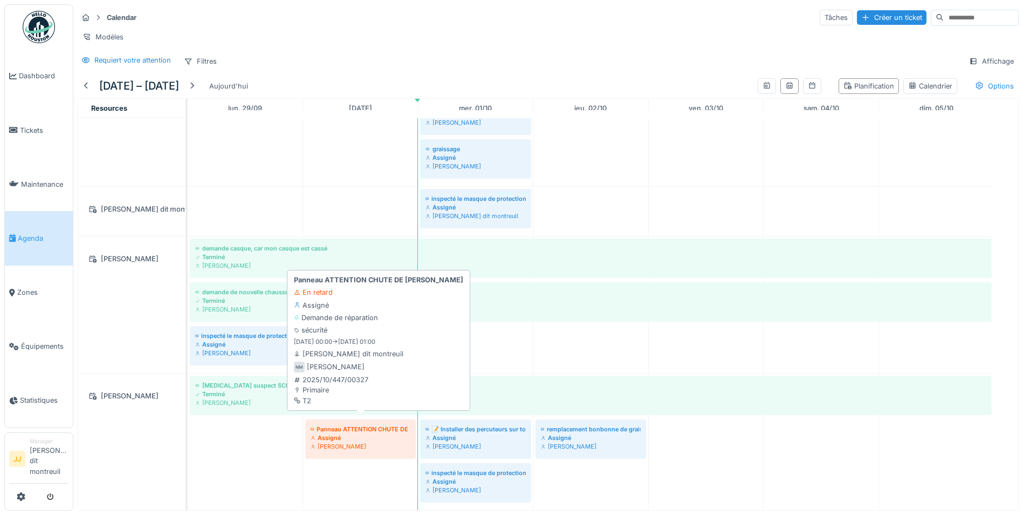
click at [347, 442] on div "[PERSON_NAME]" at bounding box center [361, 446] width 100 height 9
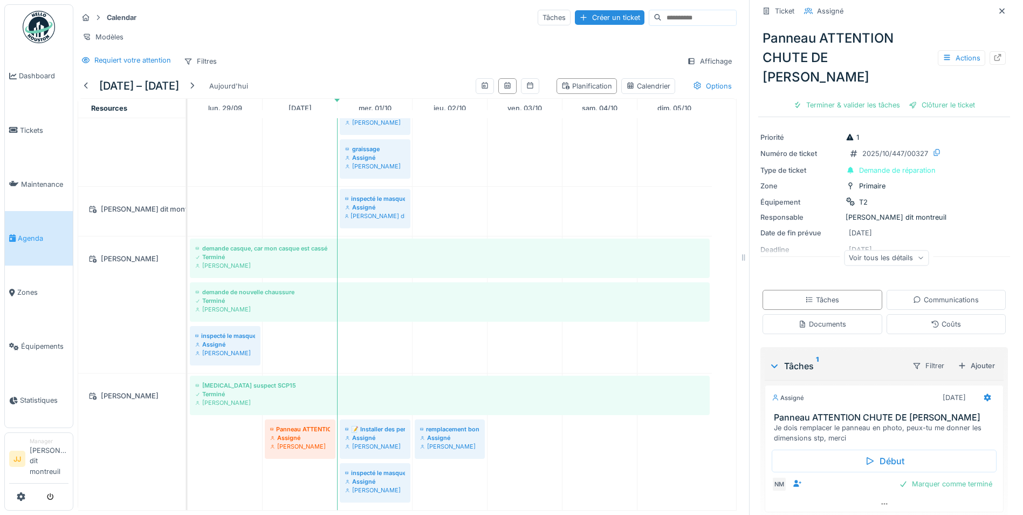
scroll to position [51, 0]
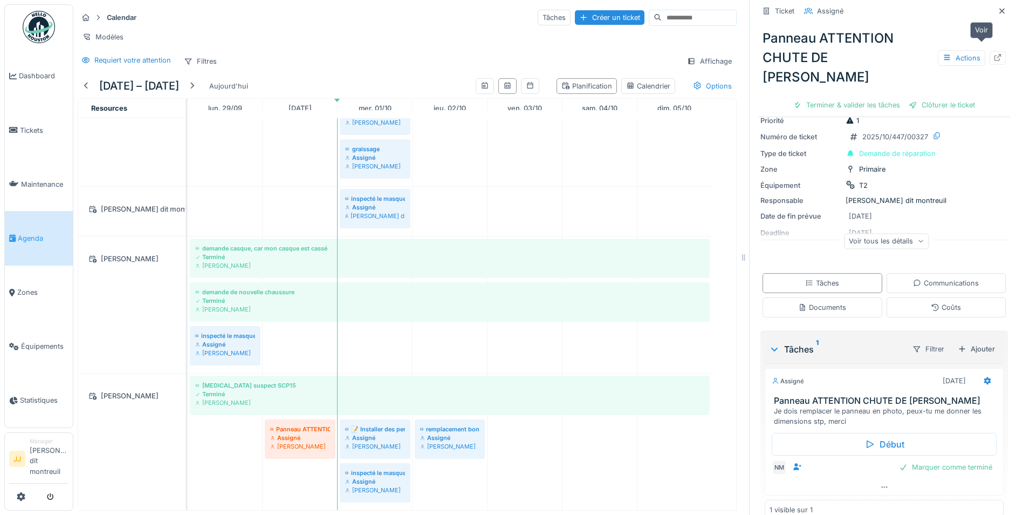
click at [995, 54] on icon at bounding box center [998, 57] width 7 height 7
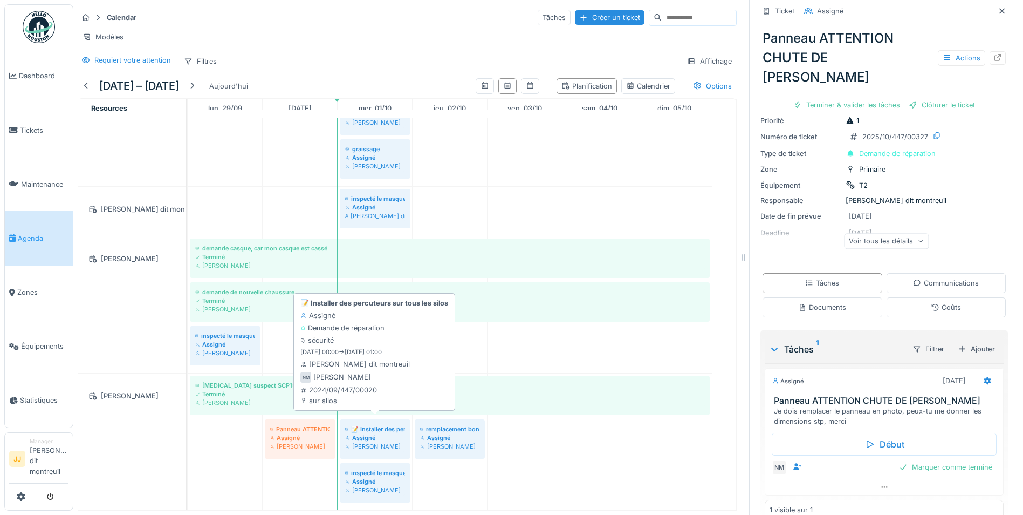
drag, startPoint x: 326, startPoint y: 425, endPoint x: 360, endPoint y: 413, distance: 35.7
click at [188, 413] on div "Bruit suspect SCP15 Terminé Nicolas Menard Panneau ATTENTION CHUTE DE PIERRE As…" at bounding box center [188, 441] width 0 height 136
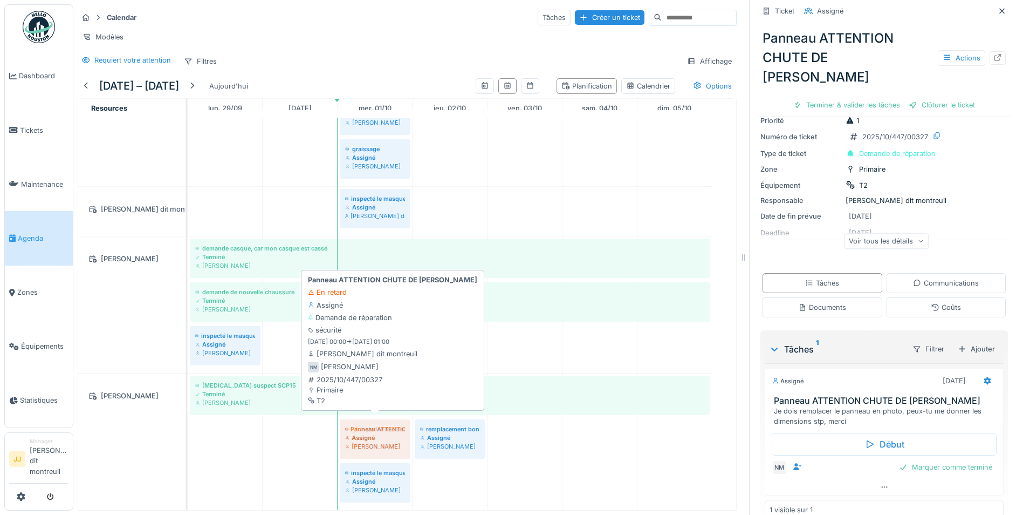
drag, startPoint x: 299, startPoint y: 429, endPoint x: 361, endPoint y: 434, distance: 62.2
click at [188, 434] on div "Bruit suspect SCP15 Terminé Nicolas Menard Panneau ATTENTION CHUTE DE PIERRE As…" at bounding box center [188, 441] width 0 height 136
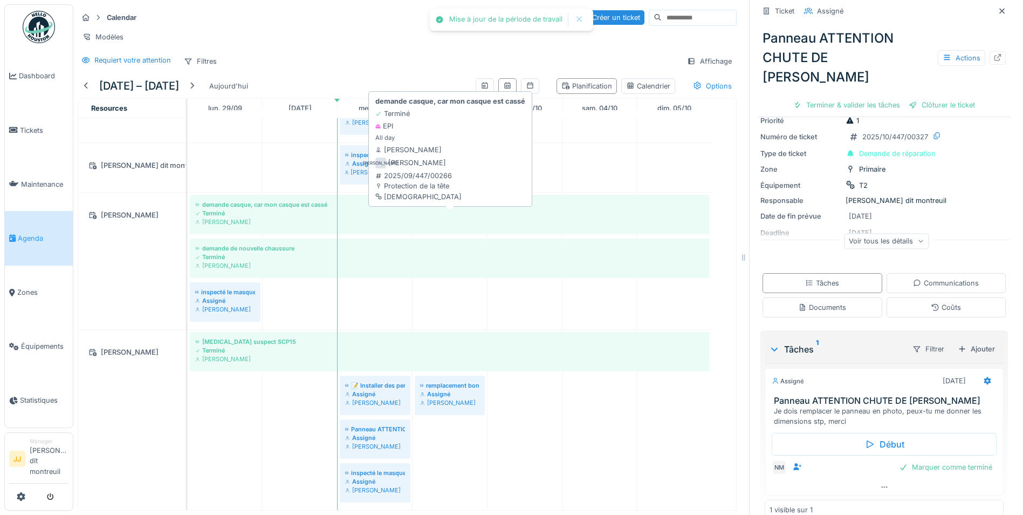
scroll to position [496, 0]
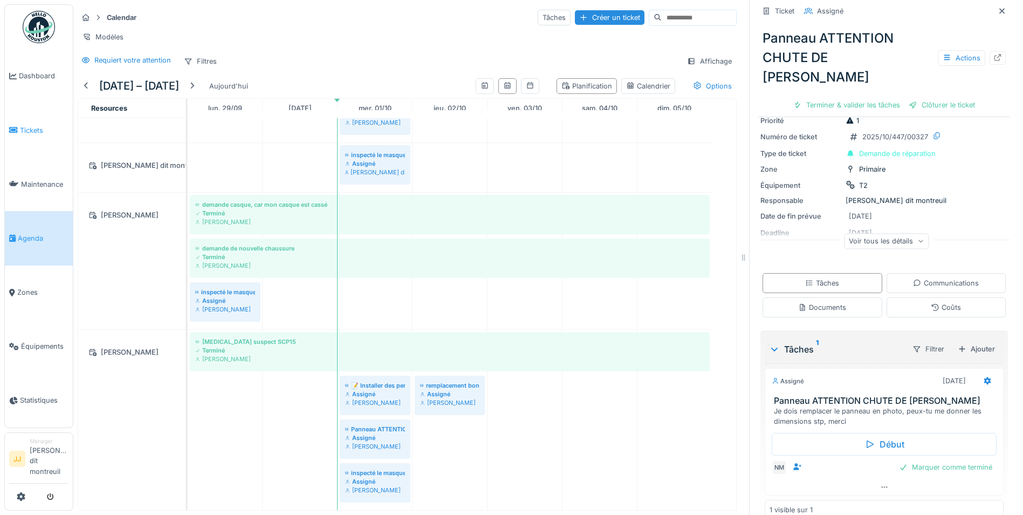
click at [26, 125] on span "Tickets" at bounding box center [44, 130] width 49 height 10
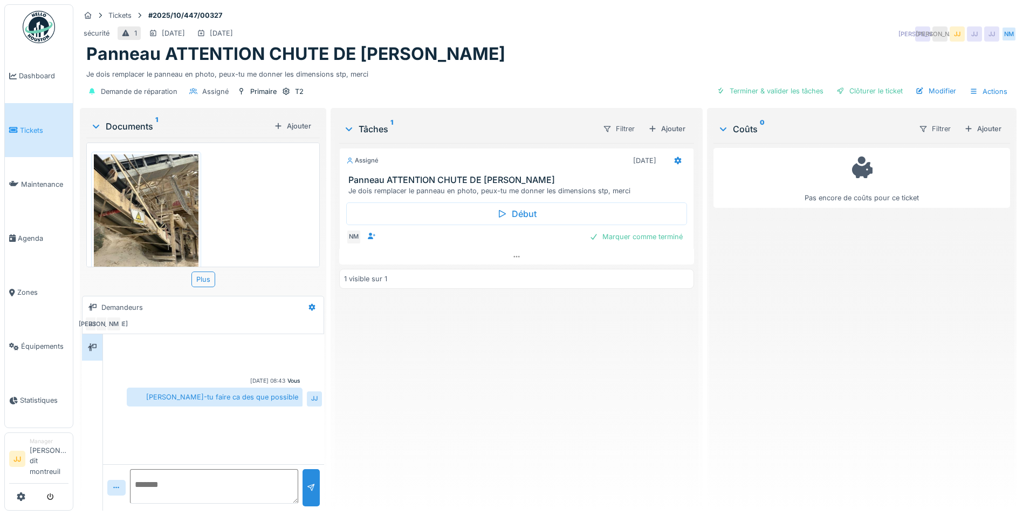
scroll to position [8, 0]
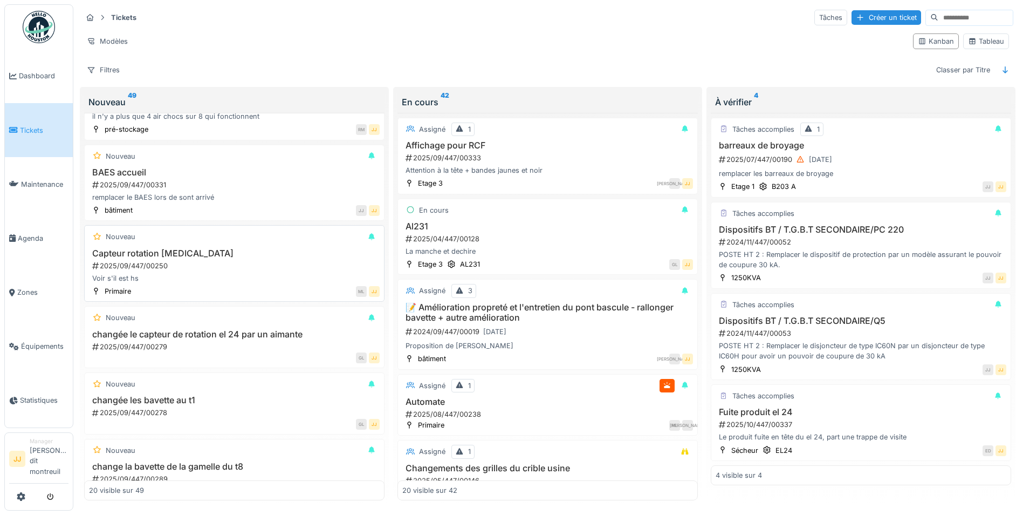
scroll to position [108, 0]
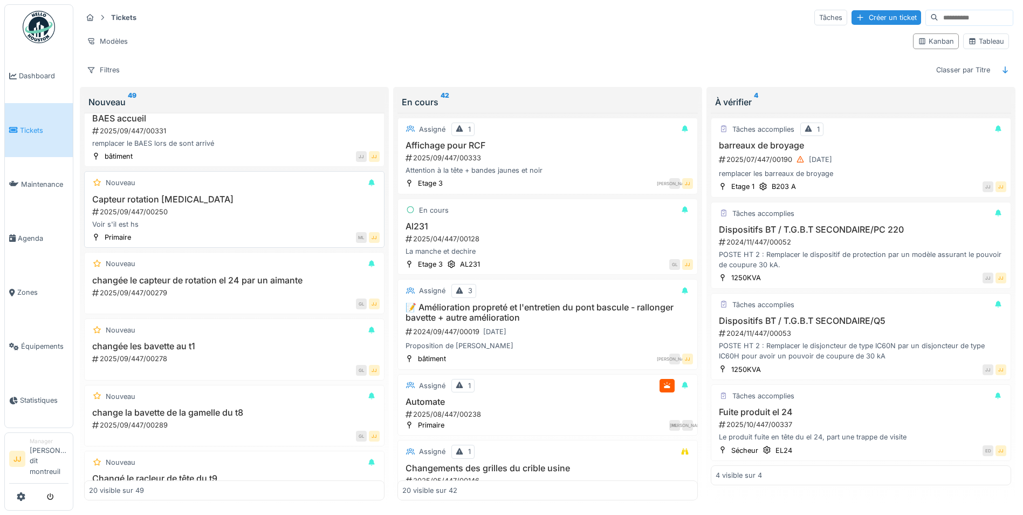
click at [259, 281] on h3 "changée le capteur de rotation el 24 par un aimante" at bounding box center [234, 280] width 291 height 10
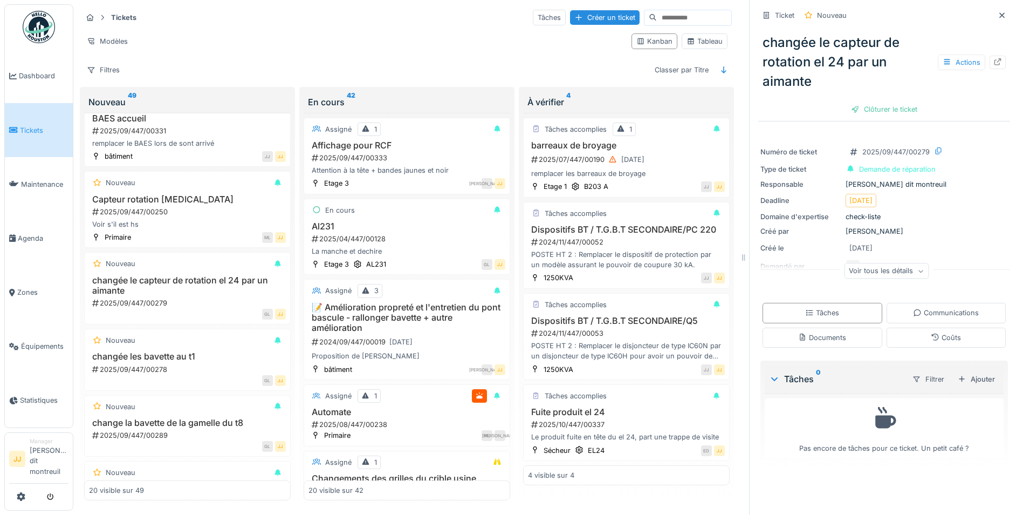
scroll to position [8, 0]
click at [956, 378] on div "Ajouter" at bounding box center [977, 379] width 46 height 15
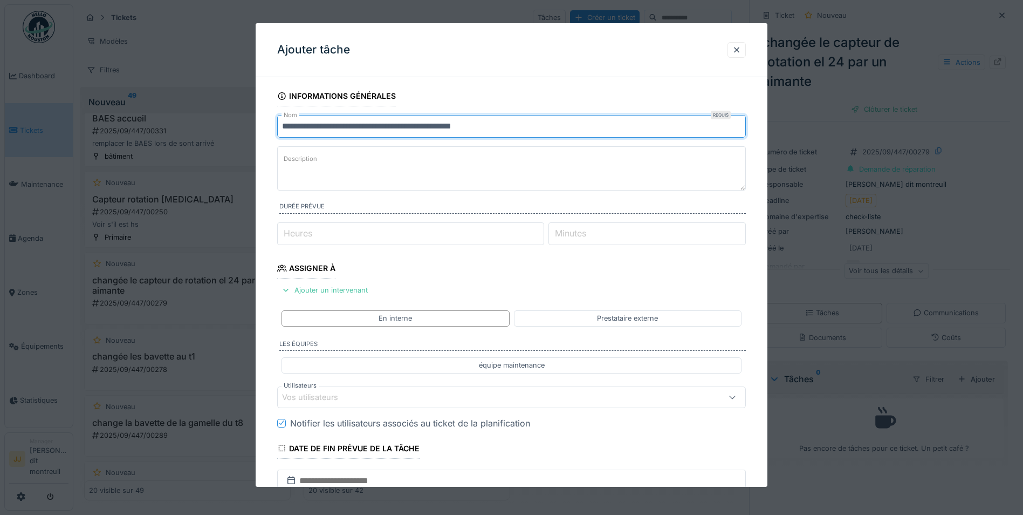
drag, startPoint x: 497, startPoint y: 128, endPoint x: 163, endPoint y: 103, distance: 334.8
click at [81, 103] on div "**********" at bounding box center [548, 257] width 950 height 515
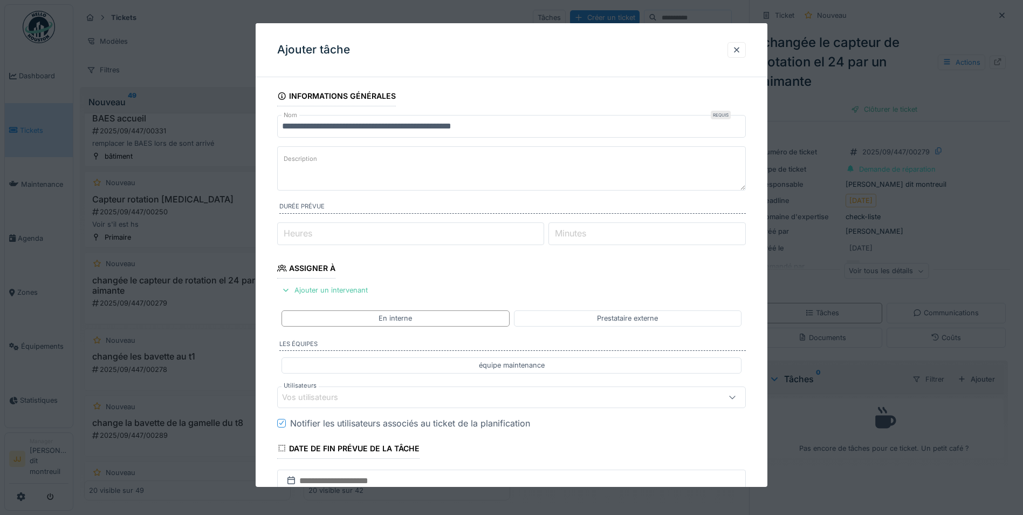
paste textarea "**********"
type textarea "**********"
click at [357, 322] on div "En interne" at bounding box center [396, 318] width 228 height 16
click at [366, 400] on div "Vos utilisateurs" at bounding box center [484, 397] width 404 height 12
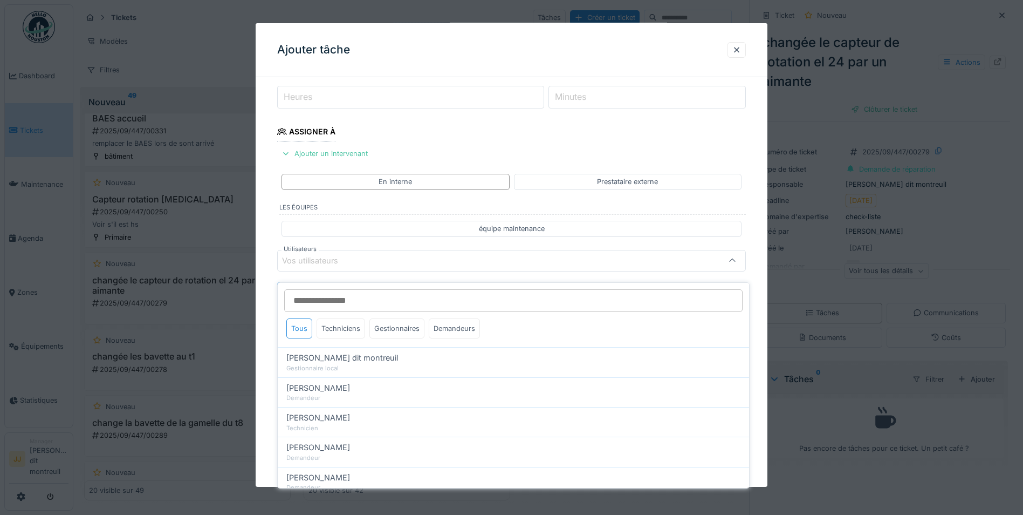
scroll to position [142, 0]
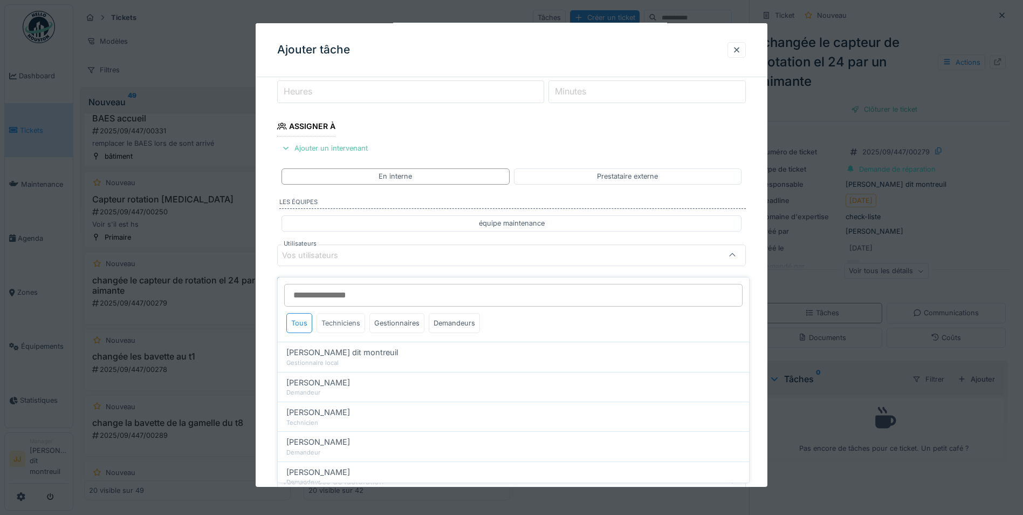
click at [346, 313] on div "Techniciens" at bounding box center [341, 323] width 49 height 20
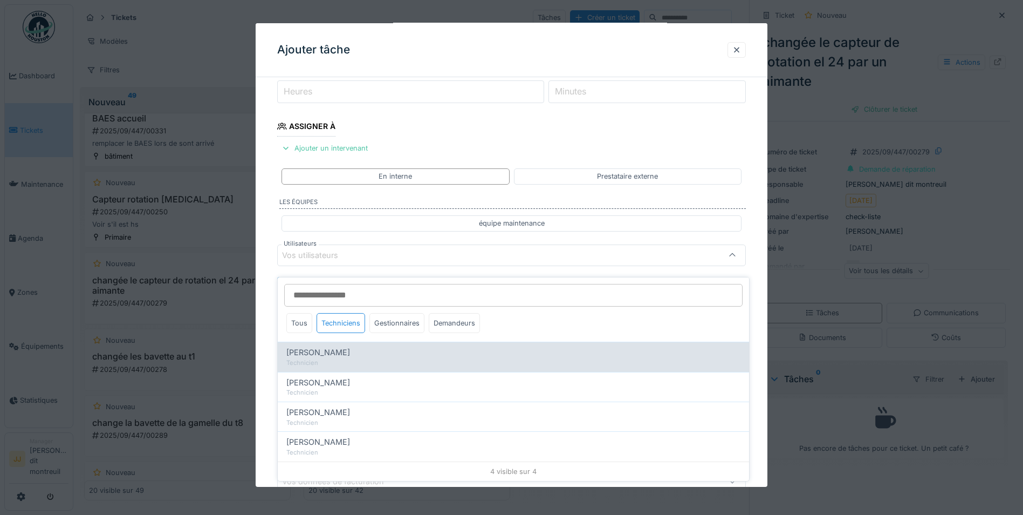
click at [327, 346] on span "[PERSON_NAME]" at bounding box center [318, 352] width 64 height 12
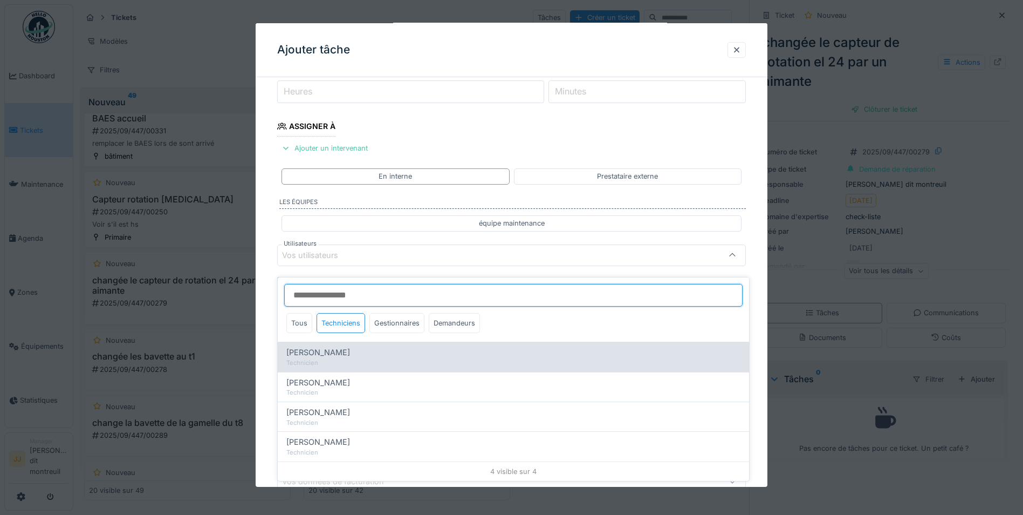
type input "*****"
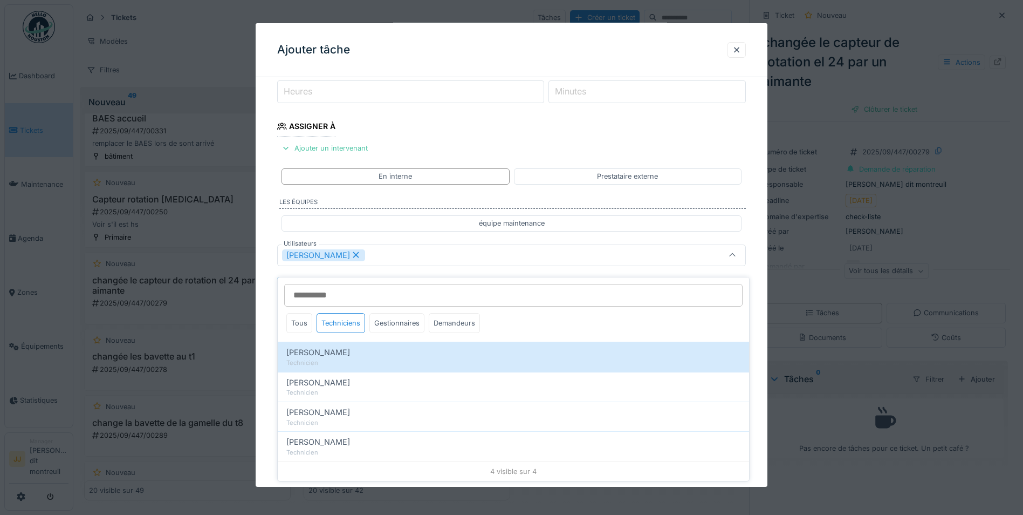
click at [375, 256] on div "Elouan David" at bounding box center [484, 255] width 404 height 12
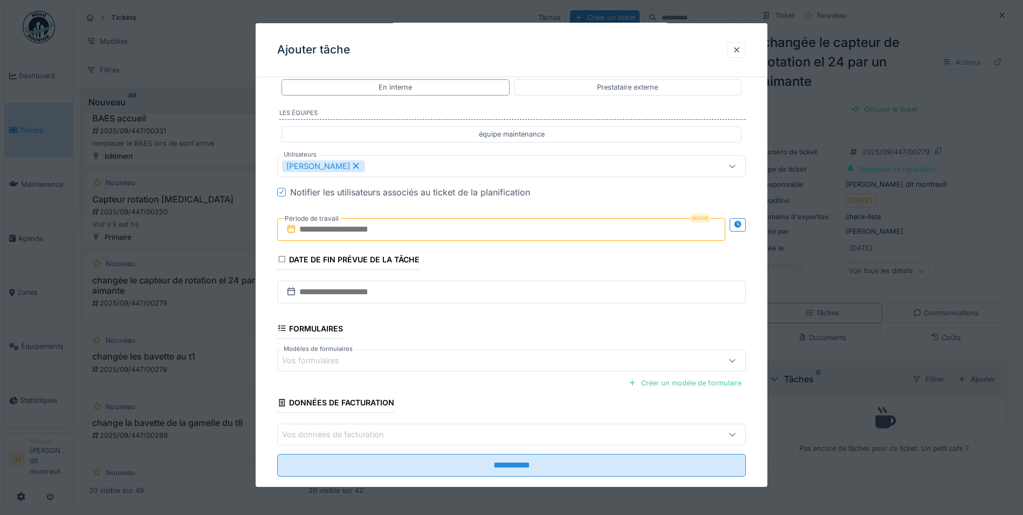
scroll to position [250, 0]
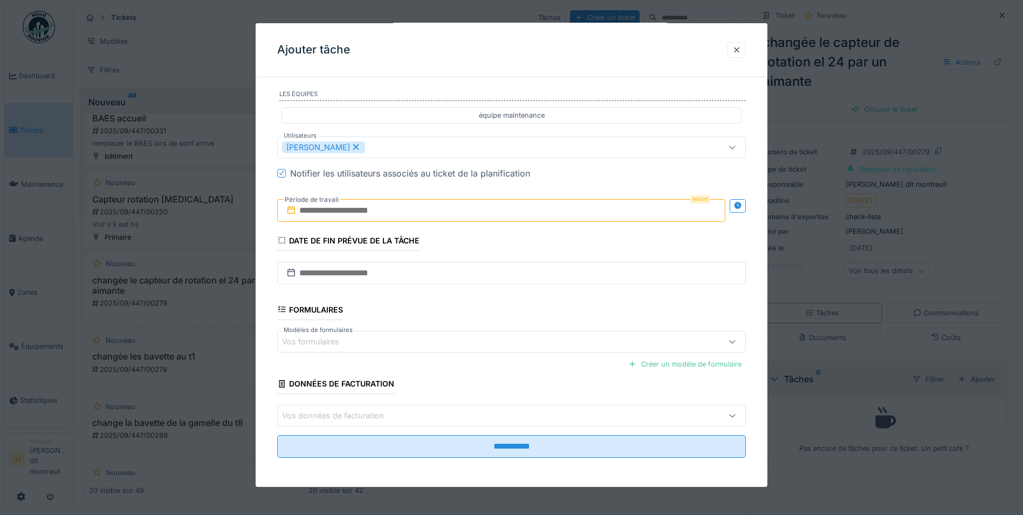
click at [406, 208] on input "text" at bounding box center [501, 210] width 448 height 23
click at [502, 278] on div "2" at bounding box center [503, 280] width 15 height 15
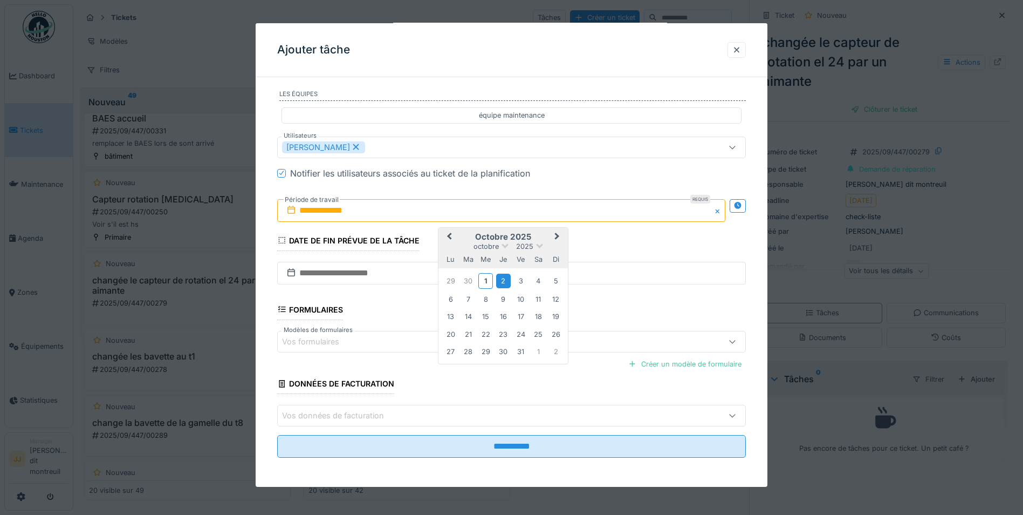
click at [502, 278] on div "2" at bounding box center [503, 280] width 15 height 15
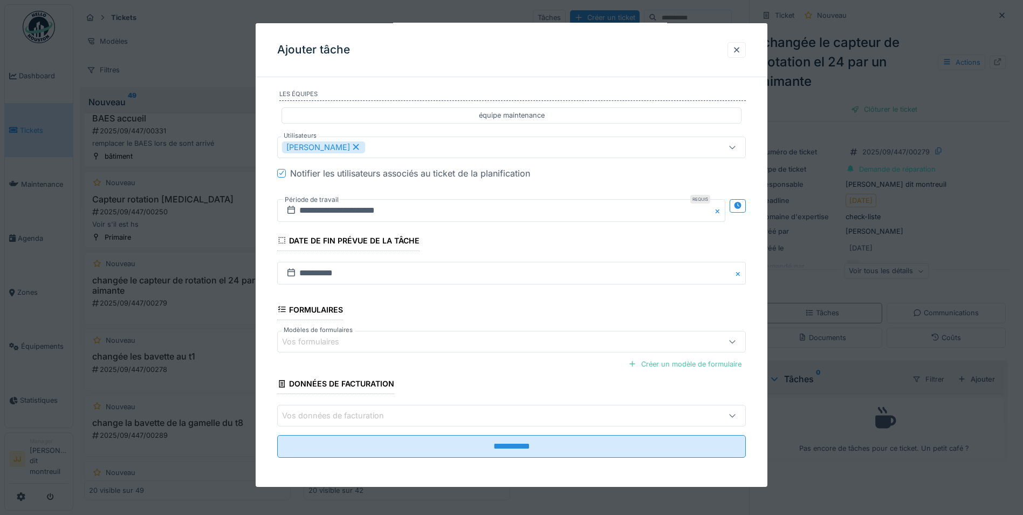
scroll to position [251, 0]
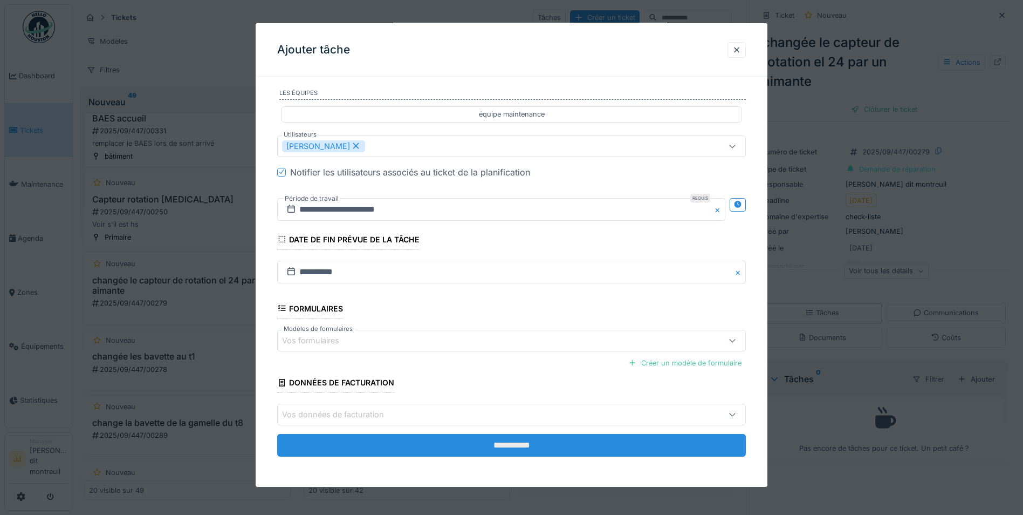
click at [350, 441] on input "**********" at bounding box center [511, 445] width 469 height 23
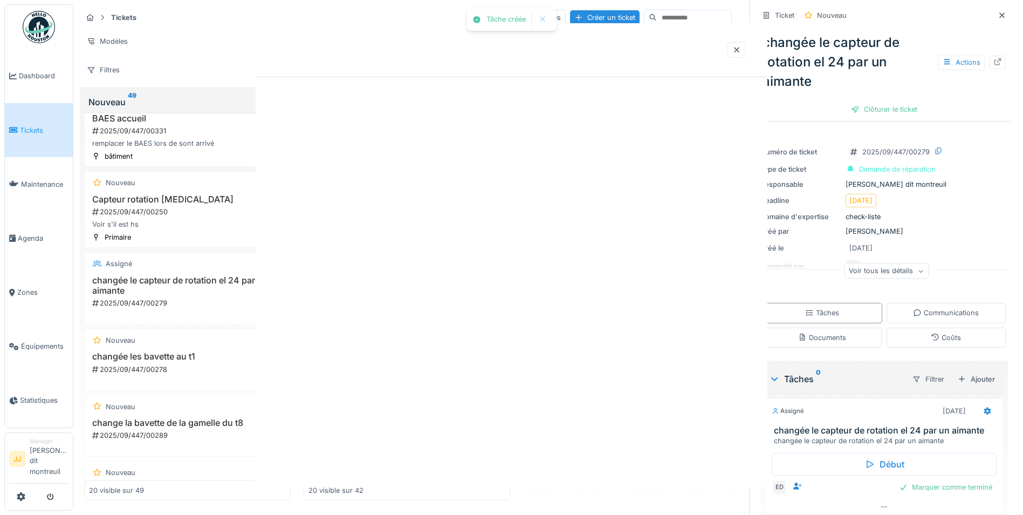
scroll to position [0, 0]
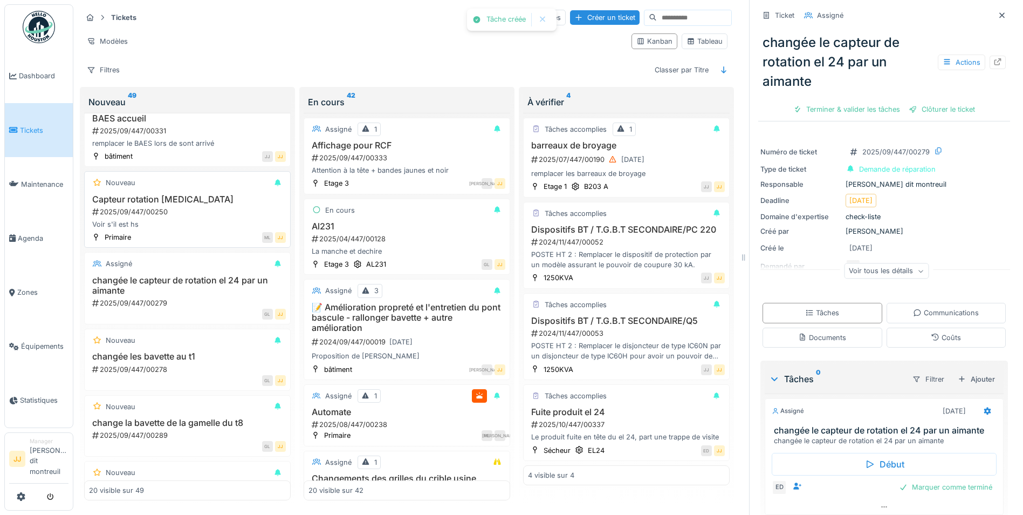
click at [203, 207] on div "2025/09/447/00250" at bounding box center [188, 212] width 195 height 10
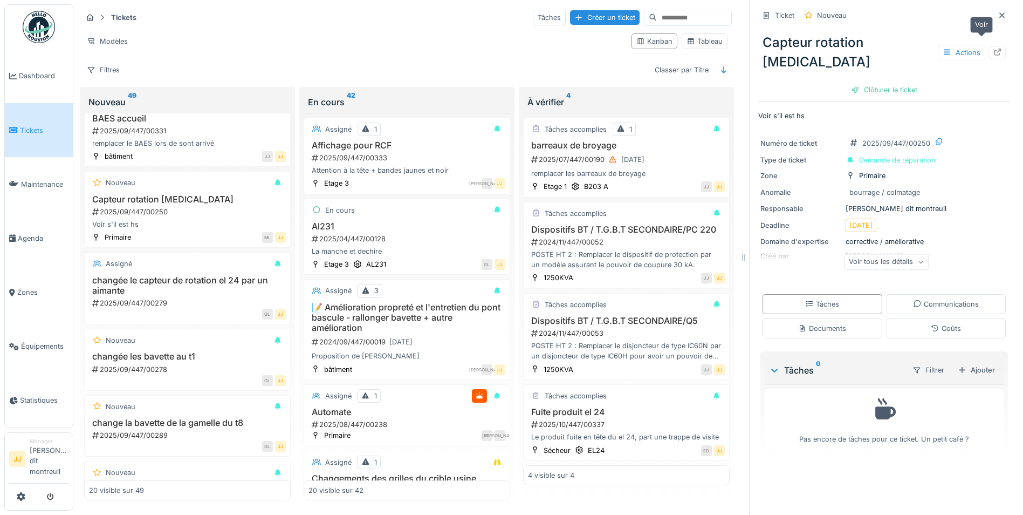
click at [990, 46] on div at bounding box center [998, 52] width 16 height 13
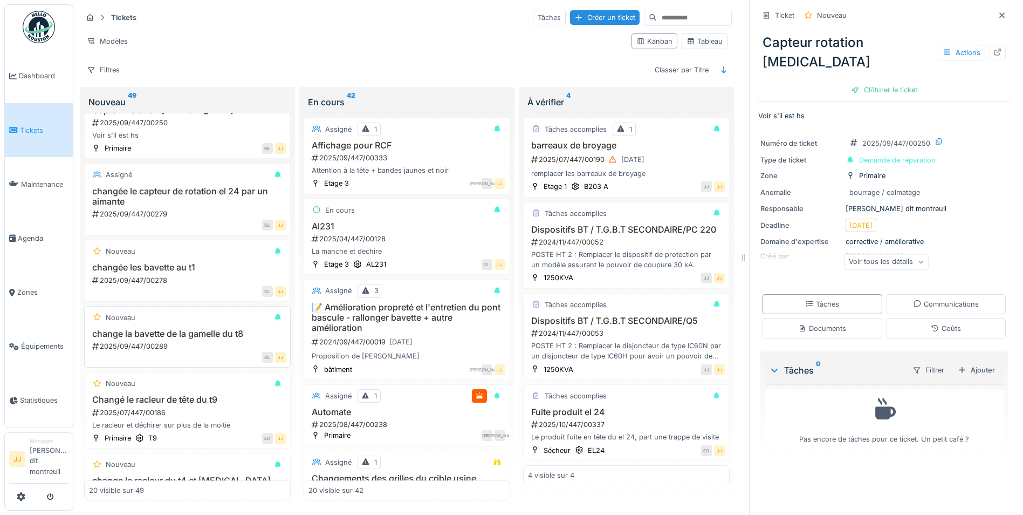
scroll to position [216, 0]
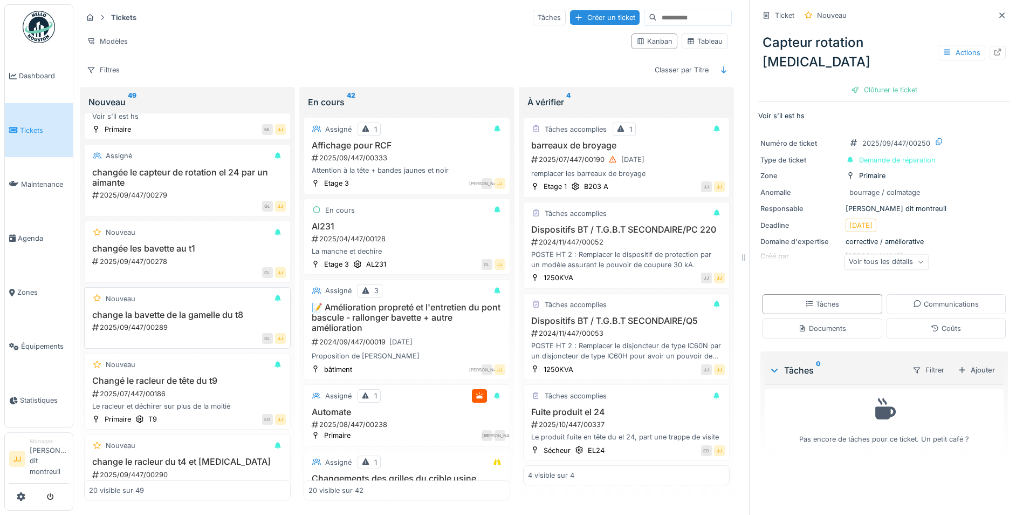
click at [166, 310] on h3 "change la bavette de la gamelle du t8" at bounding box center [187, 315] width 197 height 10
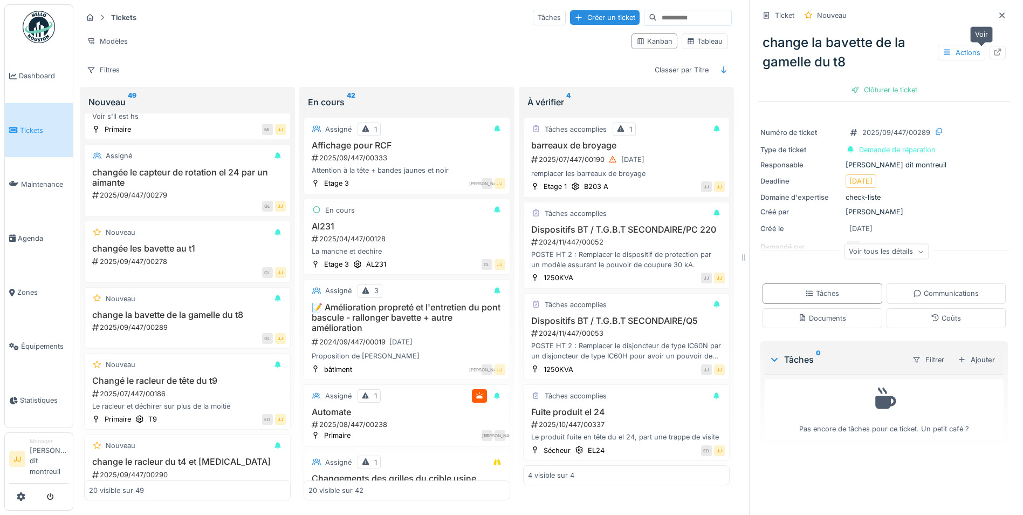
click at [994, 49] on icon at bounding box center [998, 52] width 9 height 7
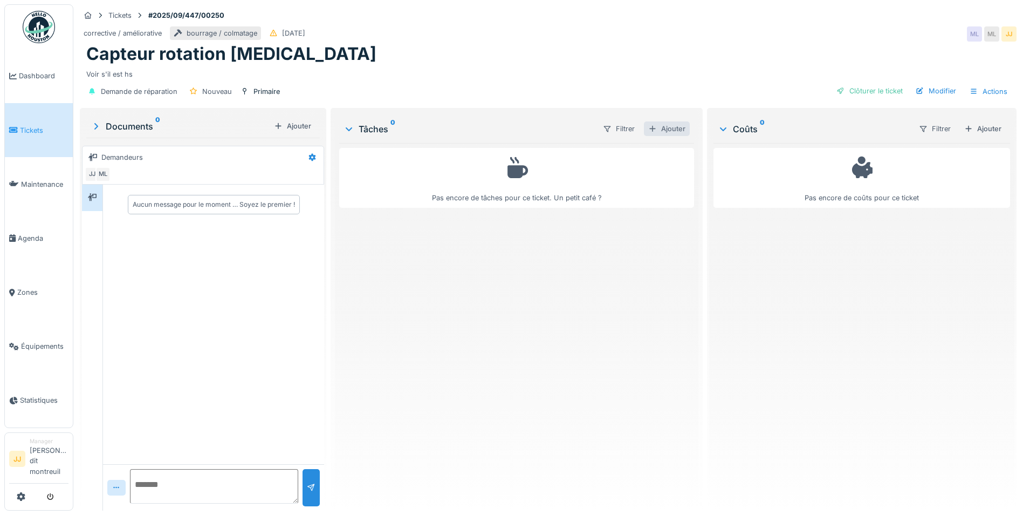
click at [650, 134] on div "Ajouter" at bounding box center [667, 128] width 46 height 15
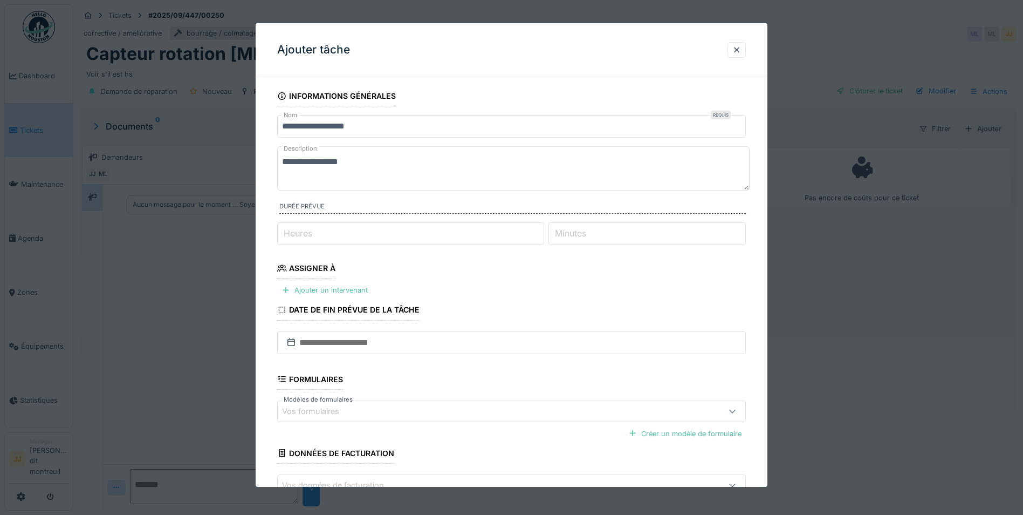
drag, startPoint x: 364, startPoint y: 162, endPoint x: 275, endPoint y: 161, distance: 89.5
click at [275, 161] on div "**********" at bounding box center [512, 321] width 512 height 471
type textarea "**********"
click at [343, 293] on div "Ajouter un intervenant" at bounding box center [324, 290] width 95 height 15
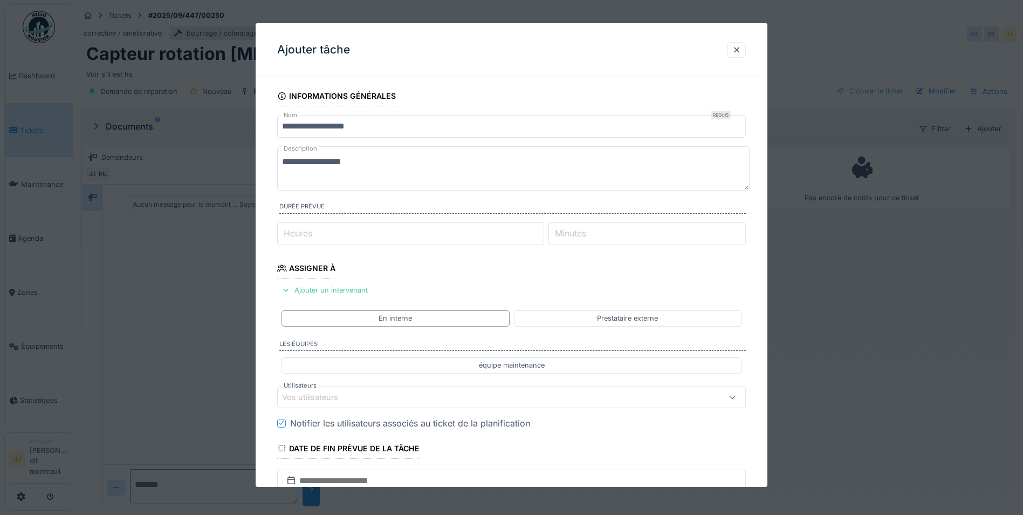
click at [354, 396] on div "Vos utilisateurs" at bounding box center [484, 397] width 404 height 12
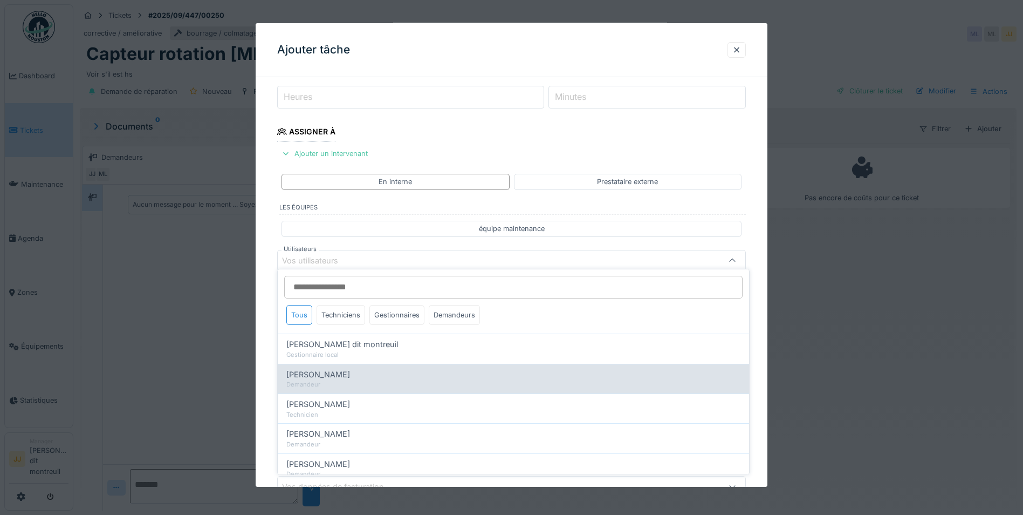
scroll to position [142, 0]
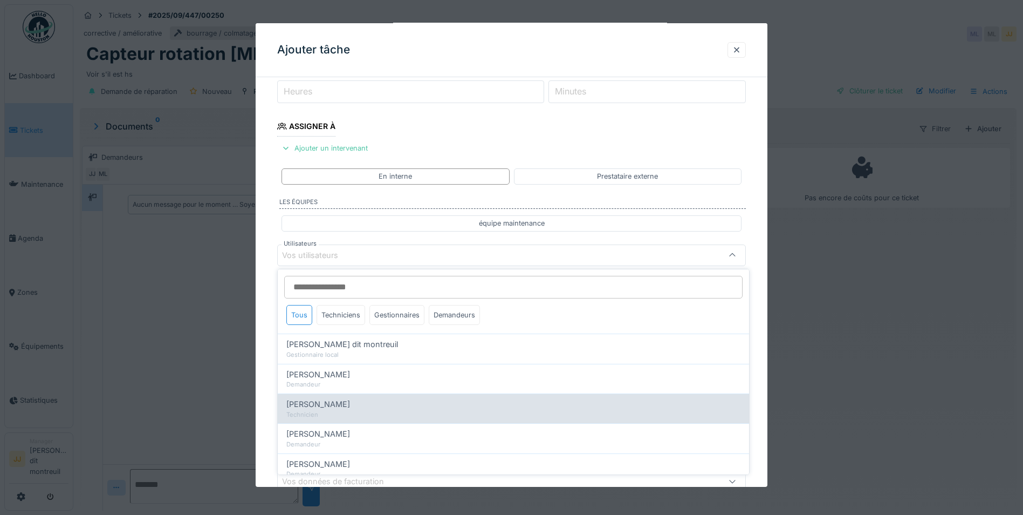
click at [343, 410] on div "Technicien" at bounding box center [513, 414] width 454 height 9
type input "*****"
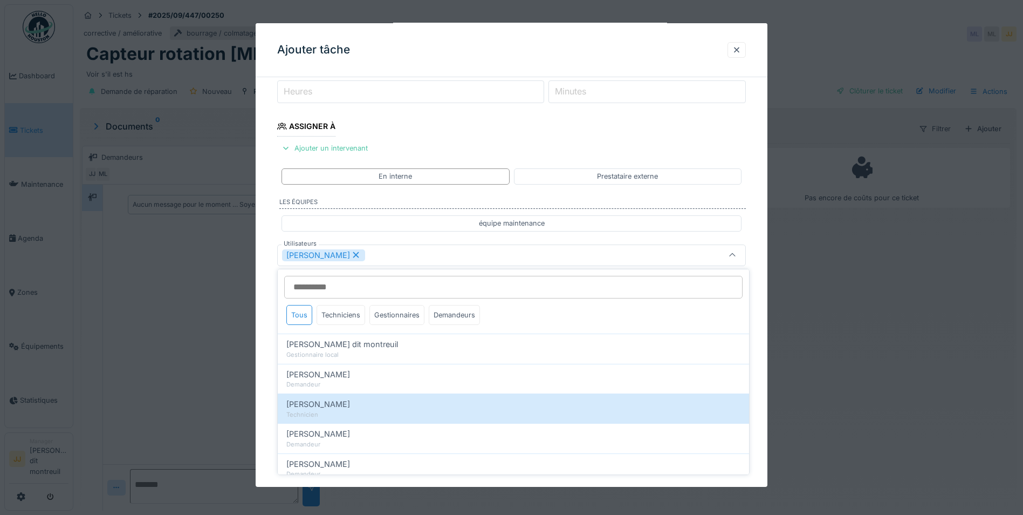
click at [392, 262] on div "Elouan David" at bounding box center [511, 255] width 469 height 22
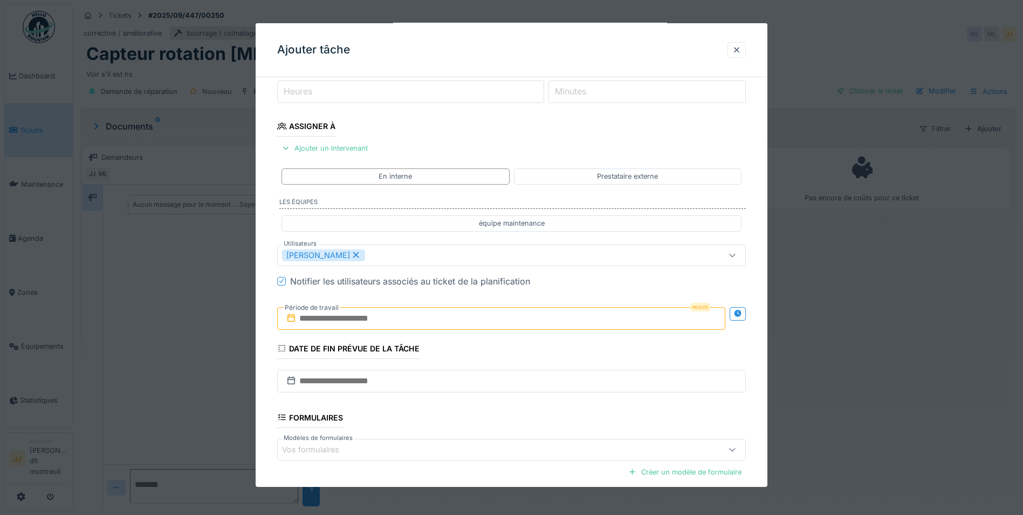
click at [383, 311] on input "text" at bounding box center [501, 317] width 448 height 23
click at [495, 393] on div "29 30 1 2 3 4 5" at bounding box center [503, 388] width 122 height 18
click at [501, 388] on div "2" at bounding box center [503, 388] width 15 height 15
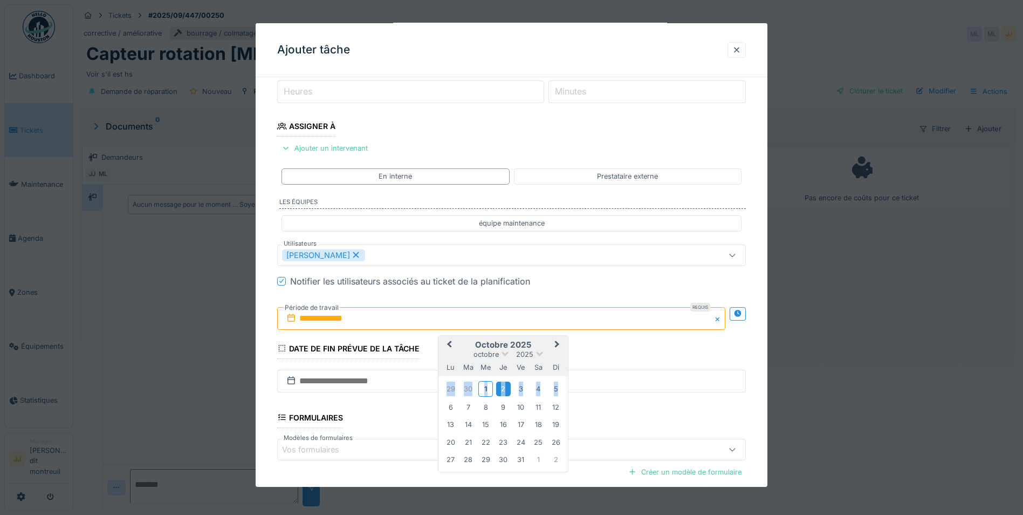
click at [501, 388] on div "2" at bounding box center [503, 388] width 15 height 15
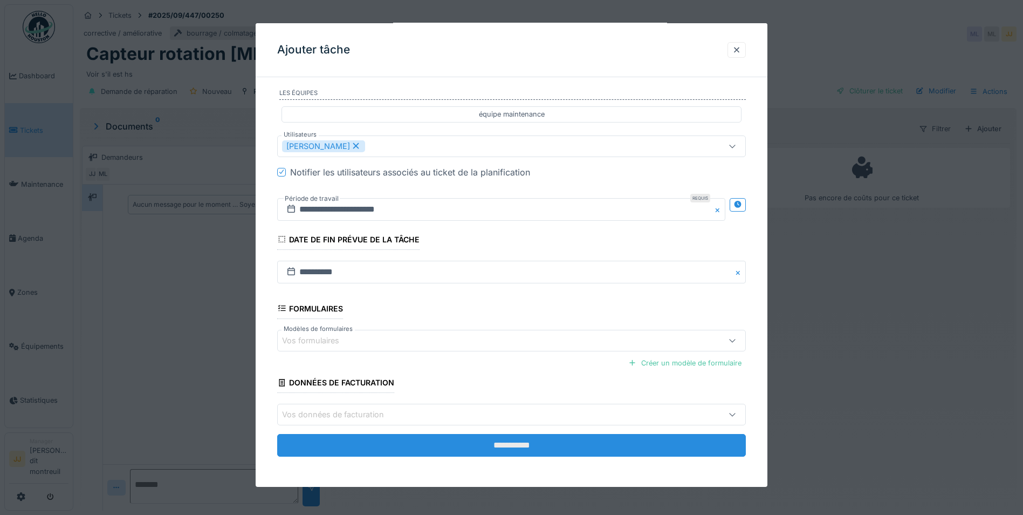
scroll to position [8, 0]
click at [402, 452] on input "**********" at bounding box center [511, 445] width 469 height 23
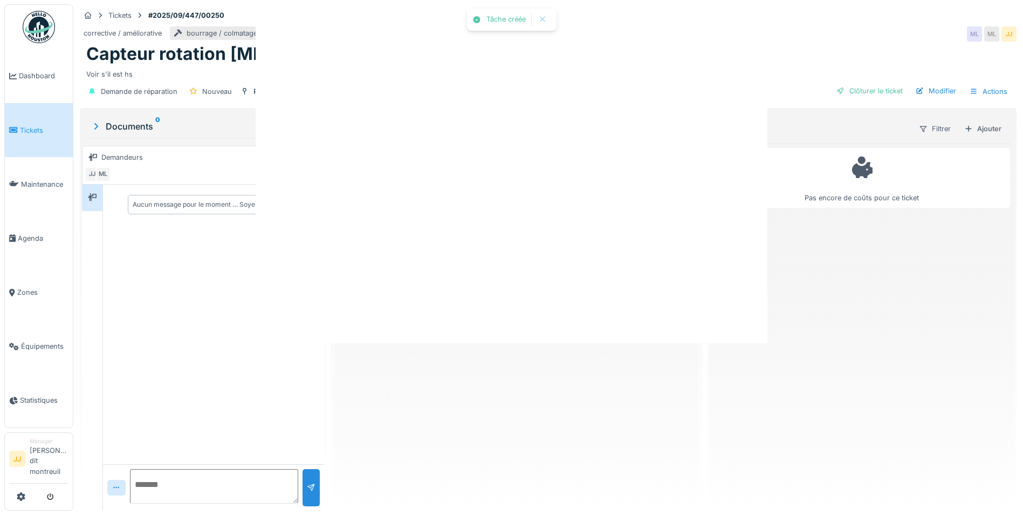
scroll to position [0, 0]
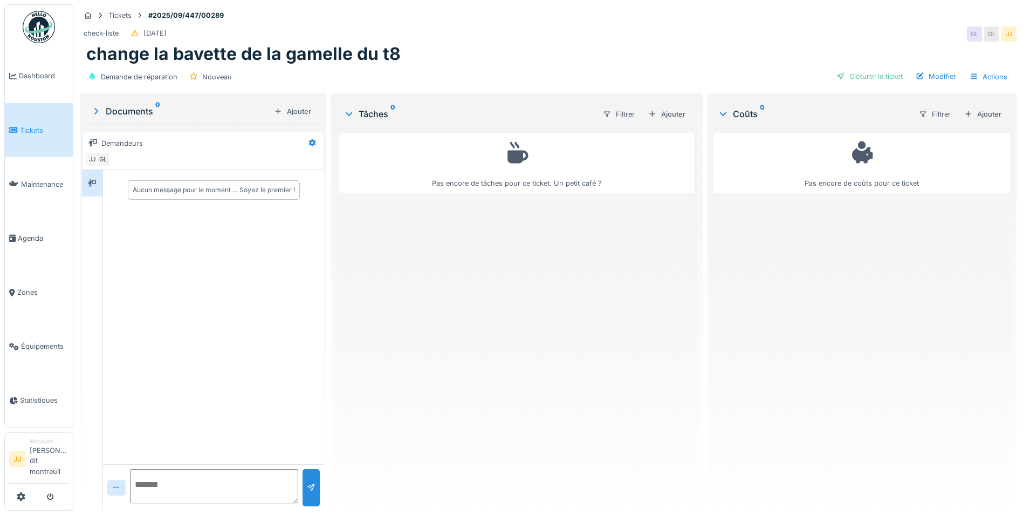
scroll to position [8, 0]
click at [841, 70] on div "Clôturer le ticket" at bounding box center [869, 76] width 75 height 15
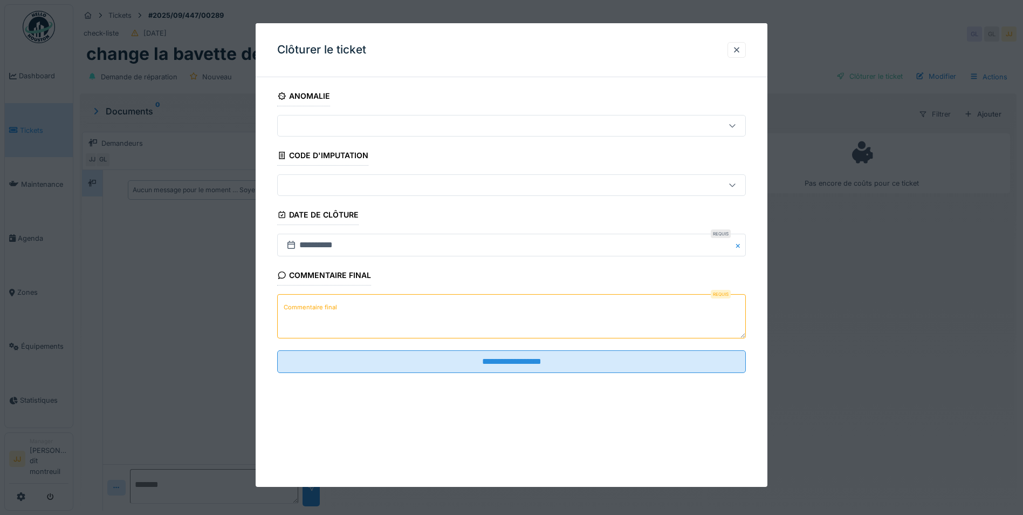
click at [282, 304] on label "Commentaire final" at bounding box center [311, 306] width 58 height 13
click at [282, 304] on textarea "Commentaire final" at bounding box center [511, 316] width 469 height 44
click at [347, 324] on textarea "Commentaire final" at bounding box center [511, 316] width 469 height 44
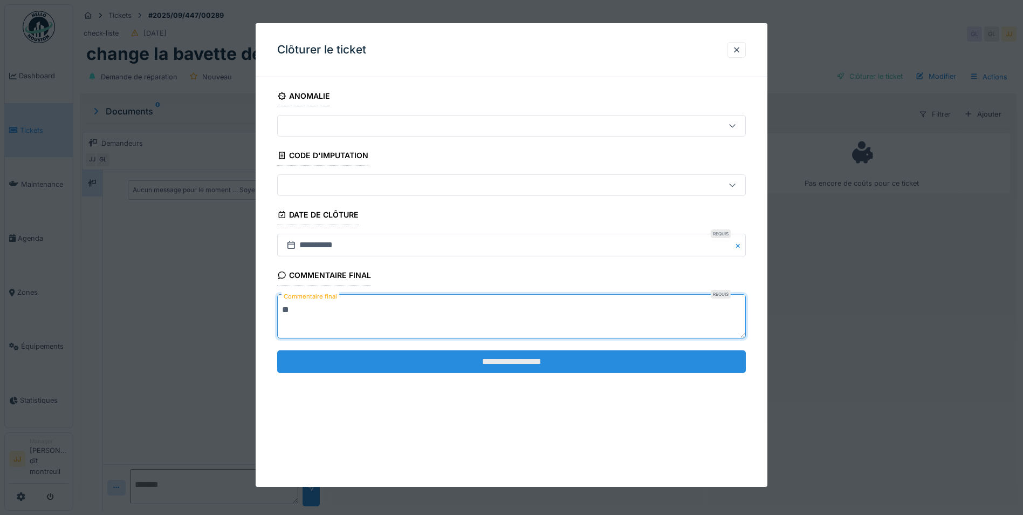
type textarea "**"
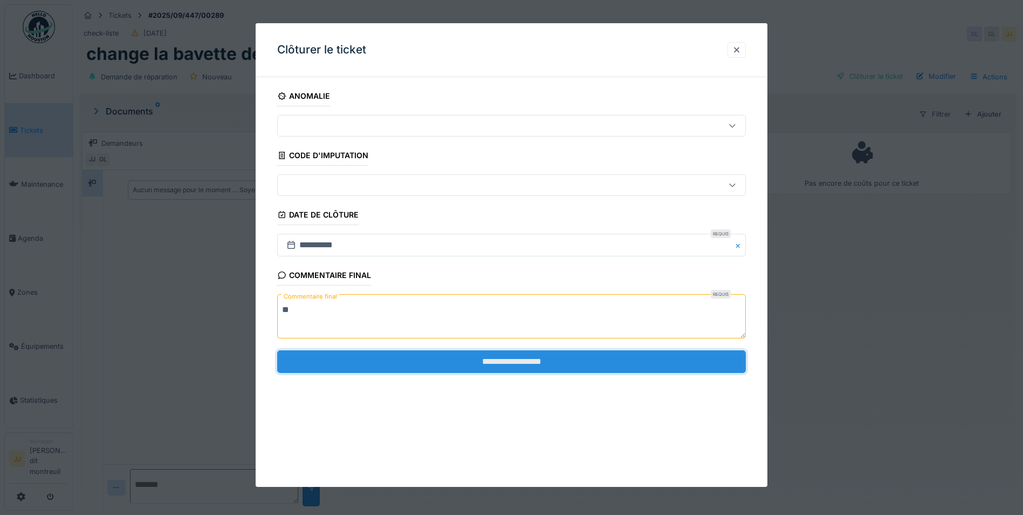
click at [363, 359] on input "**********" at bounding box center [511, 361] width 469 height 23
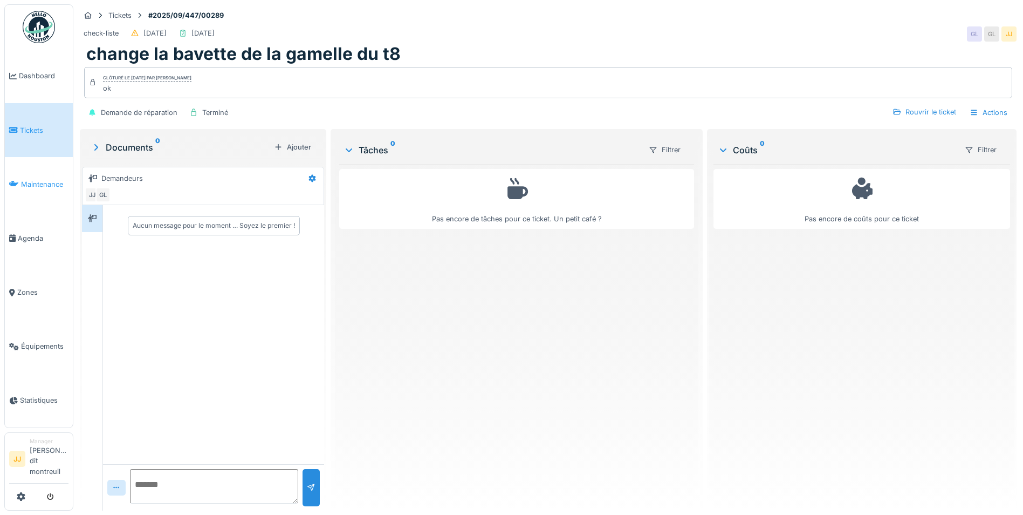
click at [31, 188] on span "Maintenance" at bounding box center [44, 184] width 47 height 10
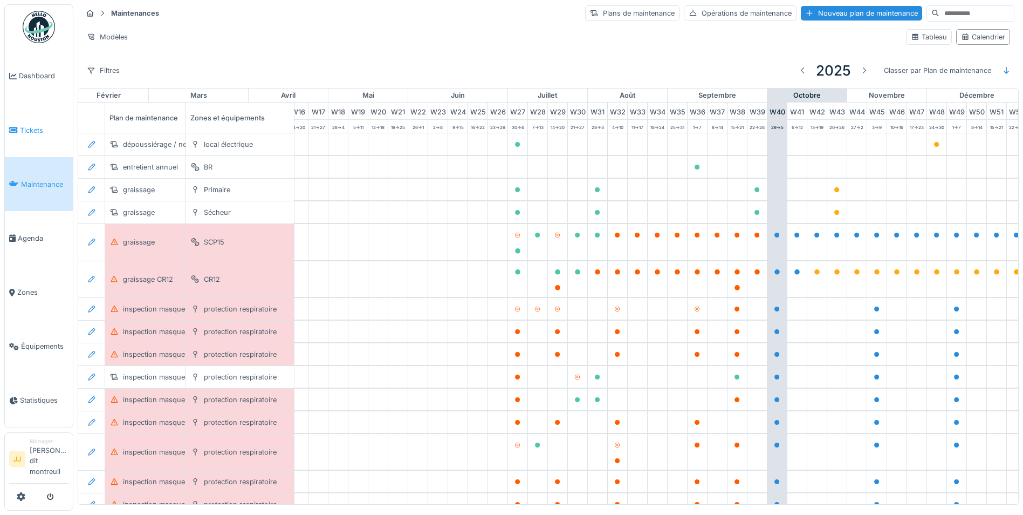
scroll to position [0, 358]
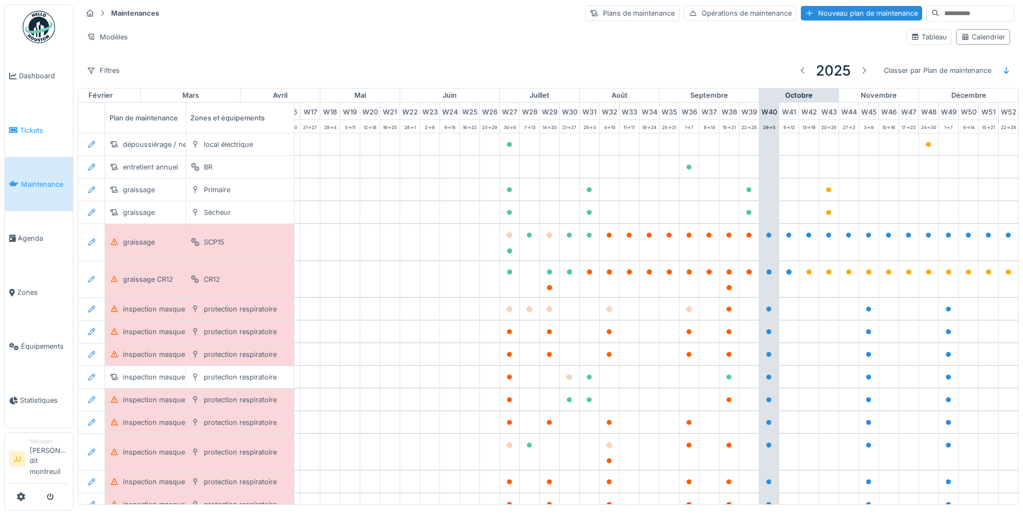
click at [36, 128] on span "Tickets" at bounding box center [44, 130] width 49 height 10
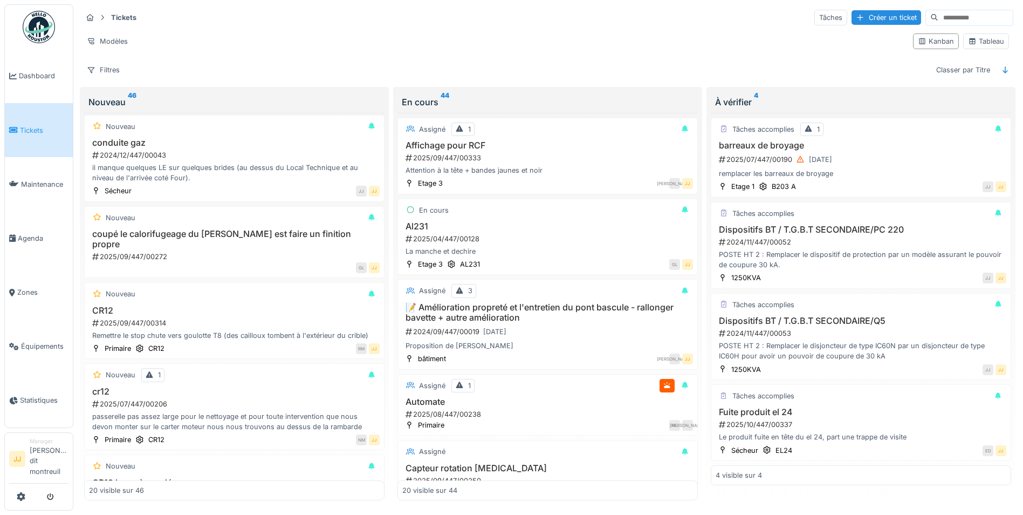
scroll to position [432, 0]
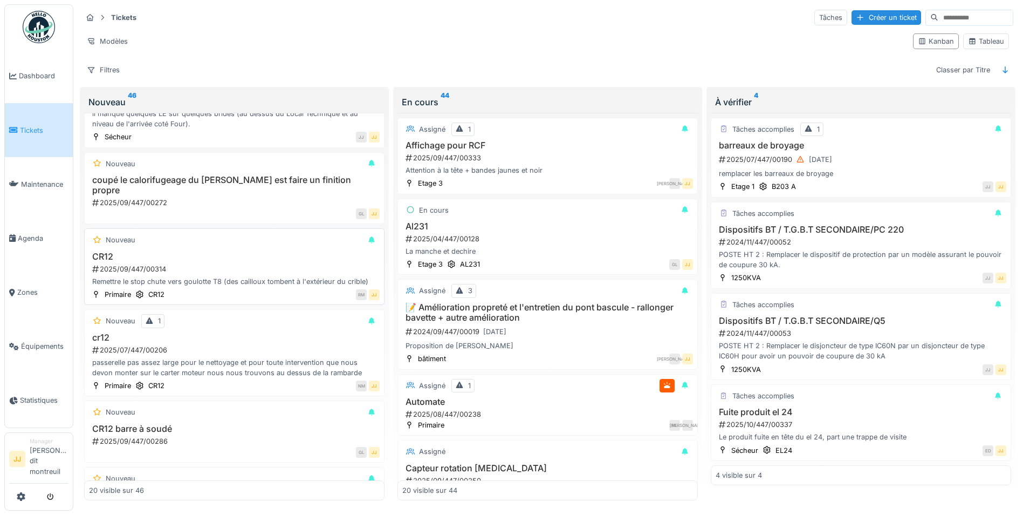
click at [240, 276] on div "Remettre le stop chute vers goulotte T8 (des cailloux tombent à l'extérieur du …" at bounding box center [234, 281] width 291 height 10
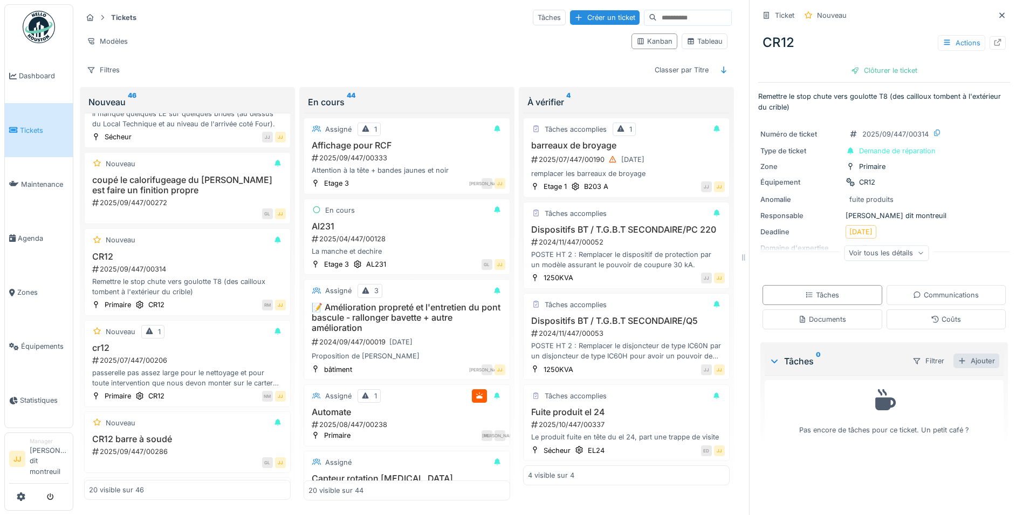
click at [958, 364] on div "Ajouter" at bounding box center [977, 360] width 46 height 15
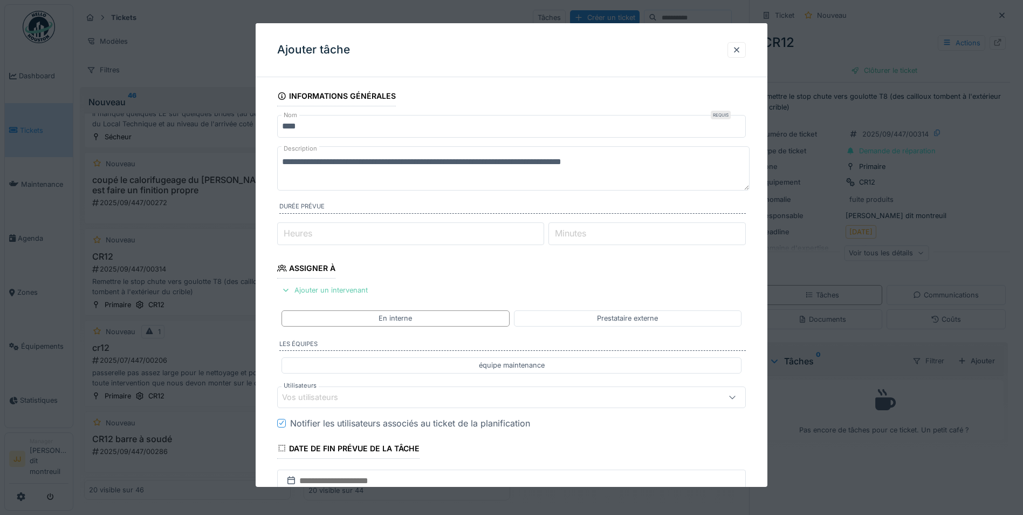
click at [350, 292] on div "Ajouter un intervenant" at bounding box center [324, 290] width 95 height 15
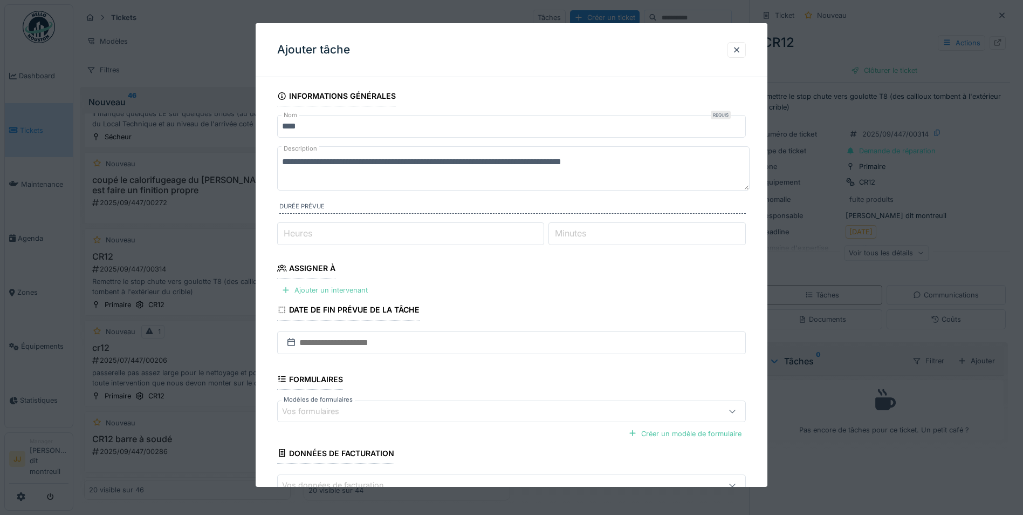
click at [338, 287] on div "Ajouter un intervenant" at bounding box center [324, 290] width 95 height 15
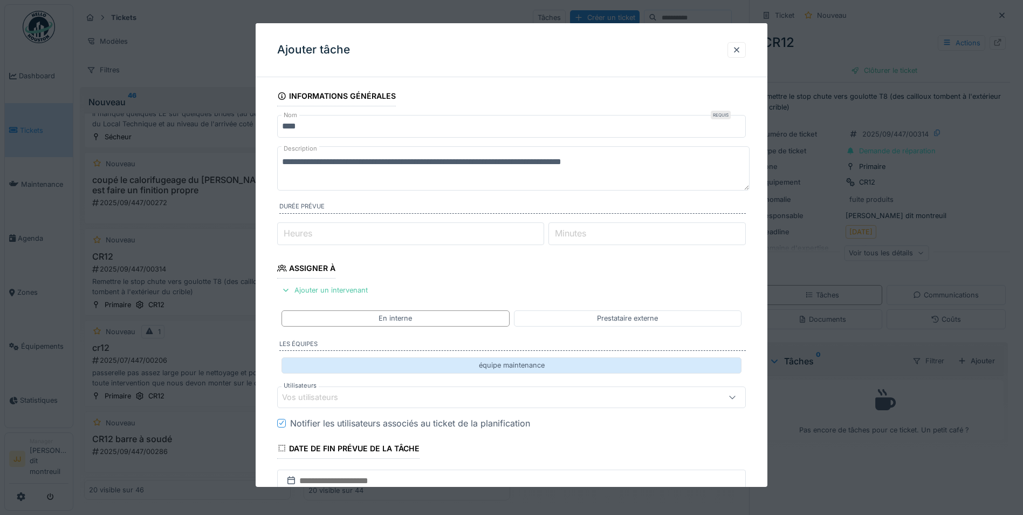
click at [378, 368] on div "équipe maintenance" at bounding box center [512, 365] width 460 height 16
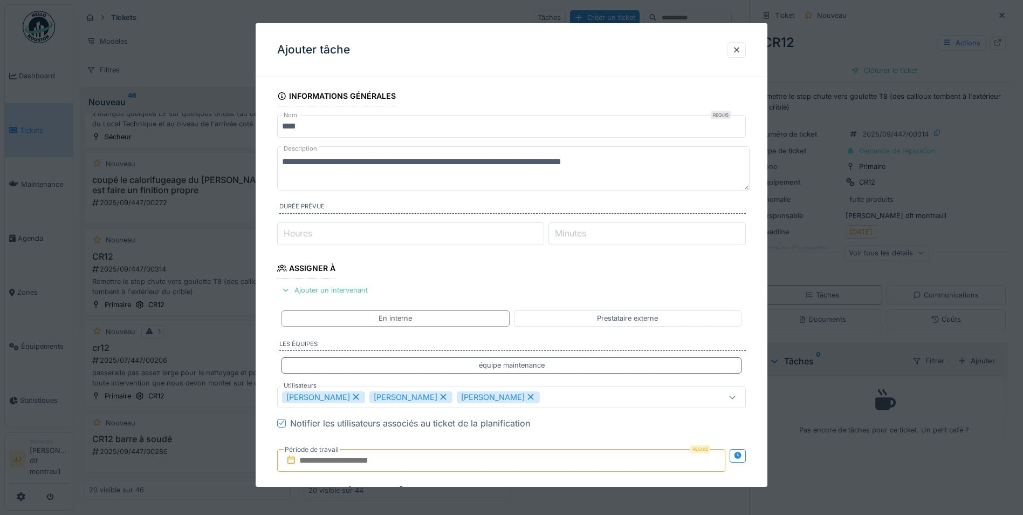
click at [526, 393] on icon at bounding box center [531, 397] width 10 height 8
type input "**********"
click at [388, 456] on input "text" at bounding box center [501, 459] width 448 height 23
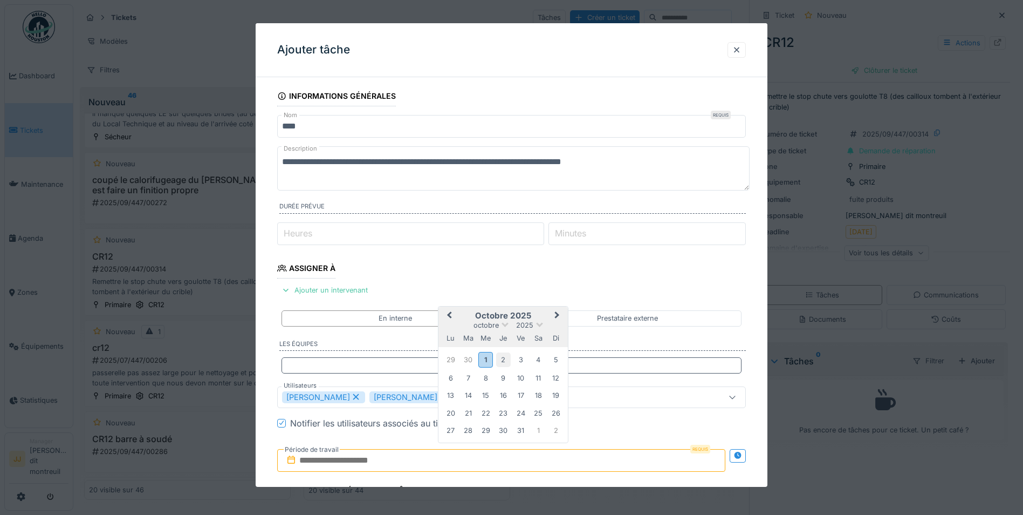
click at [502, 355] on div "2" at bounding box center [503, 359] width 15 height 15
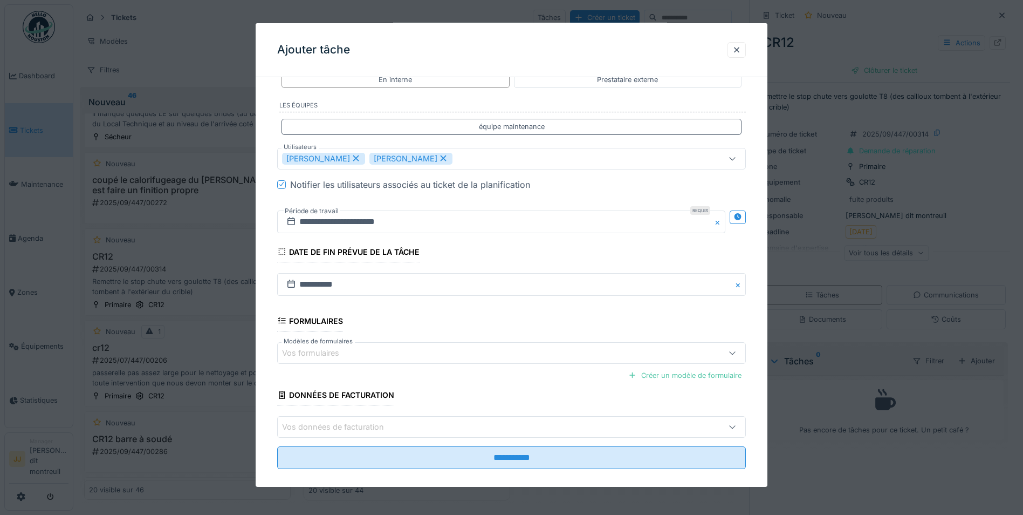
scroll to position [251, 0]
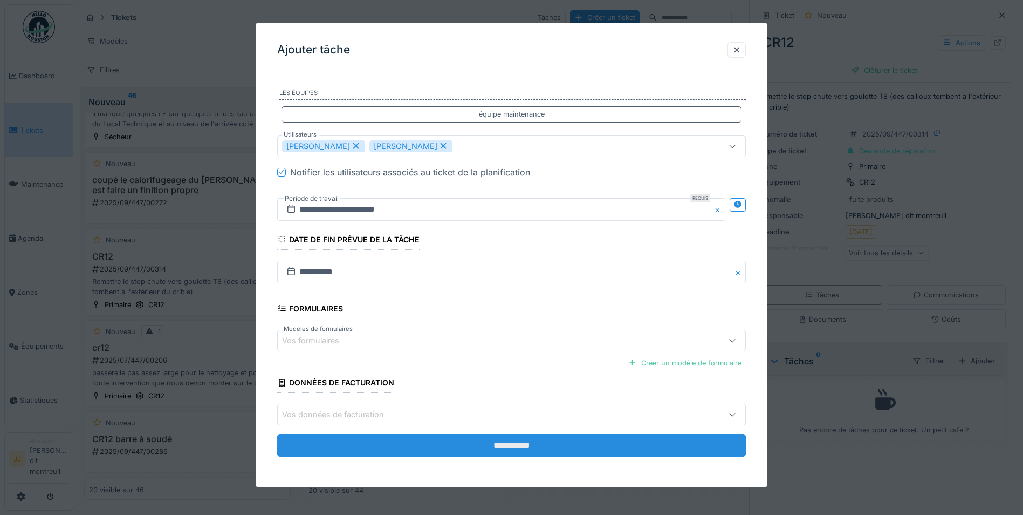
click at [464, 440] on input "**********" at bounding box center [511, 445] width 469 height 23
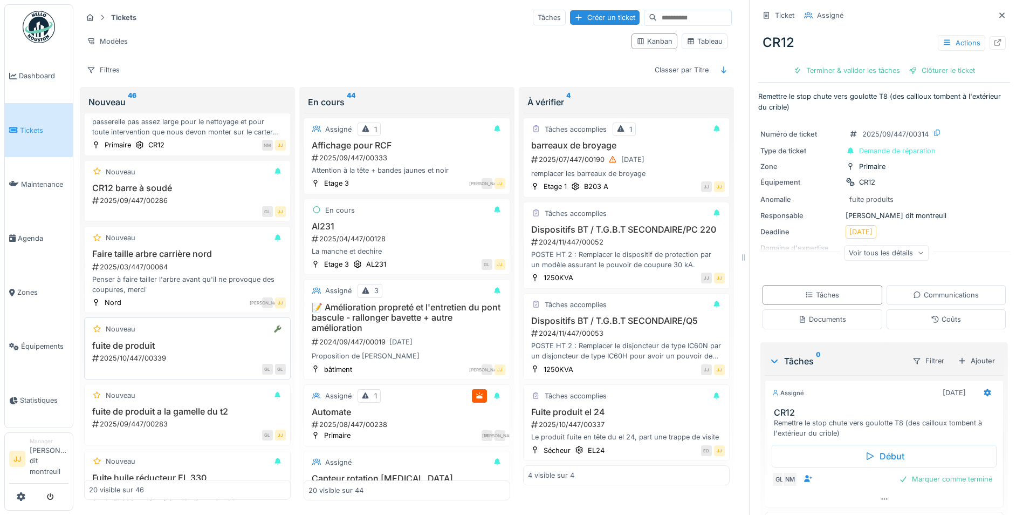
scroll to position [701, 0]
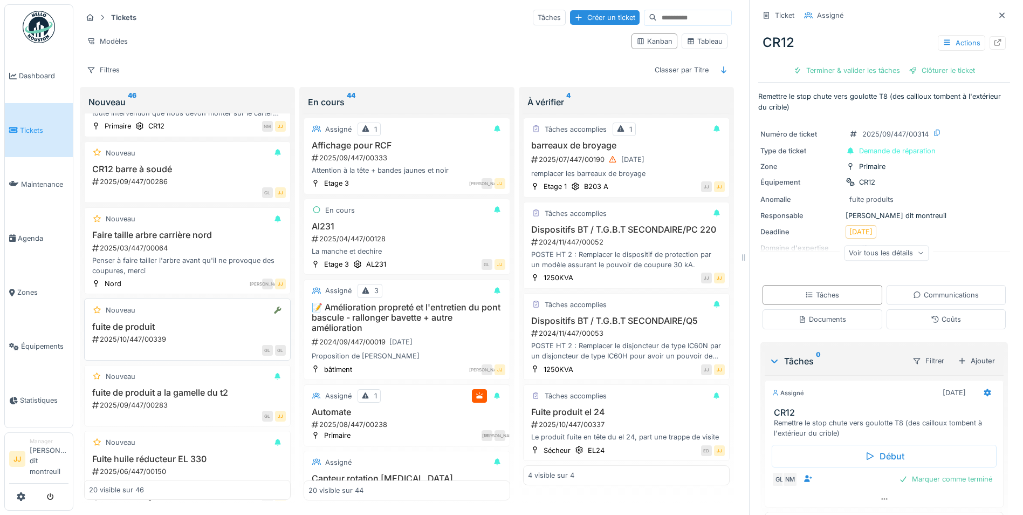
click at [189, 325] on h3 "fuite de produit" at bounding box center [187, 326] width 197 height 10
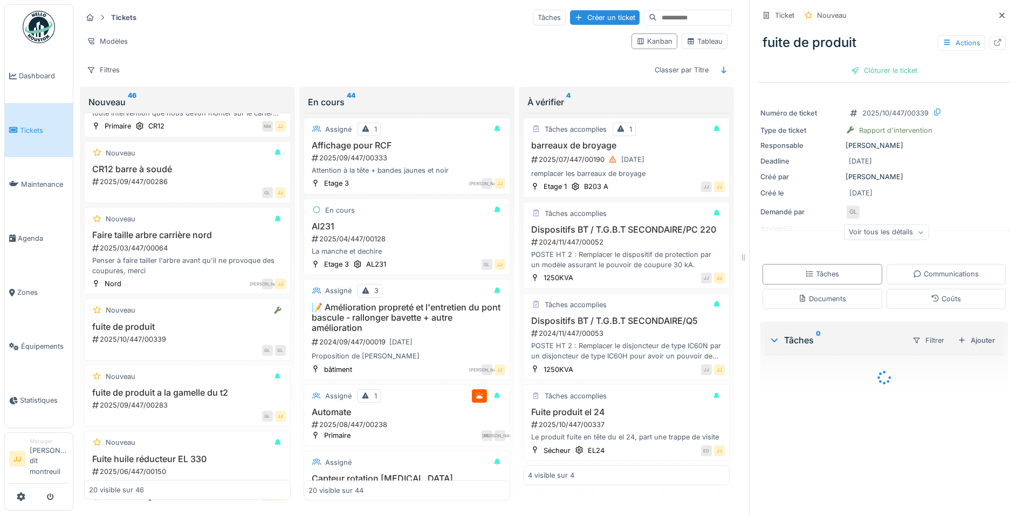
scroll to position [8, 0]
click at [994, 39] on icon at bounding box center [998, 42] width 9 height 7
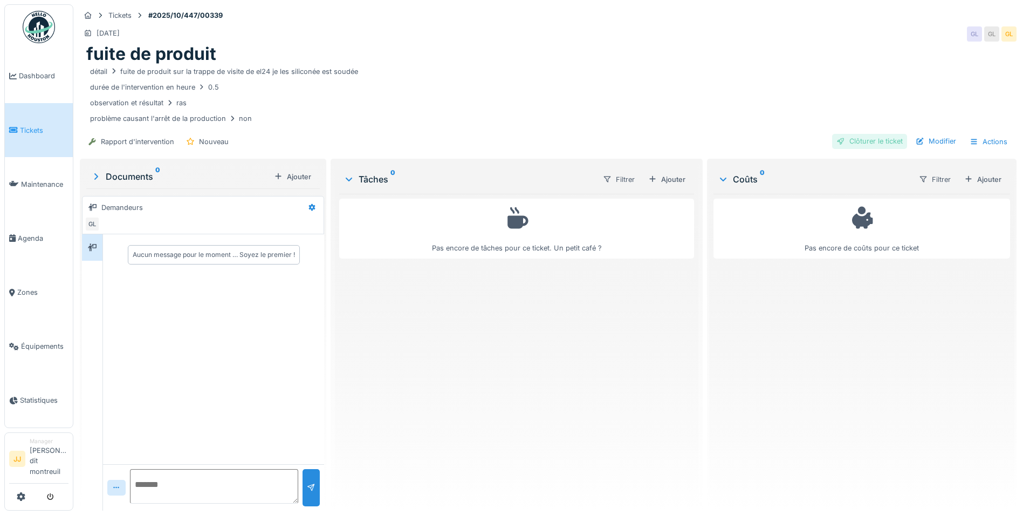
click at [874, 138] on div "Clôturer le ticket" at bounding box center [869, 141] width 75 height 15
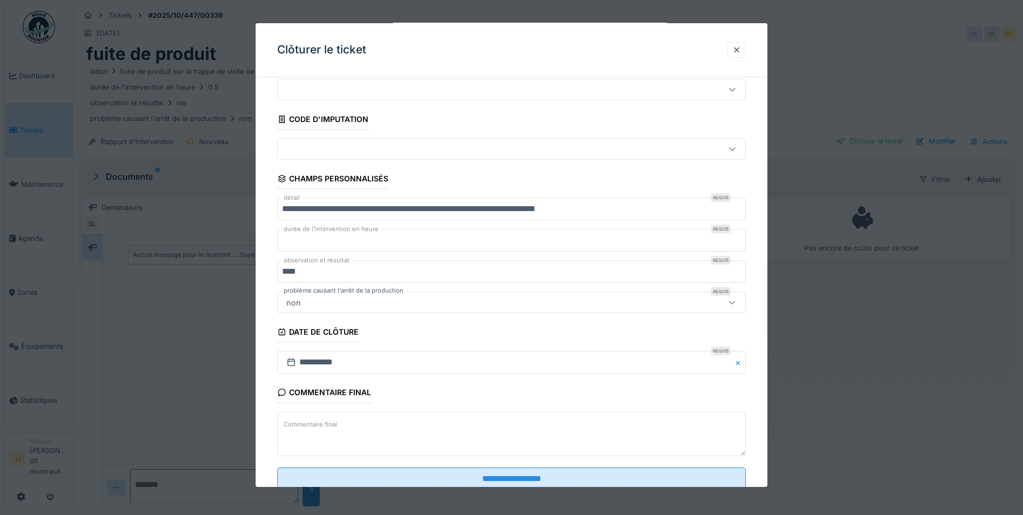
scroll to position [70, 0]
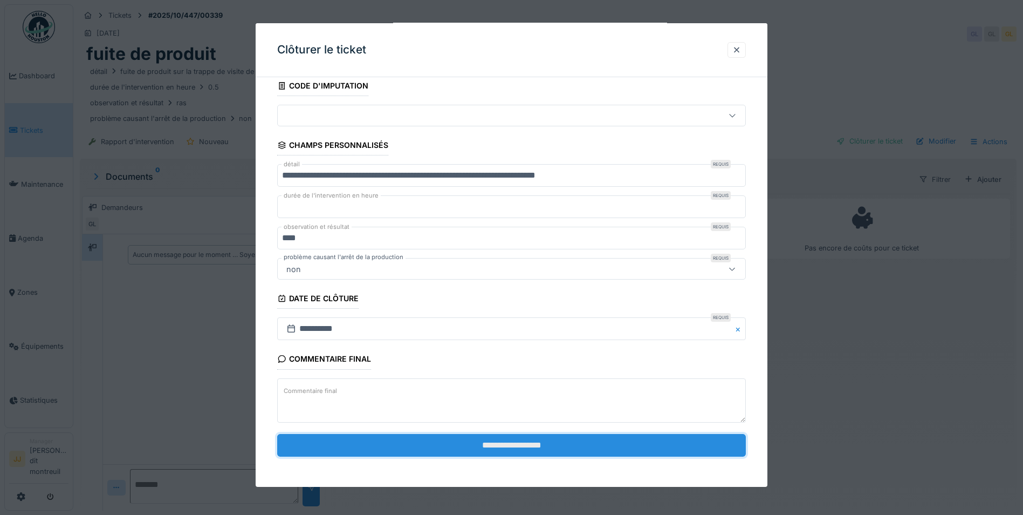
click at [502, 450] on input "**********" at bounding box center [511, 445] width 469 height 23
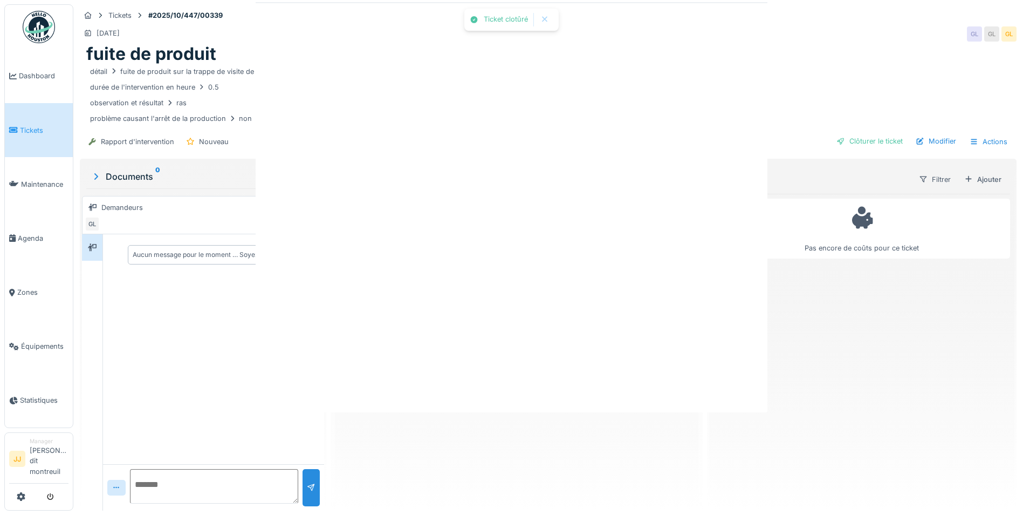
scroll to position [0, 0]
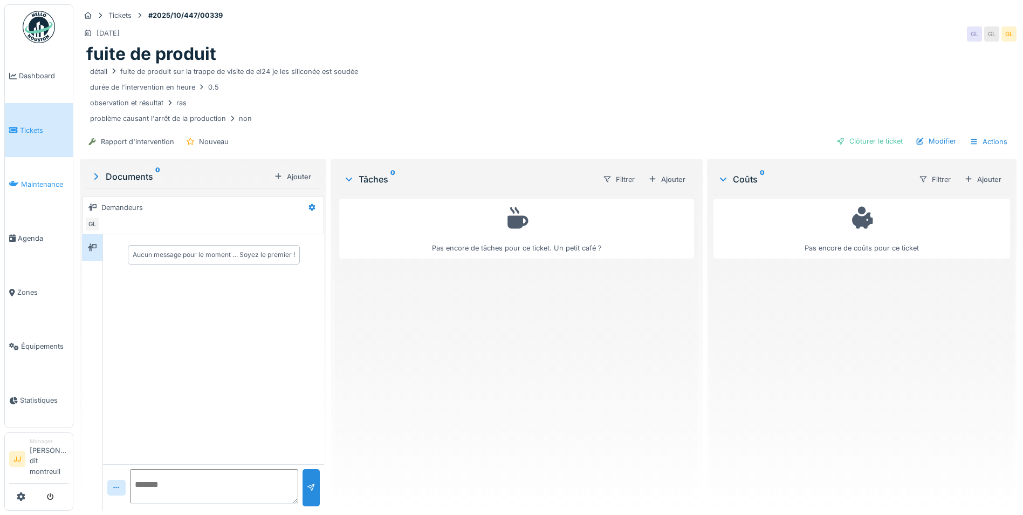
click at [51, 175] on link "Maintenance" at bounding box center [39, 184] width 68 height 54
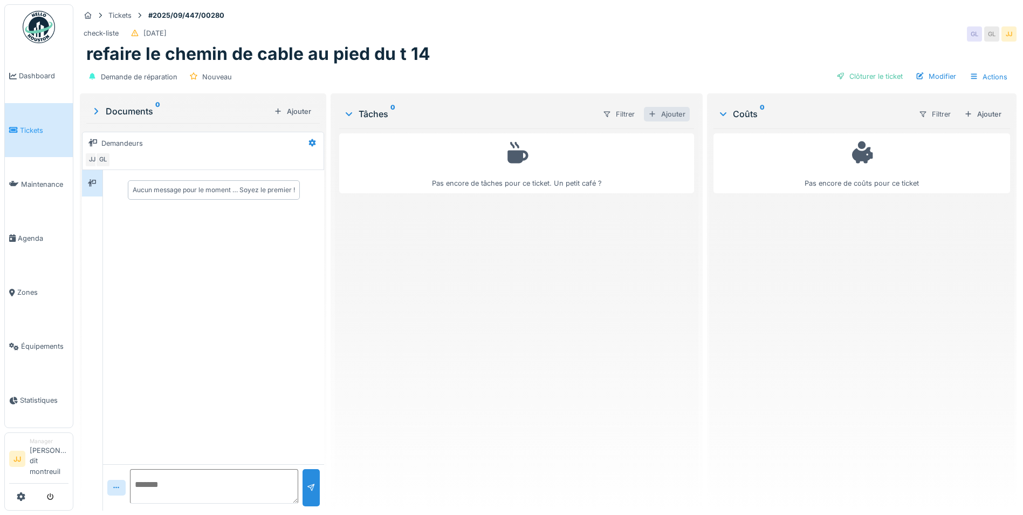
click at [676, 113] on div "Ajouter" at bounding box center [667, 114] width 46 height 15
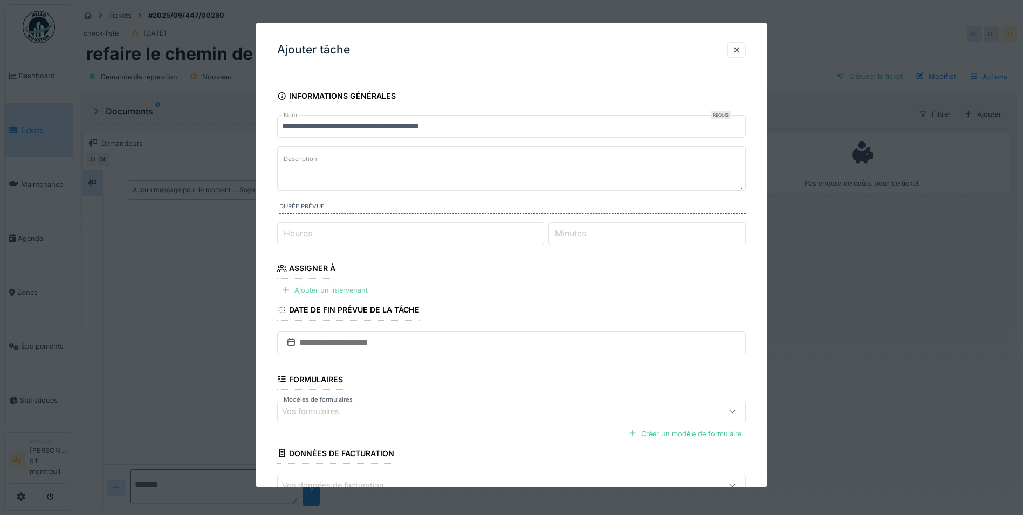
click at [327, 285] on div "Ajouter un intervenant" at bounding box center [324, 290] width 95 height 15
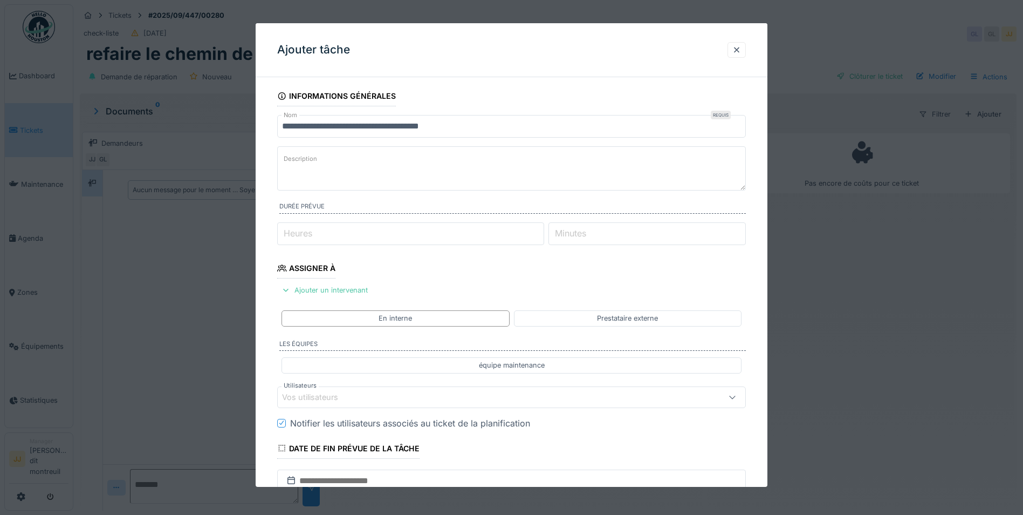
click at [340, 407] on div "Vos utilisateurs" at bounding box center [511, 397] width 469 height 22
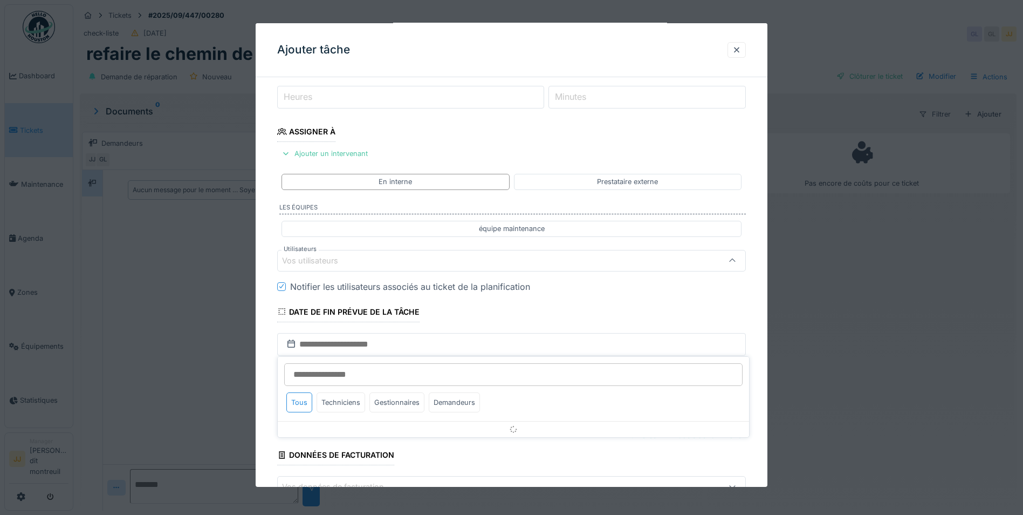
scroll to position [142, 0]
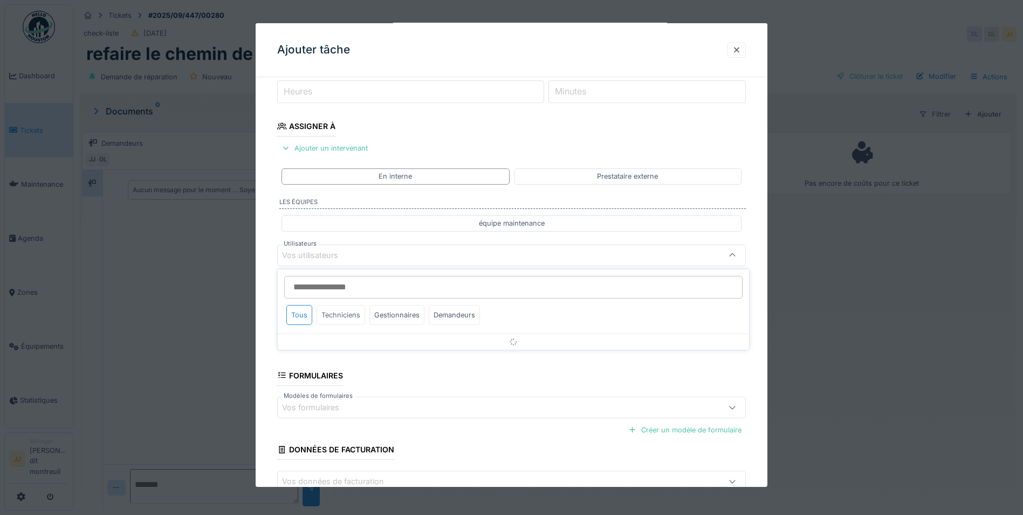
click at [349, 314] on div "Techniciens" at bounding box center [341, 315] width 49 height 20
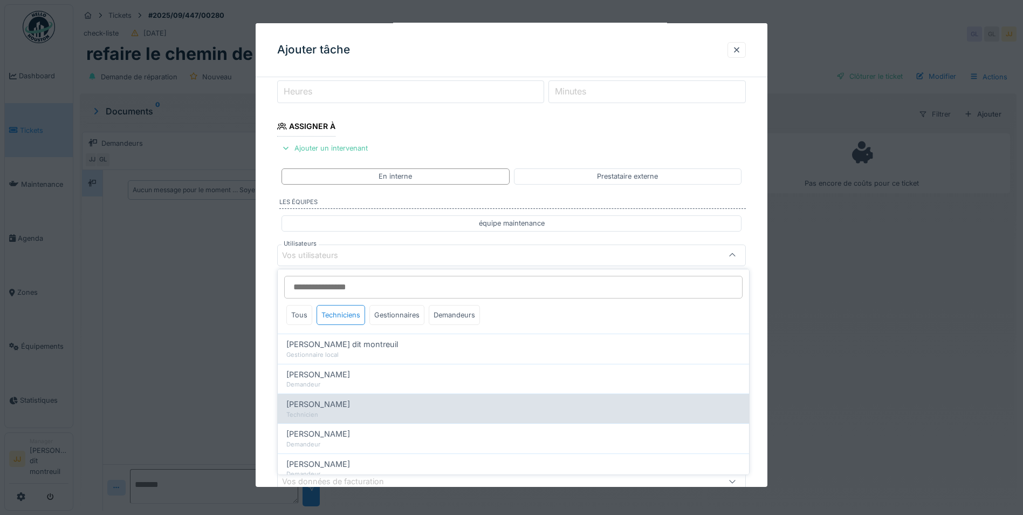
click at [338, 395] on div "Elouan David Technicien" at bounding box center [513, 408] width 471 height 30
type input "*****"
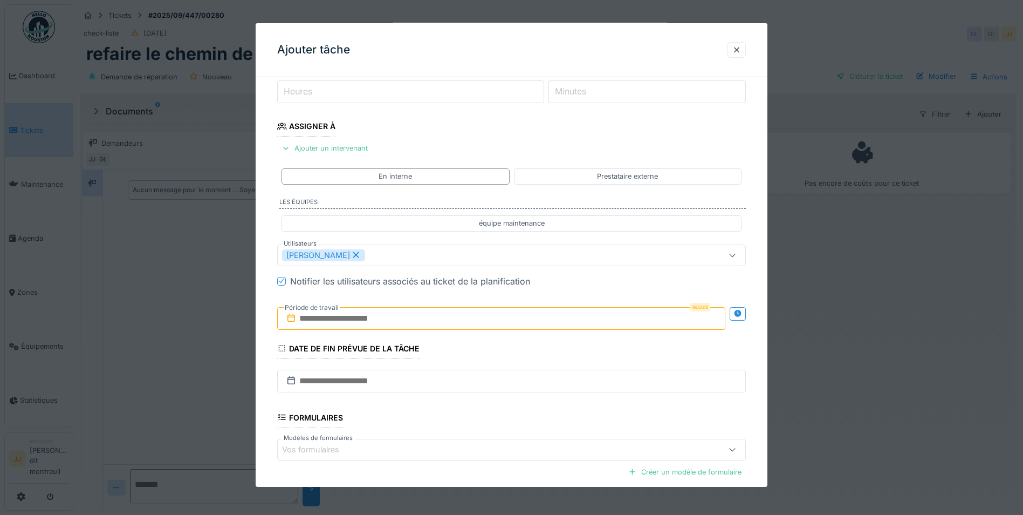
click at [262, 350] on div "**********" at bounding box center [512, 270] width 512 height 652
click at [326, 312] on label "Période de travail" at bounding box center [312, 307] width 56 height 12
drag, startPoint x: 326, startPoint y: 312, endPoint x: 325, endPoint y: 322, distance: 9.8
click at [325, 322] on input "text" at bounding box center [501, 317] width 448 height 23
click at [498, 394] on div "2" at bounding box center [503, 388] width 15 height 15
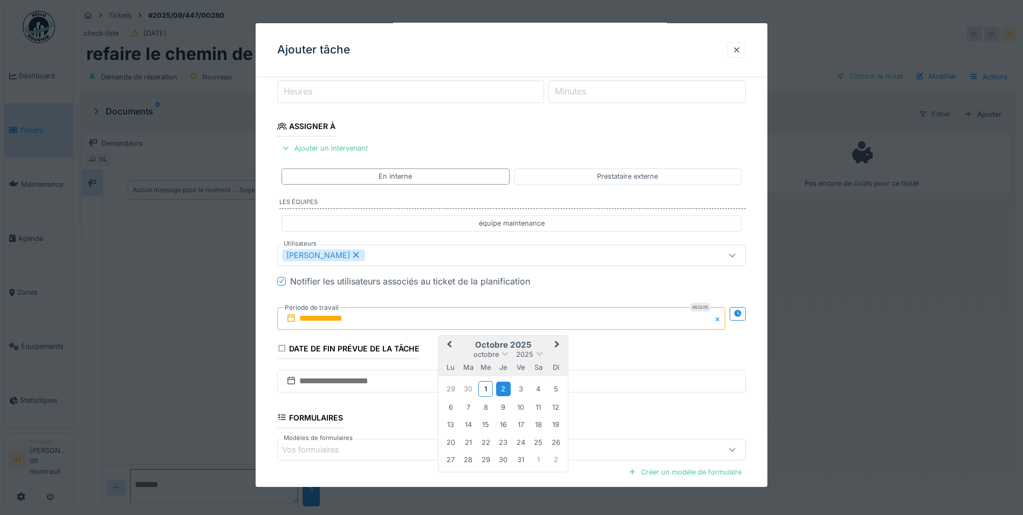
click at [500, 389] on div "2" at bounding box center [503, 388] width 15 height 15
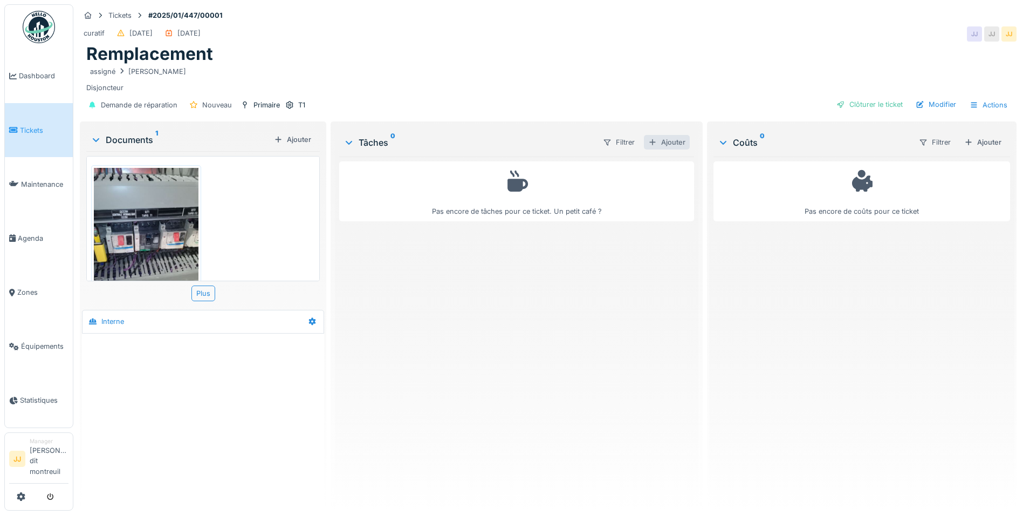
click at [675, 141] on div "Ajouter" at bounding box center [667, 142] width 46 height 15
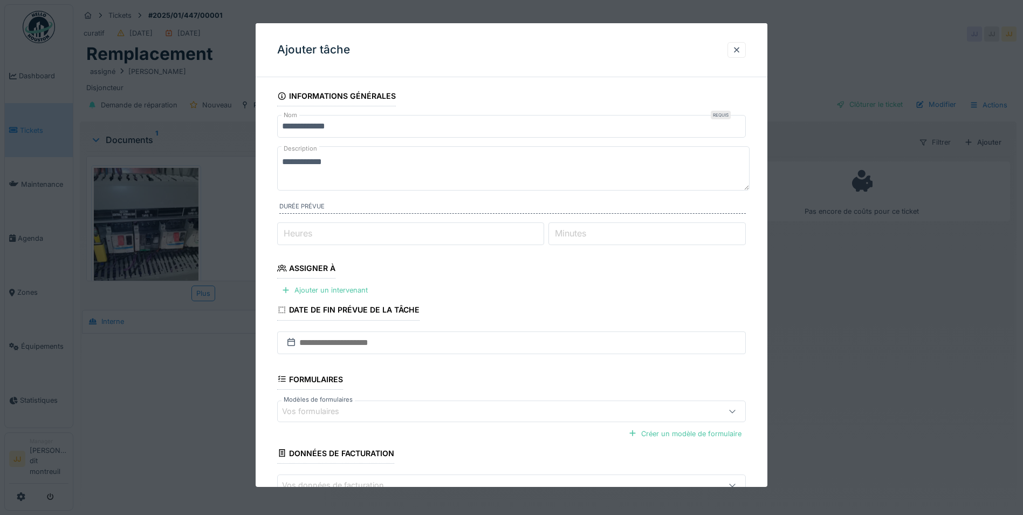
click at [371, 160] on textarea "**********" at bounding box center [513, 168] width 473 height 44
type textarea "**********"
click at [342, 293] on div "Ajouter un intervenant" at bounding box center [324, 290] width 95 height 15
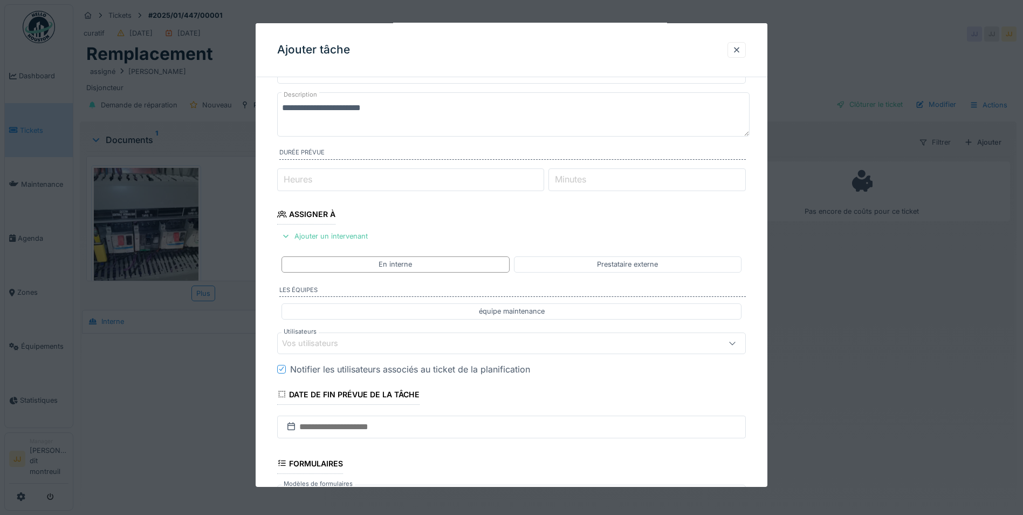
click at [380, 341] on div "Vos utilisateurs" at bounding box center [484, 343] width 404 height 12
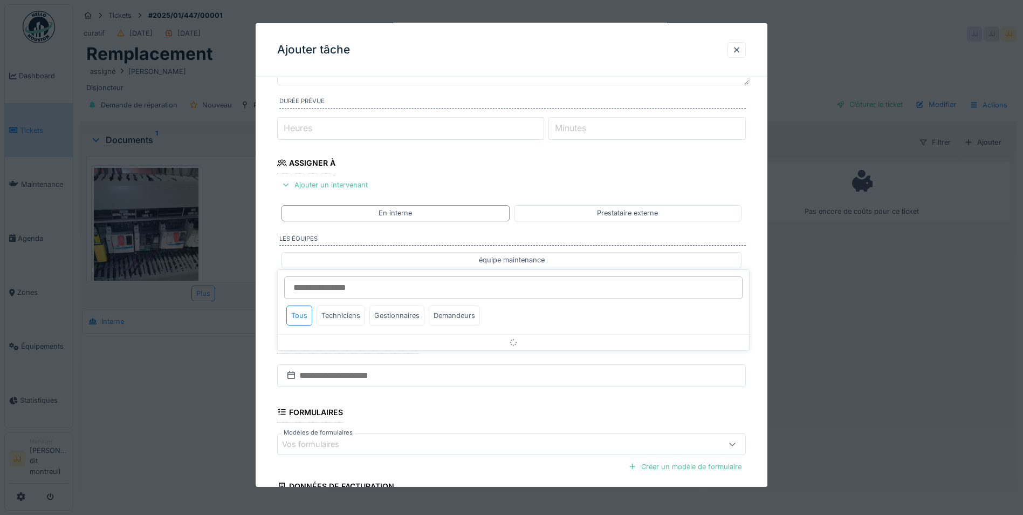
scroll to position [142, 0]
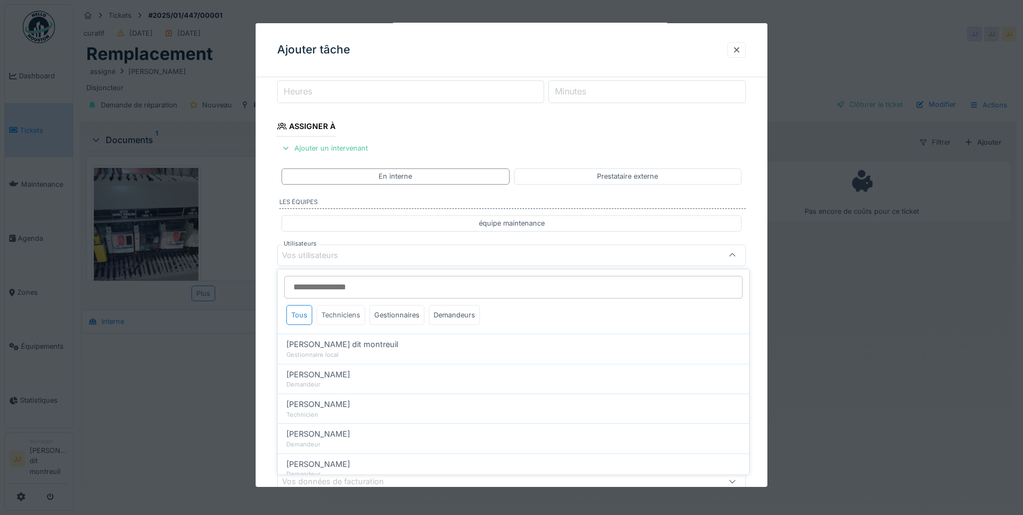
click at [357, 321] on div "Techniciens" at bounding box center [341, 315] width 49 height 20
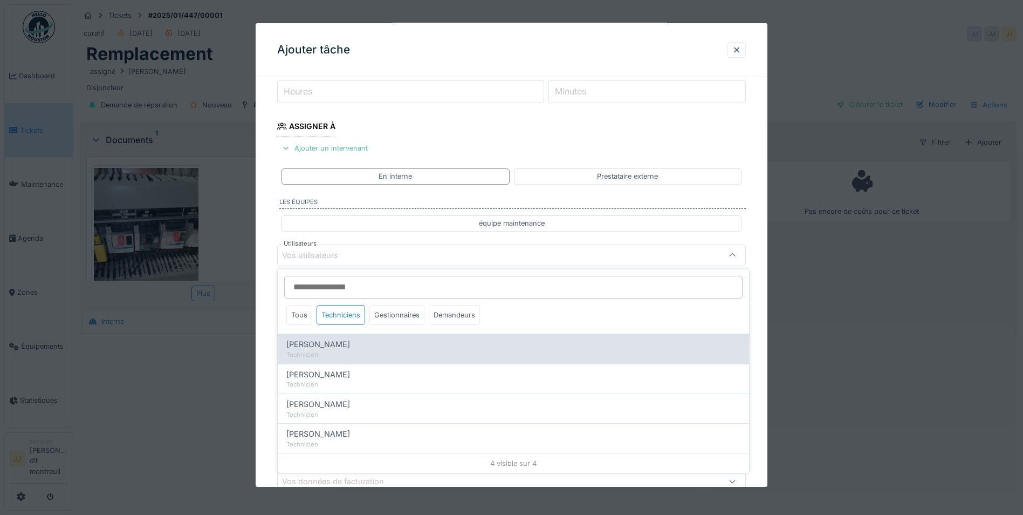
click at [334, 347] on div "[PERSON_NAME]" at bounding box center [513, 344] width 454 height 12
type input "*****"
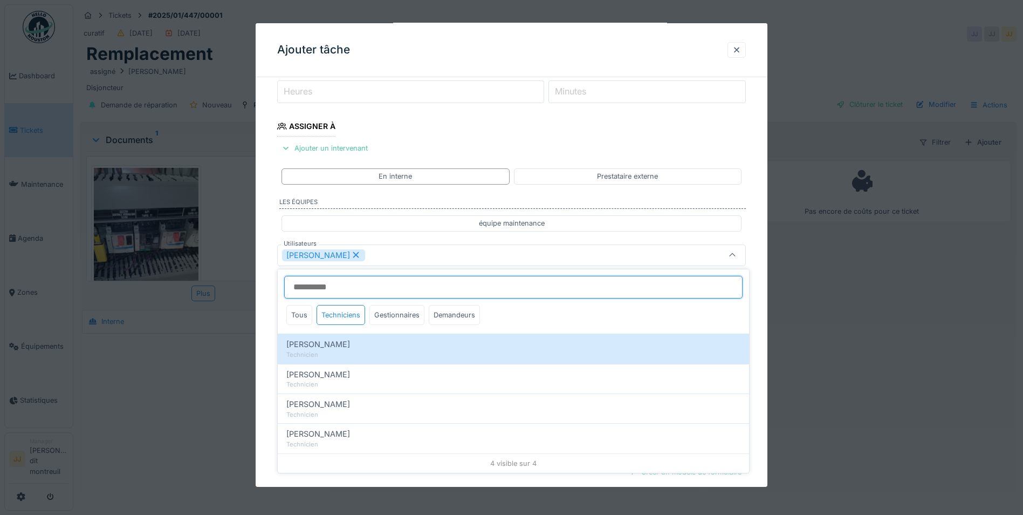
click at [519, 287] on input "Utilisateurs" at bounding box center [513, 287] width 459 height 23
click at [511, 255] on div "[PERSON_NAME]" at bounding box center [484, 255] width 404 height 12
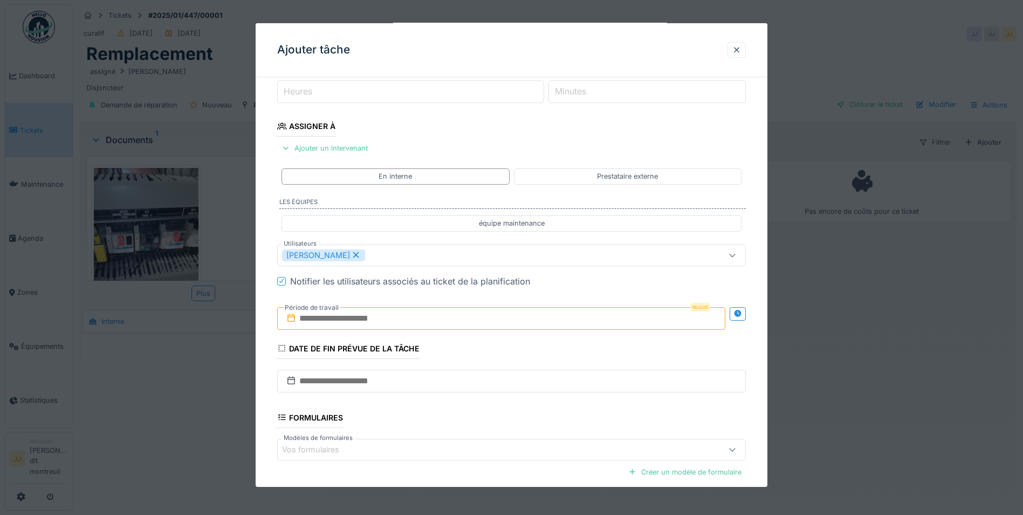
click at [392, 320] on input "text" at bounding box center [501, 317] width 448 height 23
click at [498, 388] on div "2" at bounding box center [503, 388] width 15 height 15
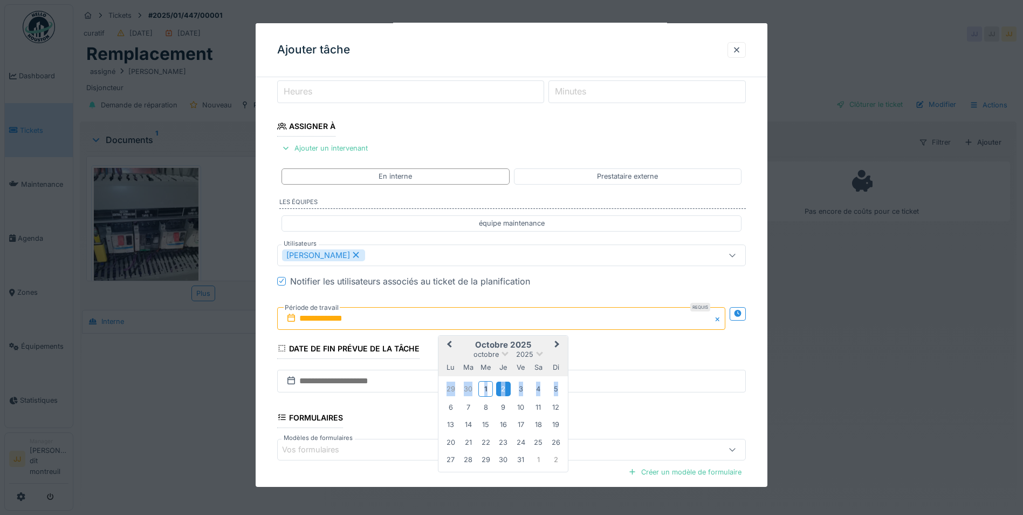
click at [500, 388] on div "2" at bounding box center [503, 388] width 15 height 15
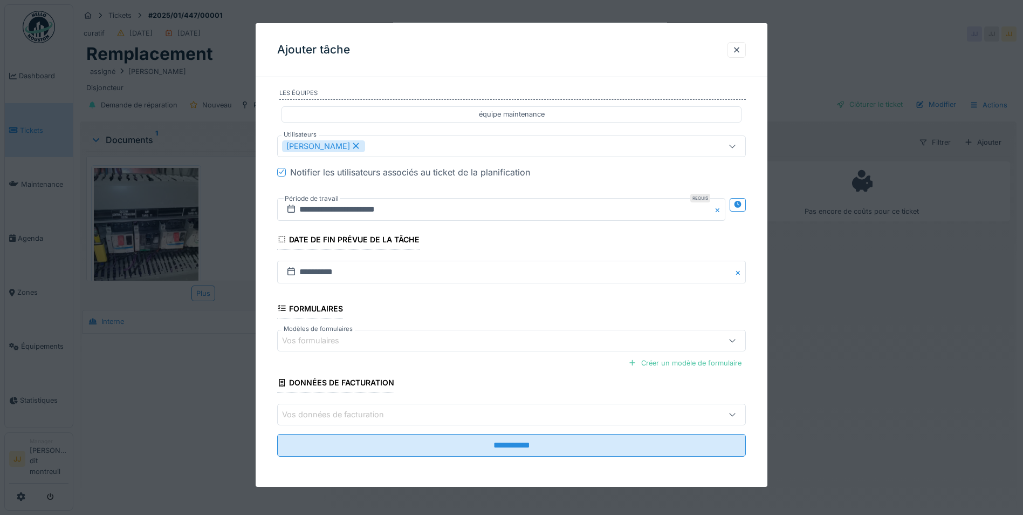
scroll to position [8, 0]
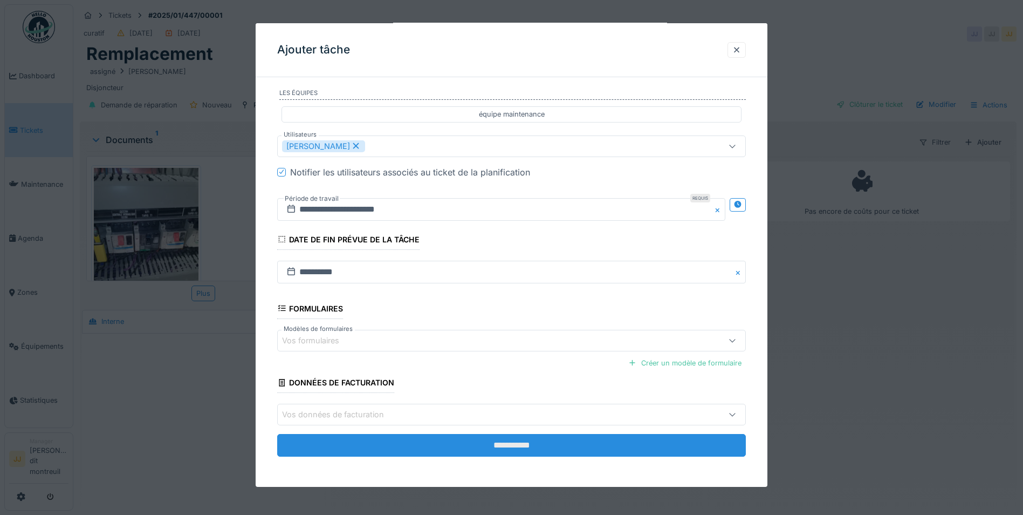
click at [388, 447] on input "**********" at bounding box center [511, 445] width 469 height 23
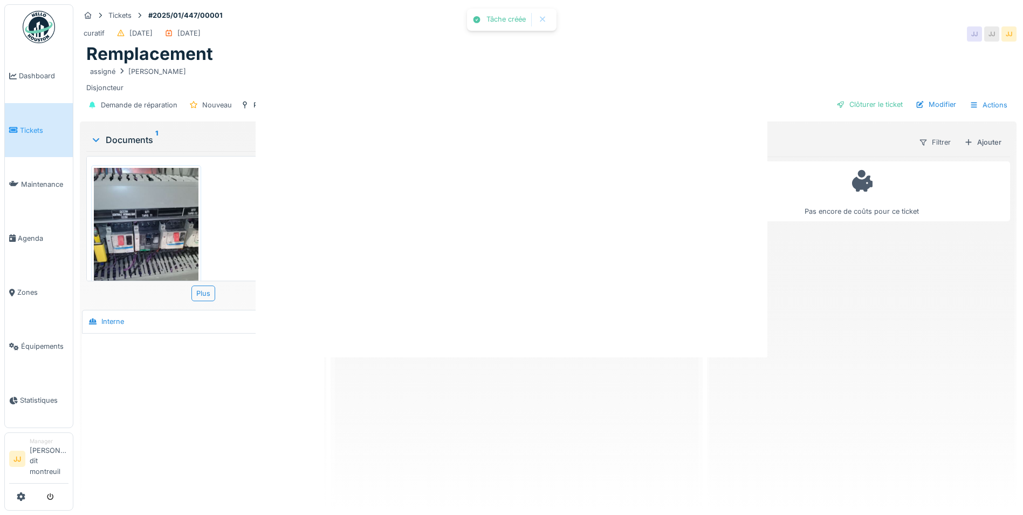
scroll to position [0, 0]
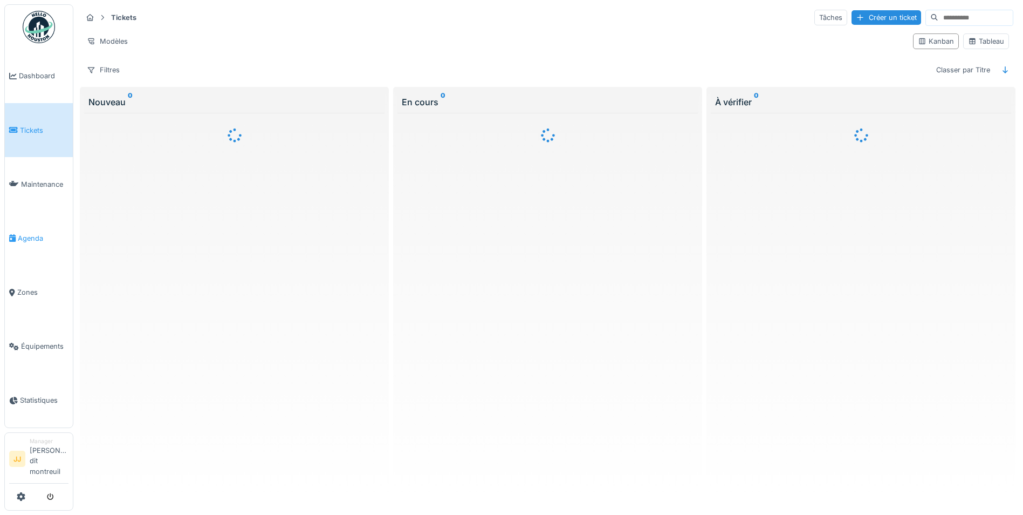
scroll to position [6, 0]
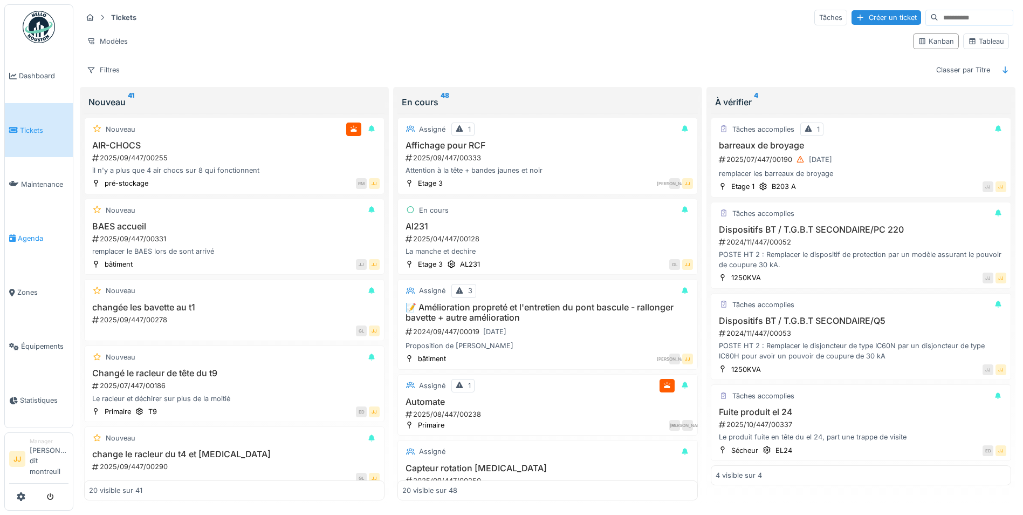
click at [38, 237] on span "Agenda" at bounding box center [43, 238] width 51 height 10
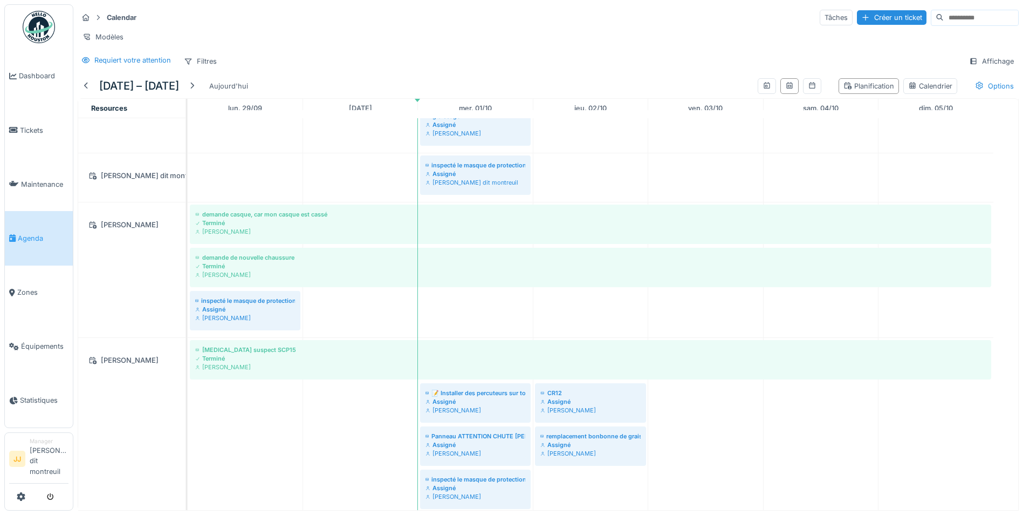
scroll to position [593, 0]
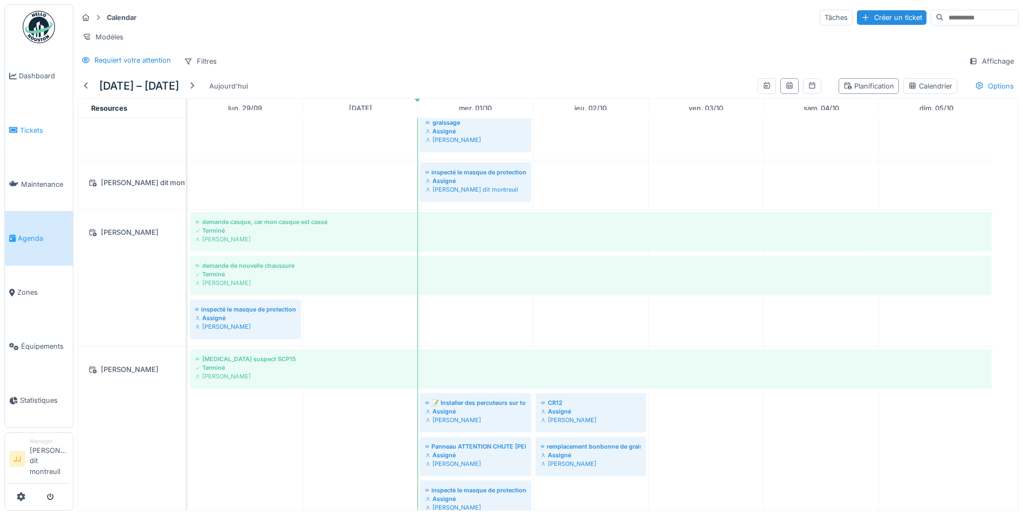
click at [22, 139] on link "Tickets" at bounding box center [39, 130] width 68 height 54
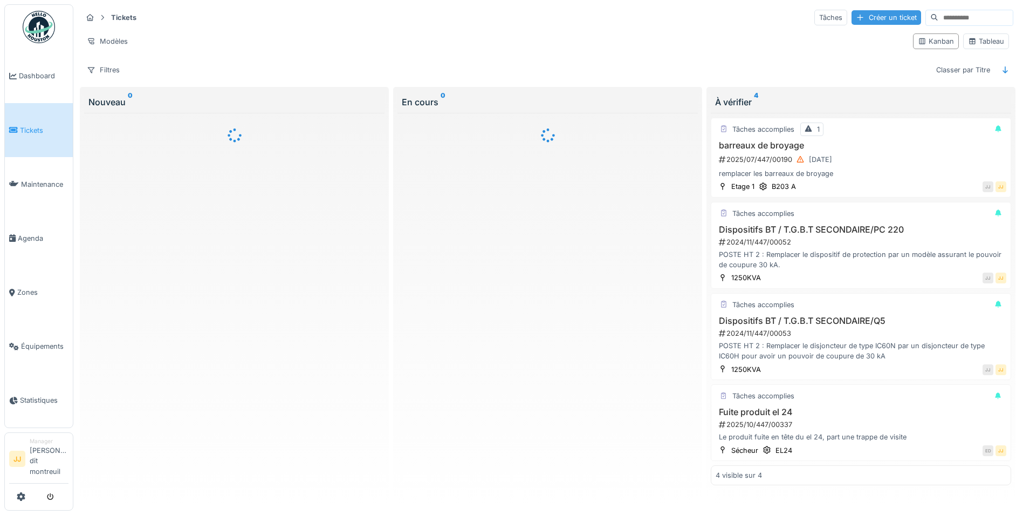
click at [853, 15] on div "Créer un ticket" at bounding box center [887, 17] width 70 height 15
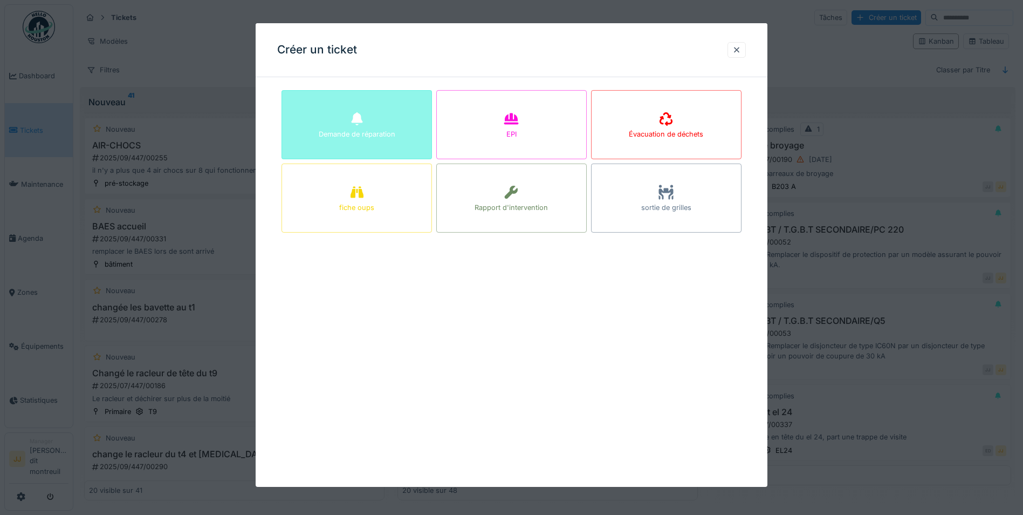
click at [392, 118] on div "Demande de réparation" at bounding box center [357, 124] width 150 height 69
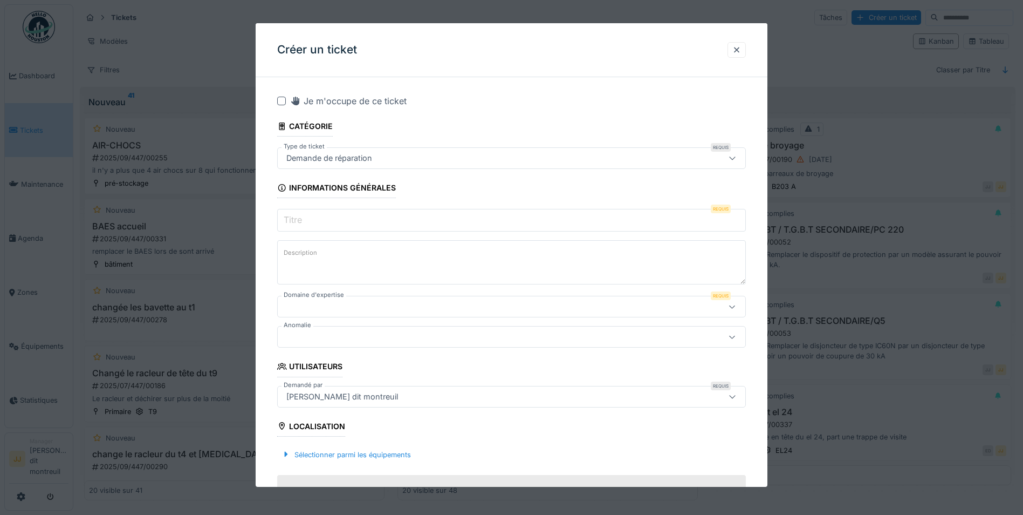
click at [367, 223] on input "Titre" at bounding box center [511, 220] width 469 height 23
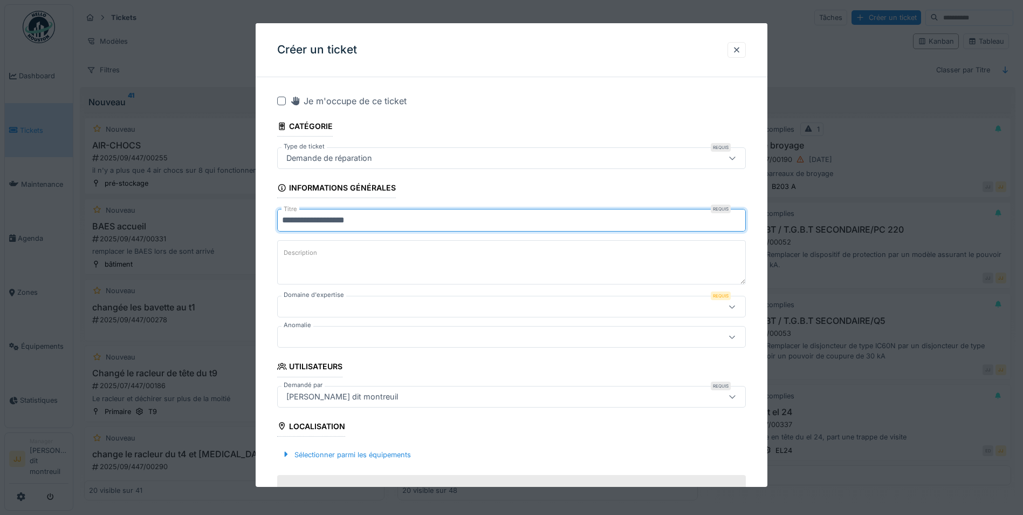
type input "**********"
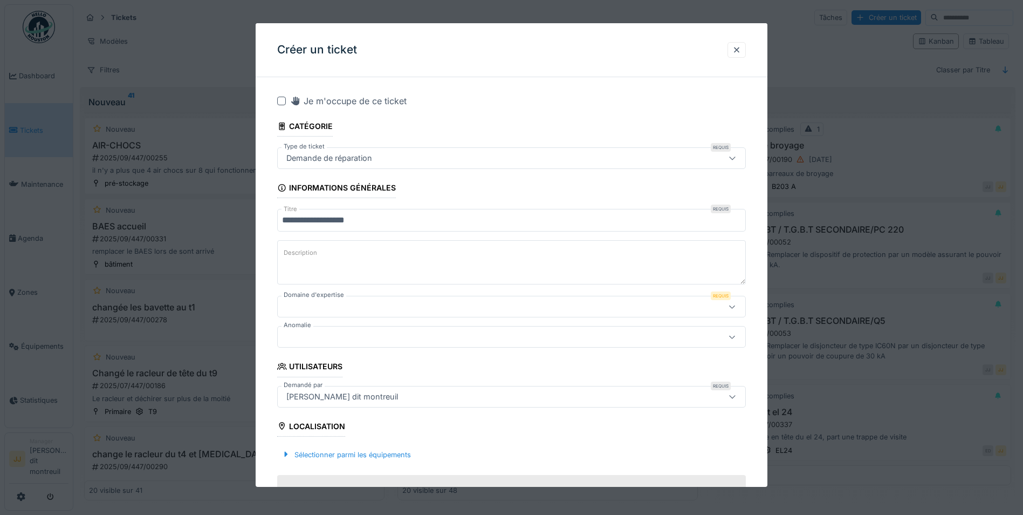
click at [362, 262] on textarea "Description" at bounding box center [511, 262] width 469 height 44
type textarea "**********"
click at [313, 308] on div at bounding box center [484, 306] width 404 height 12
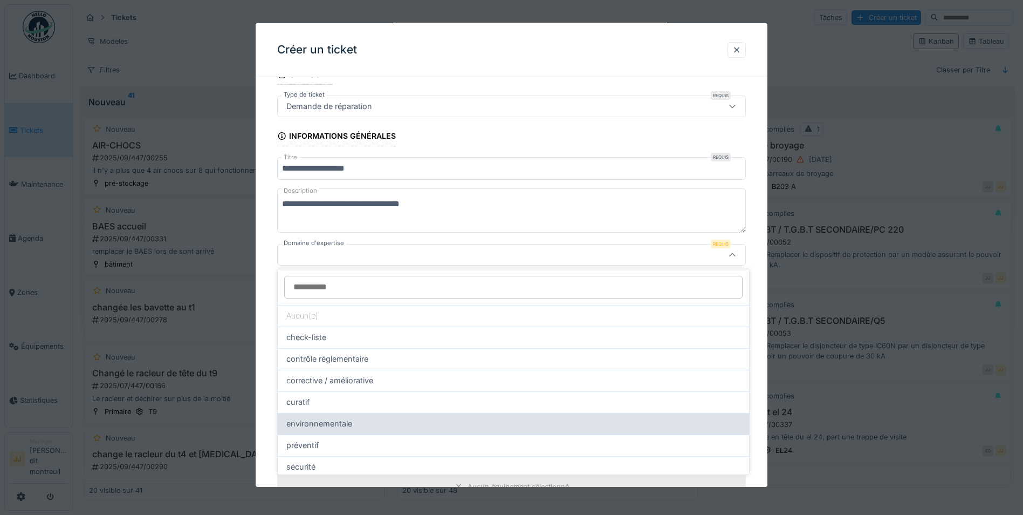
scroll to position [23, 0]
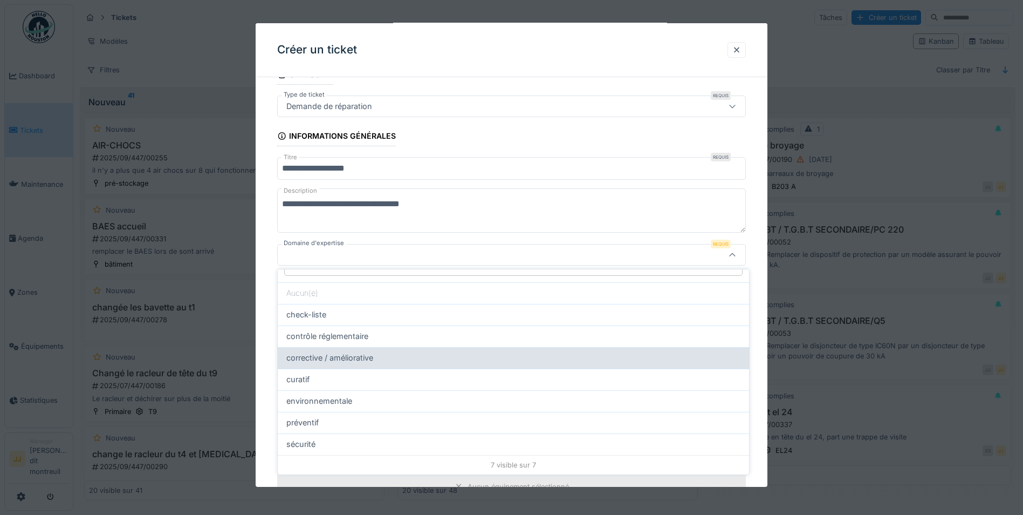
click at [370, 357] on span "corrective / améliorative" at bounding box center [329, 358] width 87 height 12
type input "****"
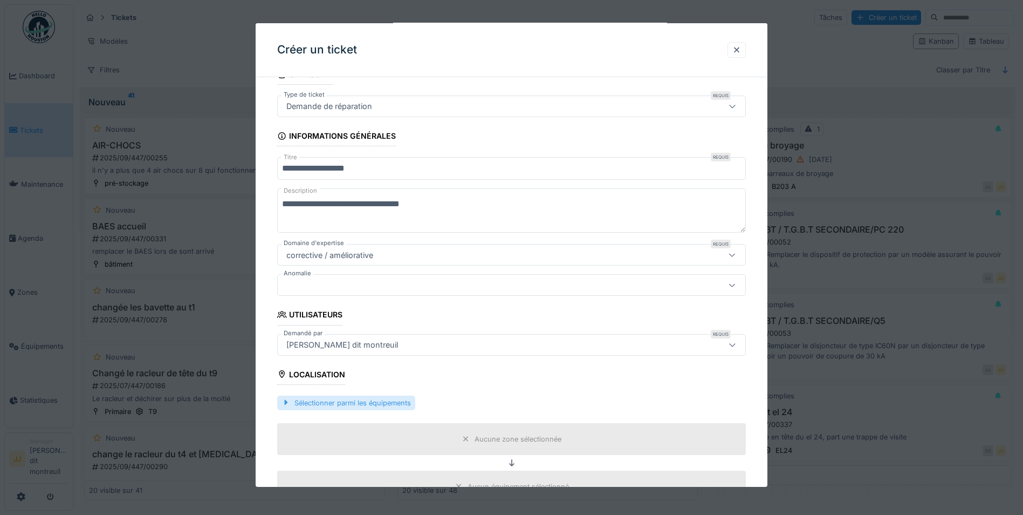
click at [317, 401] on div "Sélectionner parmi les équipements" at bounding box center [346, 402] width 138 height 15
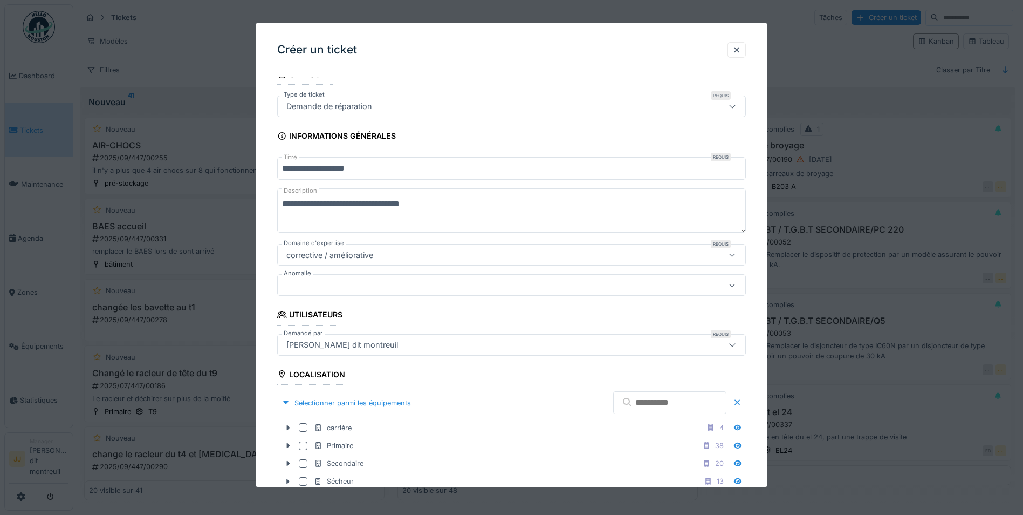
scroll to position [214, 0]
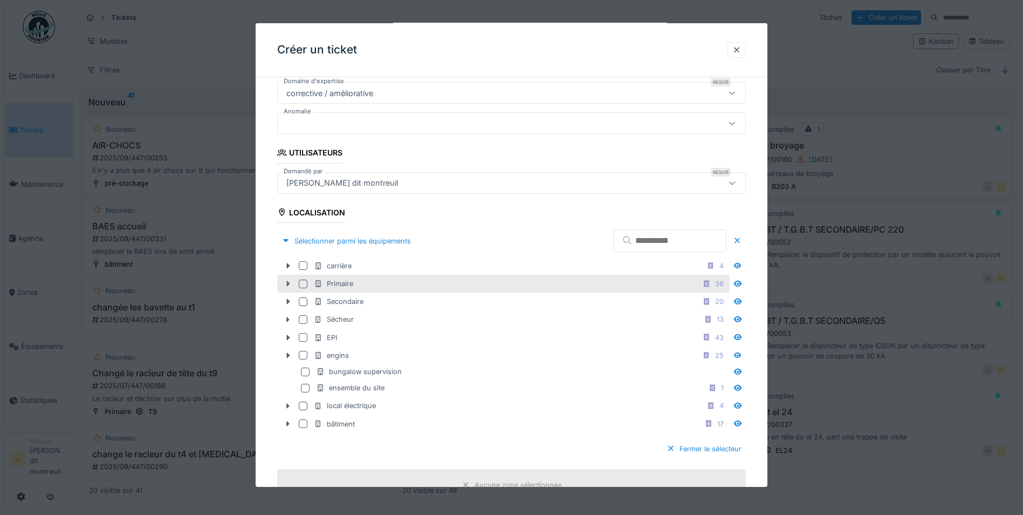
click at [286, 285] on icon at bounding box center [288, 283] width 9 height 7
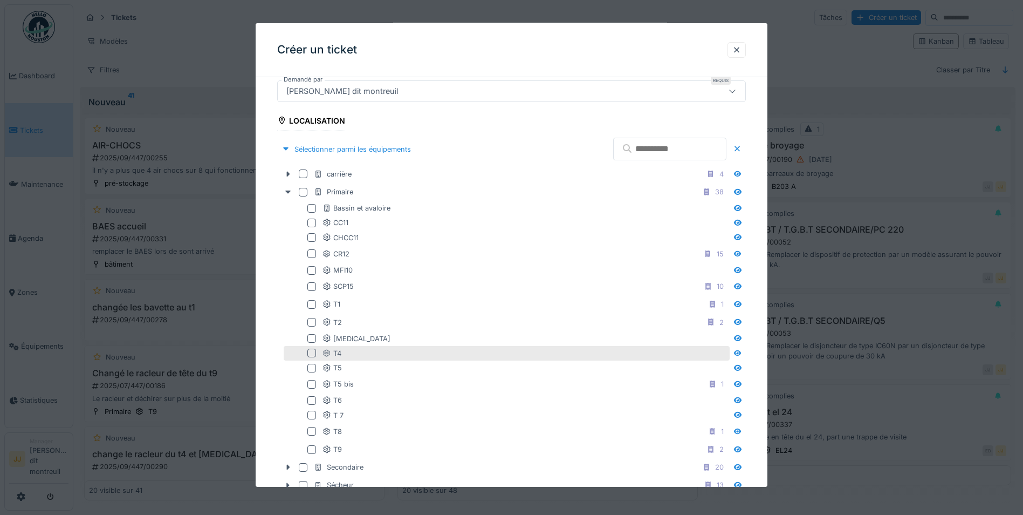
scroll to position [321, 0]
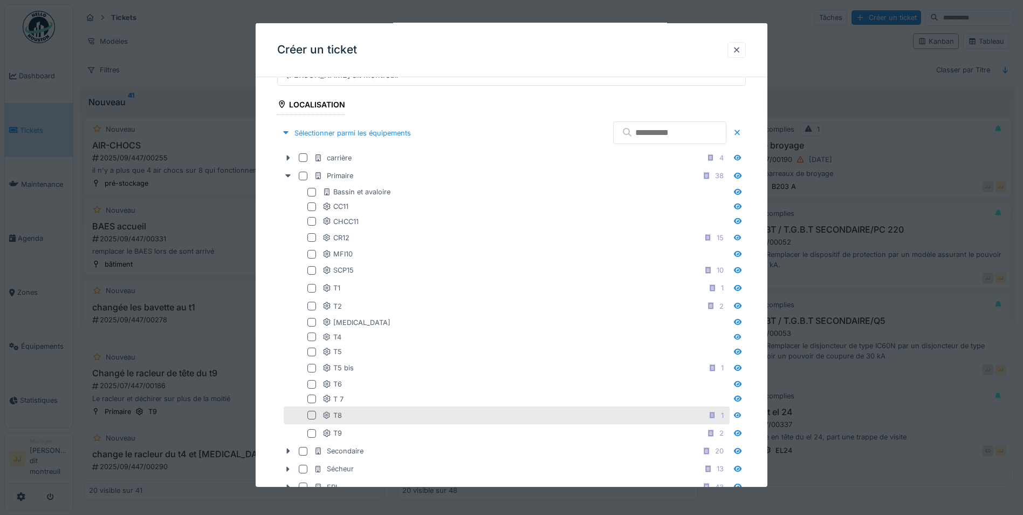
click at [311, 416] on div at bounding box center [311, 414] width 9 height 9
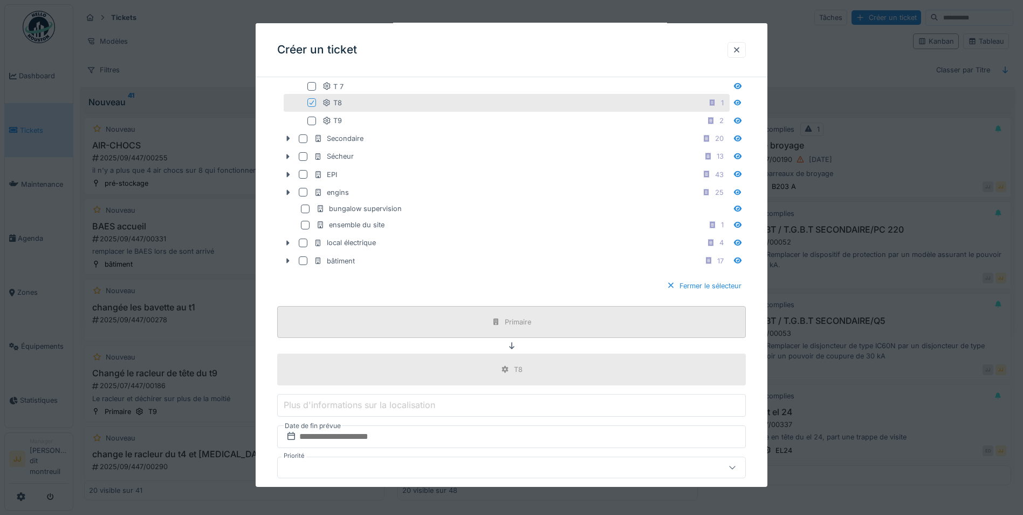
scroll to position [699, 0]
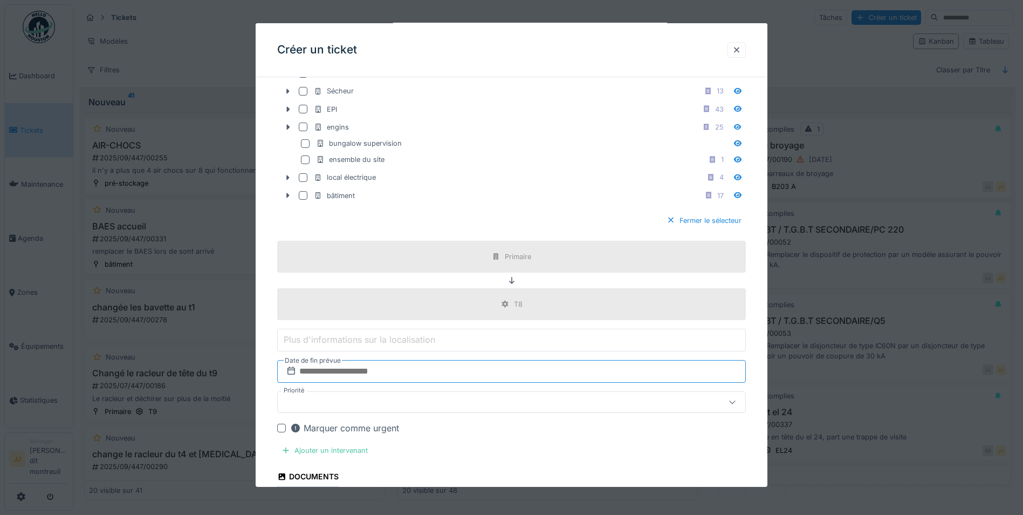
click at [338, 372] on input "text" at bounding box center [511, 371] width 469 height 23
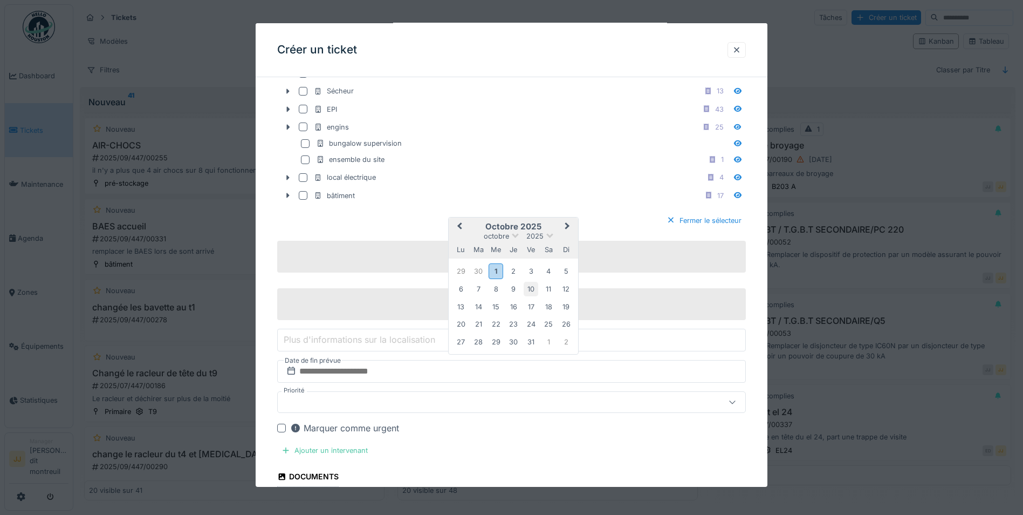
click at [531, 284] on div "10" at bounding box center [531, 289] width 15 height 15
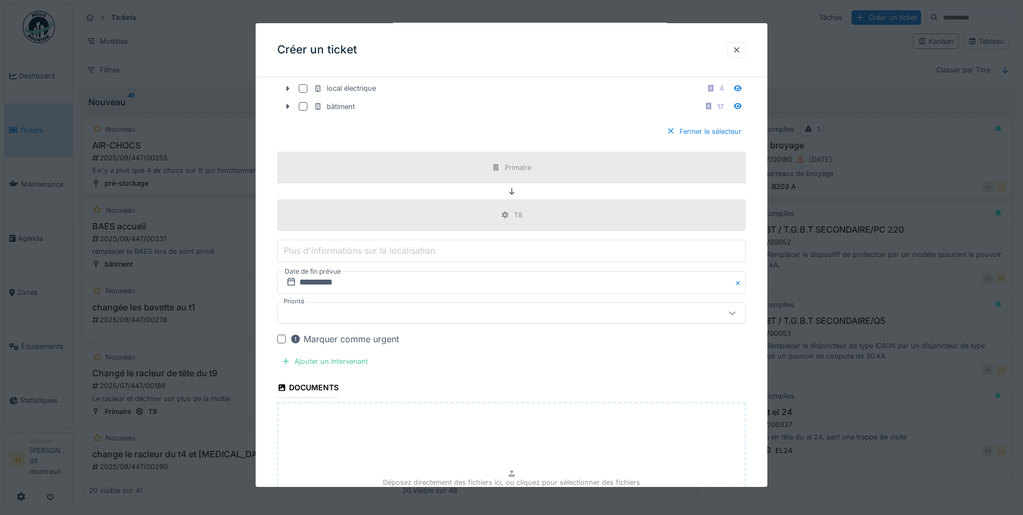
scroll to position [807, 0]
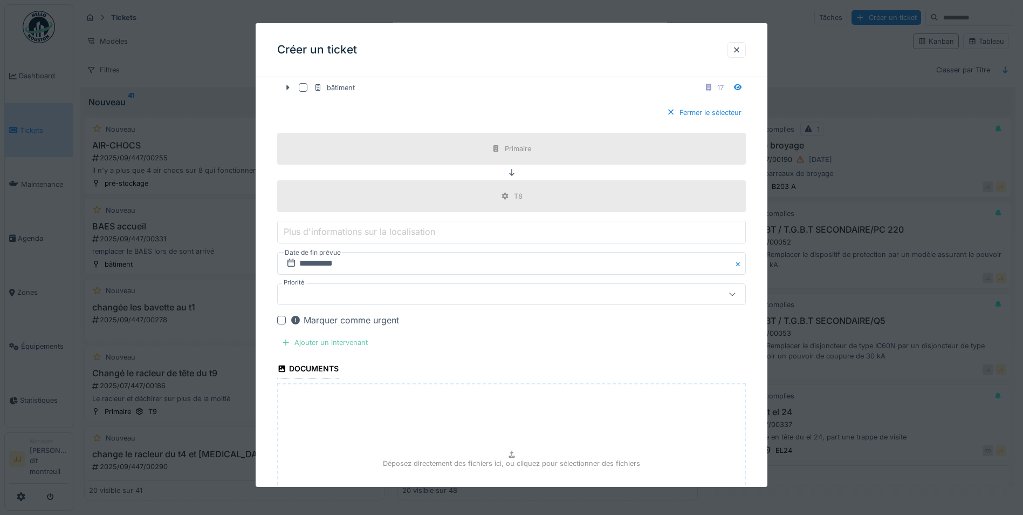
click at [330, 344] on div "Ajouter un intervenant" at bounding box center [324, 342] width 95 height 15
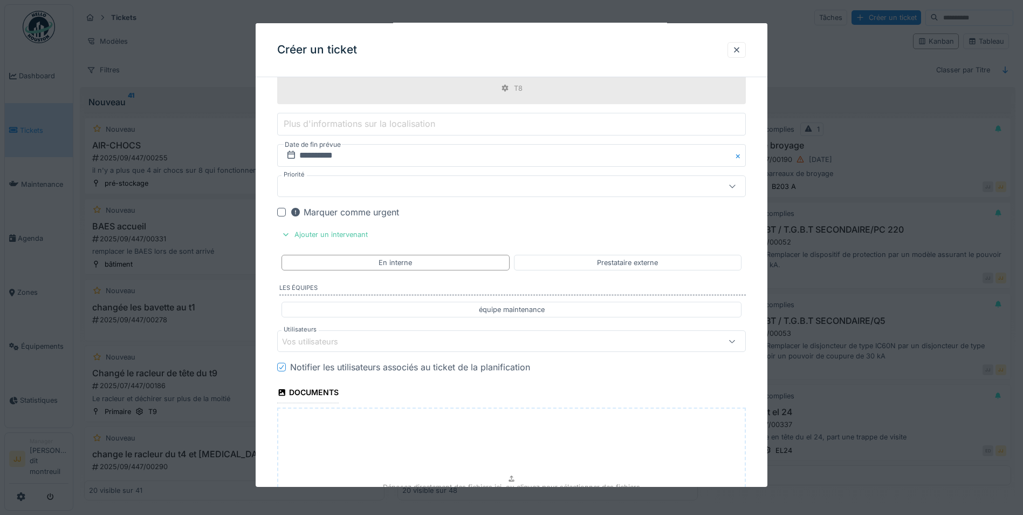
scroll to position [969, 0]
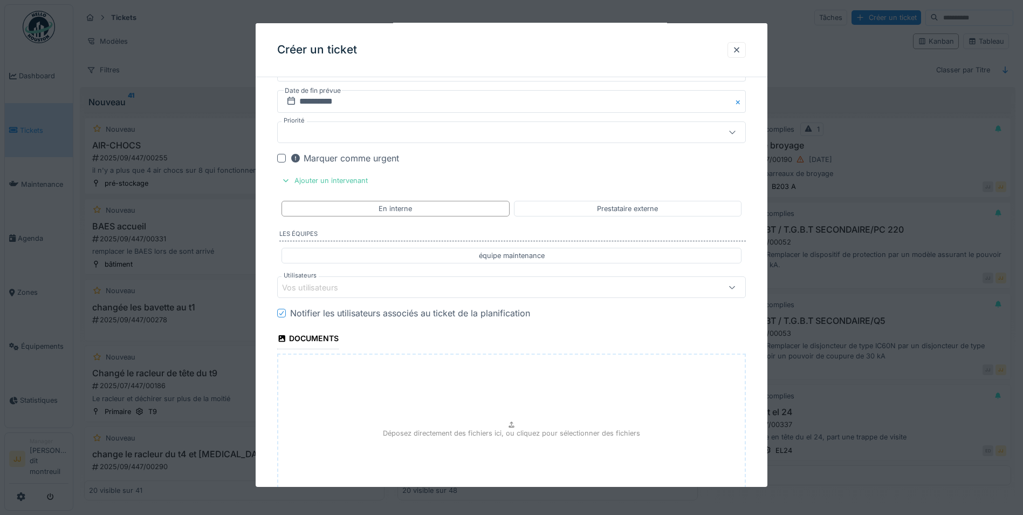
click at [383, 284] on div "Vos utilisateurs" at bounding box center [484, 287] width 404 height 12
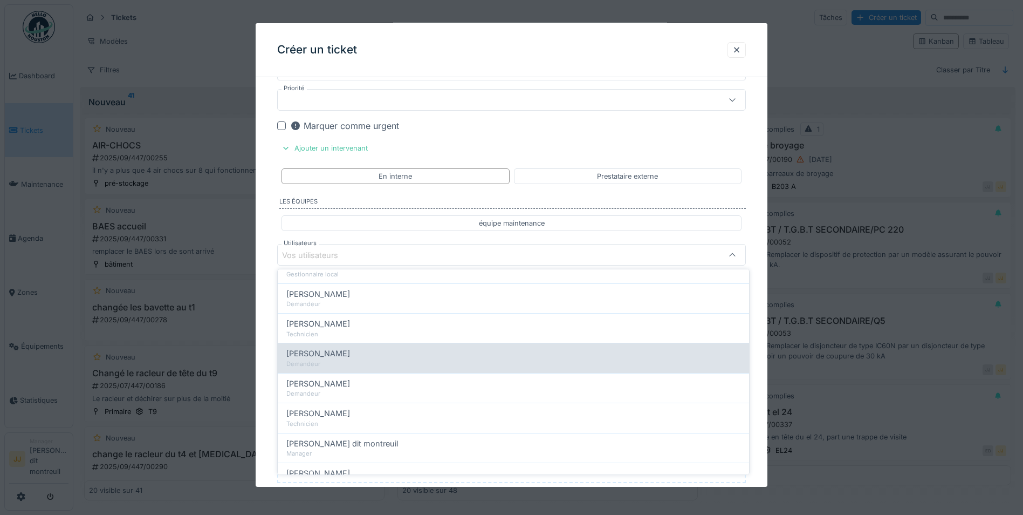
scroll to position [108, 0]
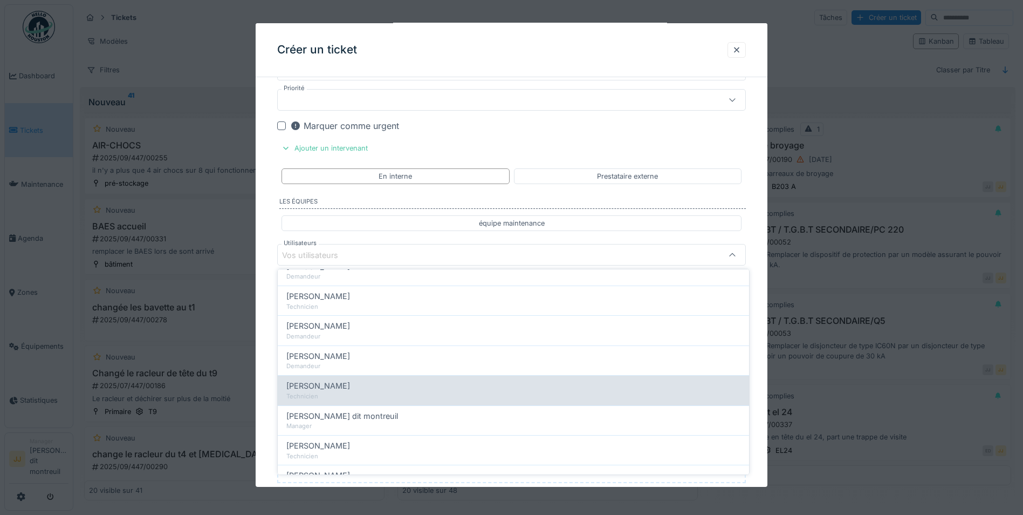
click at [341, 391] on span "[PERSON_NAME]" at bounding box center [318, 386] width 64 height 12
type input "*****"
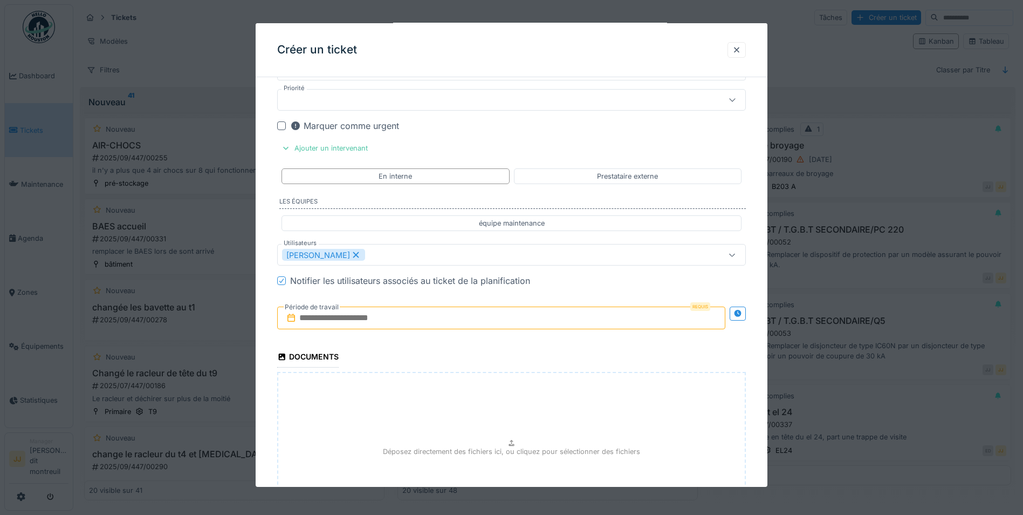
click at [395, 318] on input "text" at bounding box center [501, 317] width 448 height 23
click at [510, 387] on div "2" at bounding box center [503, 388] width 15 height 15
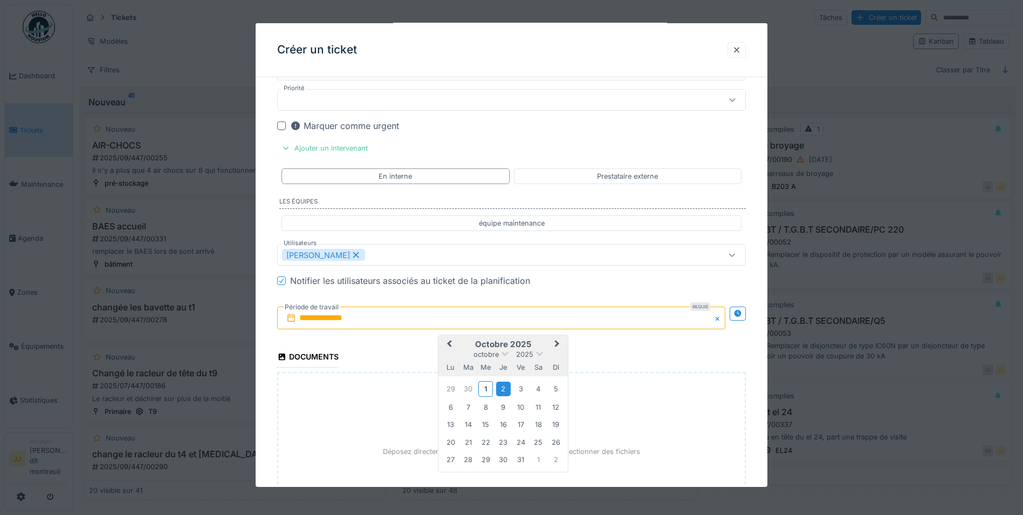
click at [504, 388] on div "2" at bounding box center [503, 388] width 15 height 15
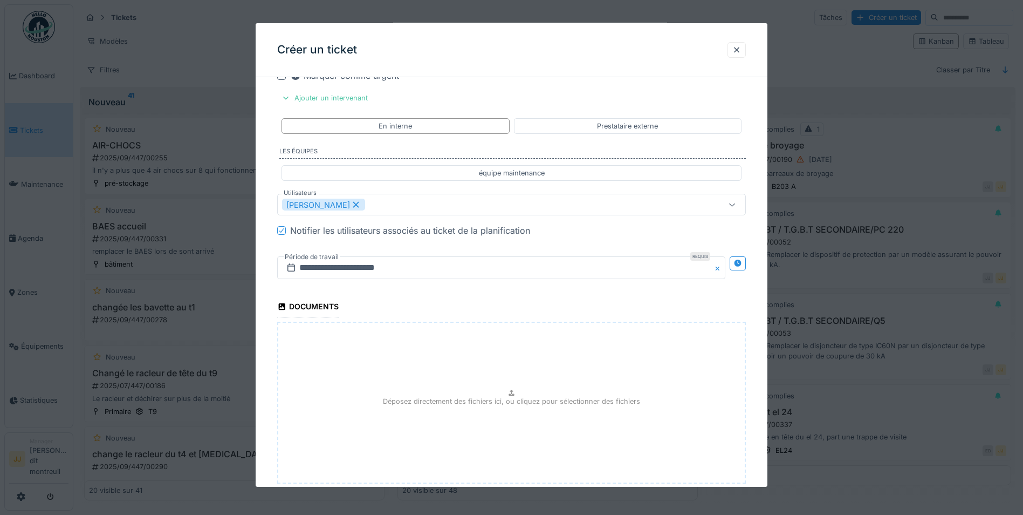
scroll to position [1118, 0]
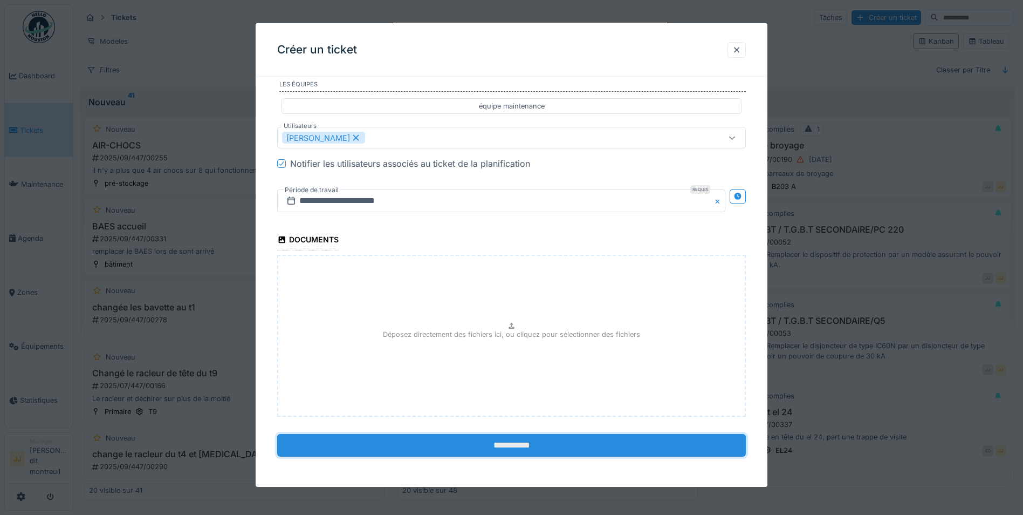
click at [464, 439] on input "**********" at bounding box center [511, 444] width 469 height 23
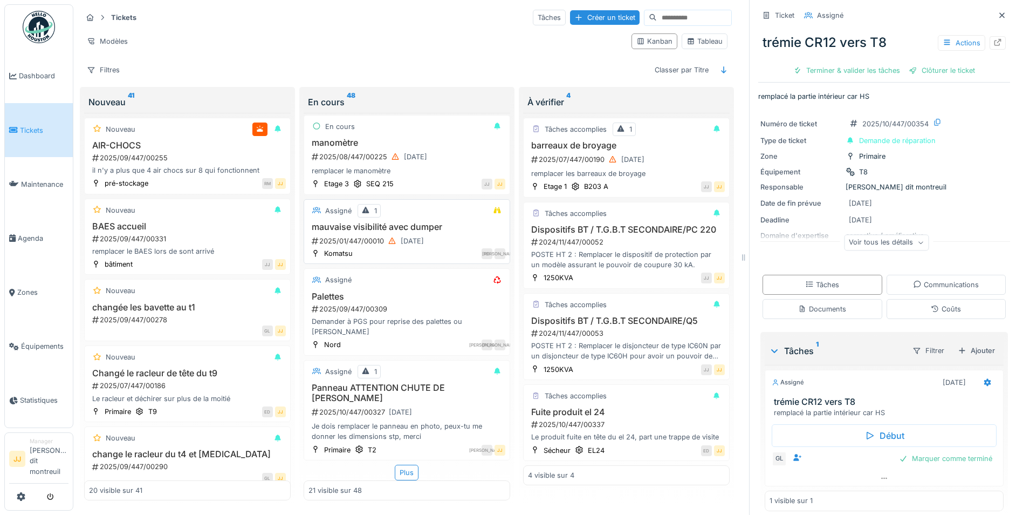
scroll to position [8, 0]
click at [406, 464] on div "Plus" at bounding box center [407, 472] width 24 height 16
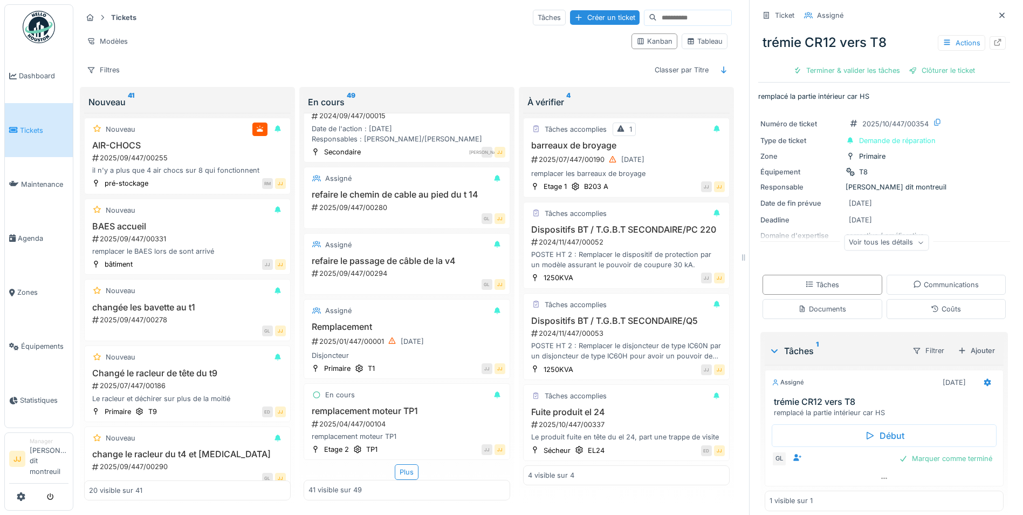
scroll to position [2893, 0]
click at [593, 407] on h3 "Fuite produit el 24" at bounding box center [626, 412] width 197 height 10
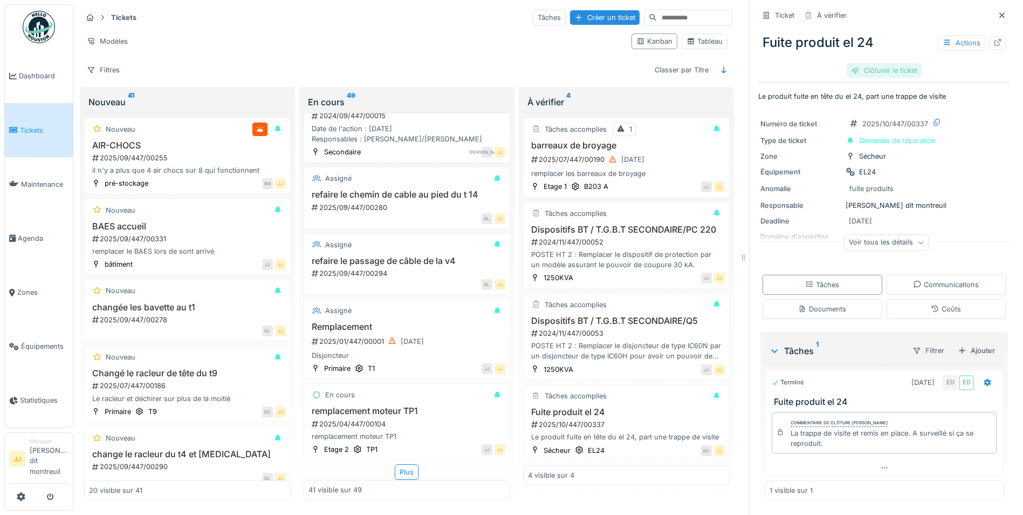
click at [890, 63] on div "Clôturer le ticket" at bounding box center [884, 70] width 75 height 15
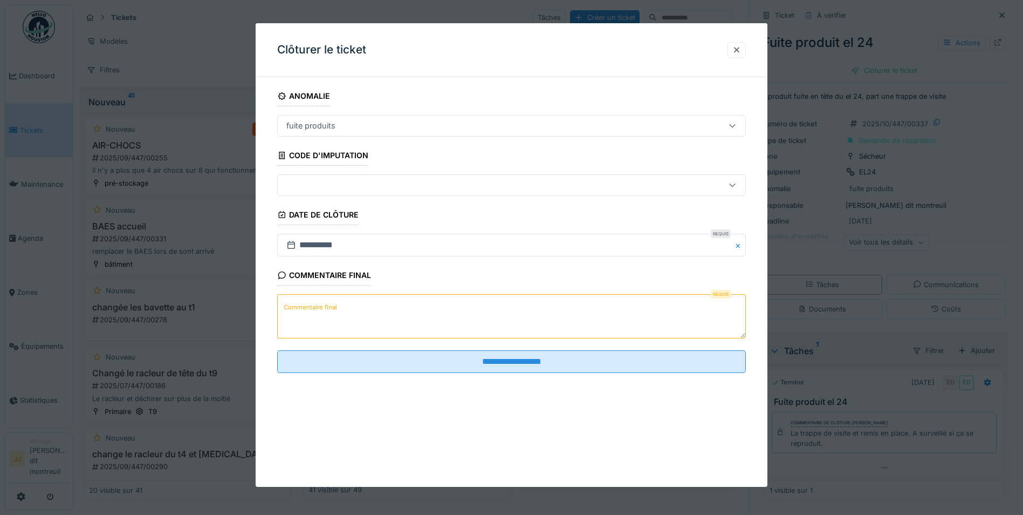
click at [447, 304] on textarea "Commentaire final" at bounding box center [511, 316] width 469 height 44
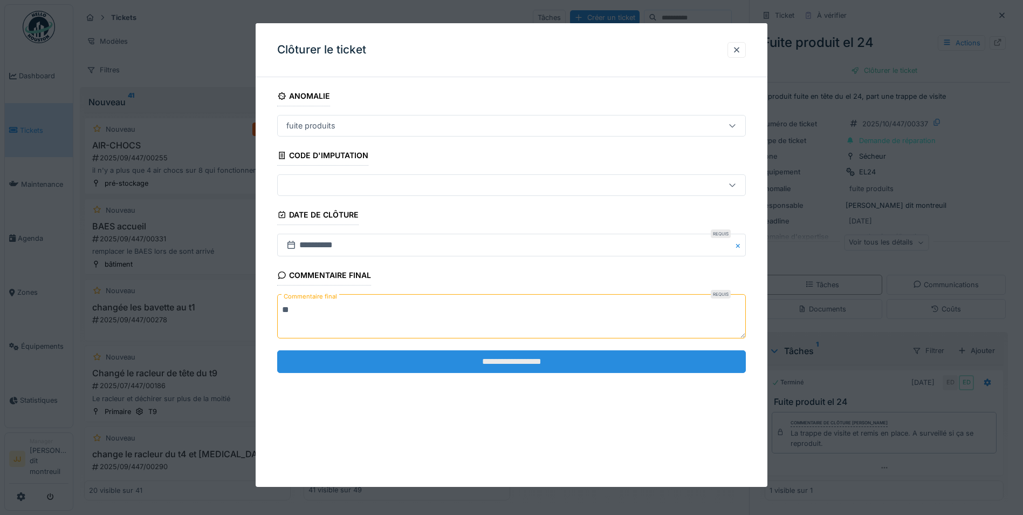
type textarea "**"
click at [428, 358] on input "**********" at bounding box center [511, 361] width 469 height 23
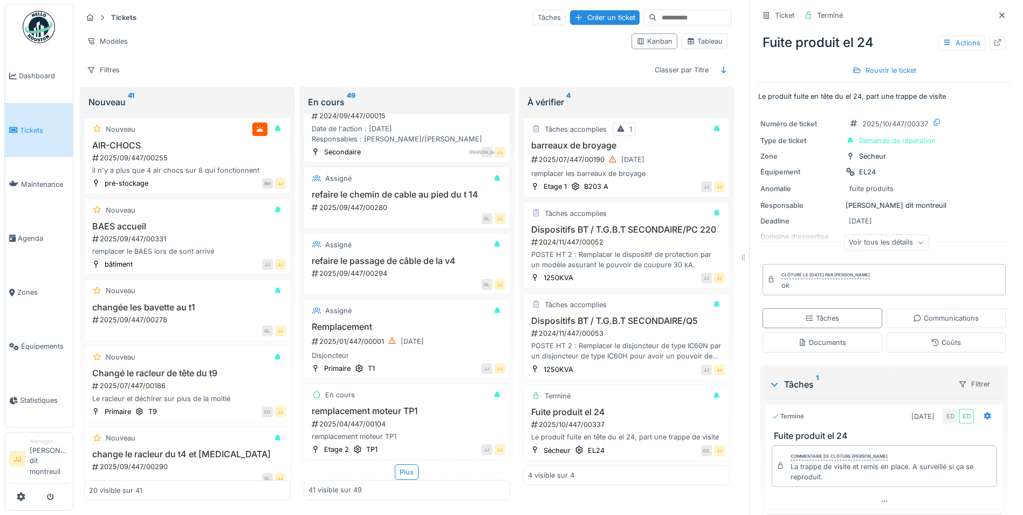
scroll to position [2883, 0]
click at [612, 249] on div "POSTE HT 2 : Remplacer le dispositif de protection par un modèle assurant le po…" at bounding box center [626, 259] width 197 height 20
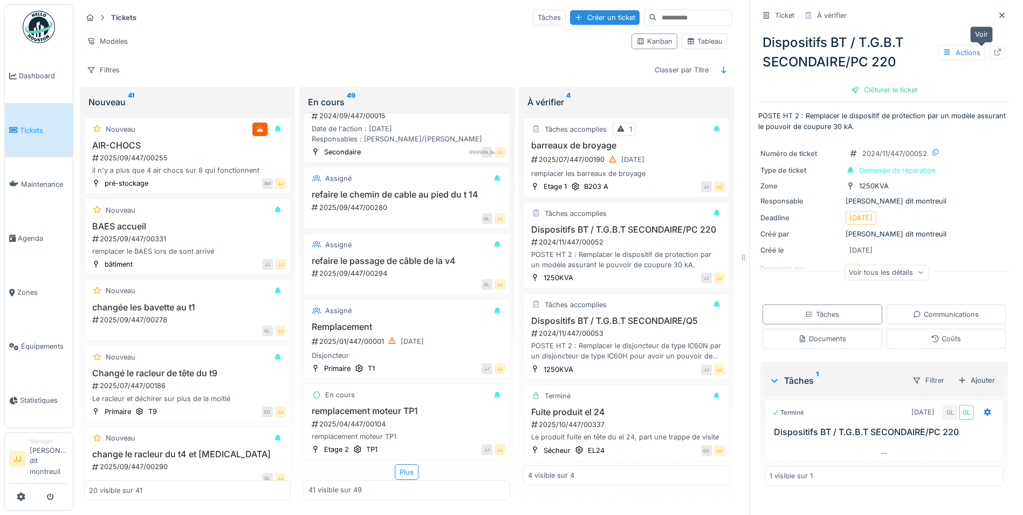
click at [994, 49] on icon at bounding box center [998, 52] width 9 height 7
click at [615, 316] on h3 "Dispositifs BT / T.G.B.T SECONDAIRE/Q5" at bounding box center [626, 321] width 197 height 10
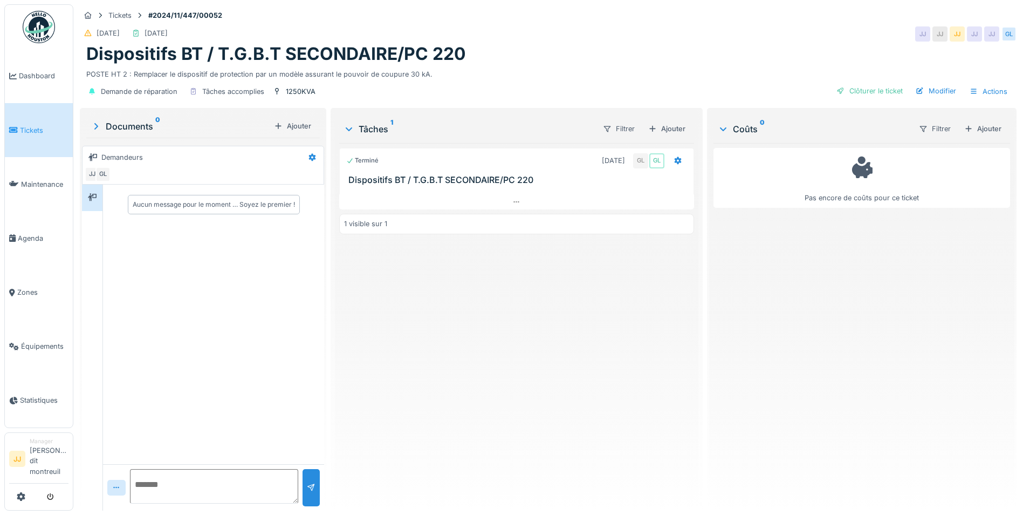
click at [457, 175] on h3 "Dispositifs BT / T.G.B.T SECONDAIRE/PC 220" at bounding box center [518, 180] width 341 height 10
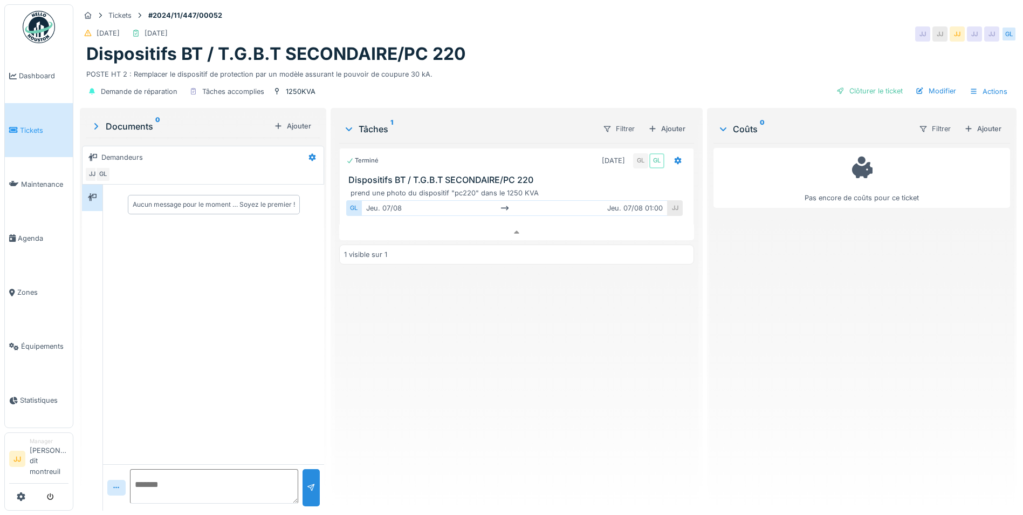
scroll to position [8, 0]
